Goal: Transaction & Acquisition: Purchase product/service

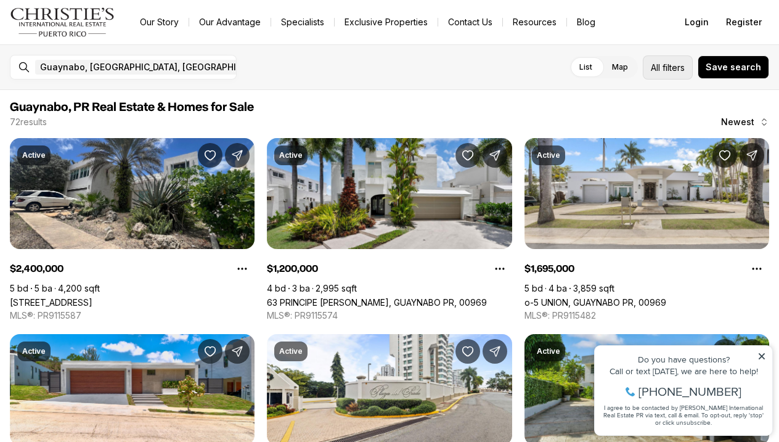
click at [670, 68] on span "filters" at bounding box center [674, 67] width 22 height 13
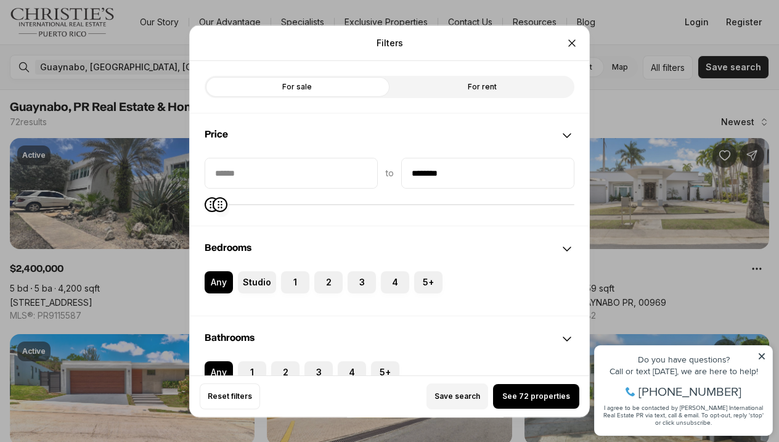
type input "********"
click at [212, 215] on div "to ********" at bounding box center [390, 191] width 400 height 68
click at [539, 395] on span "See 6 properties" at bounding box center [536, 396] width 63 height 10
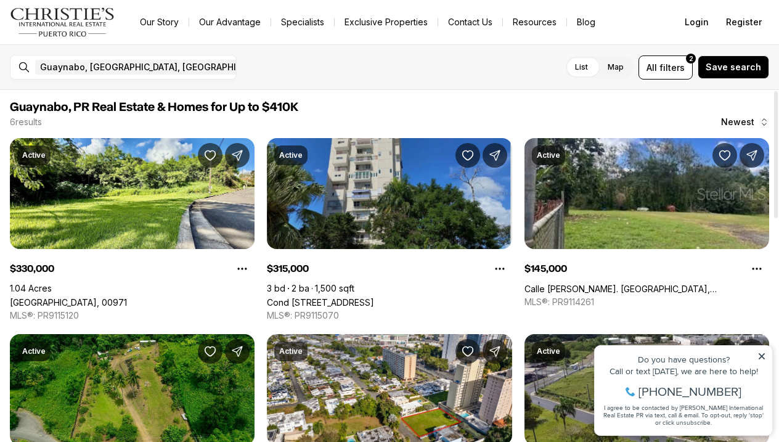
click at [374, 297] on link "Cond Altavista I 833 #1 A, GUAYNABO PR, 00969" at bounding box center [320, 302] width 107 height 10
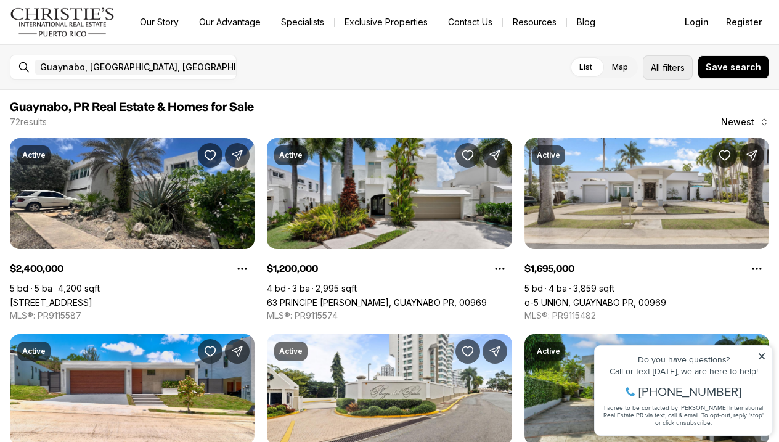
click at [666, 67] on span "All filters" at bounding box center [668, 67] width 34 height 13
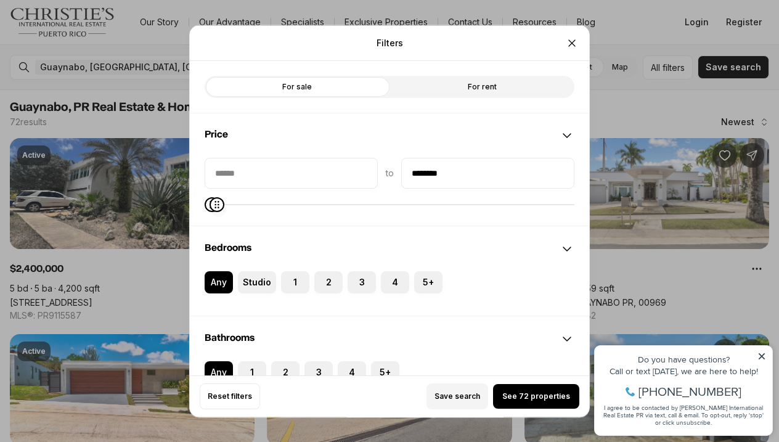
type input "********"
click at [208, 213] on div "to ********" at bounding box center [390, 191] width 400 height 68
click at [539, 395] on span "See 1 property" at bounding box center [536, 396] width 54 height 10
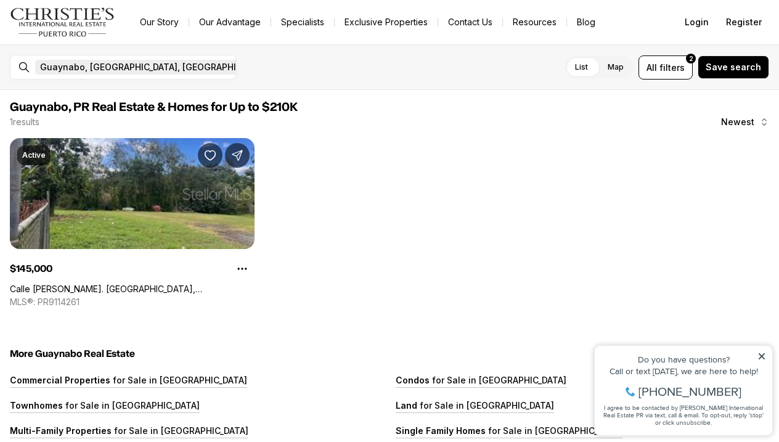
click at [272, 67] on icon "button" at bounding box center [277, 67] width 10 height 10
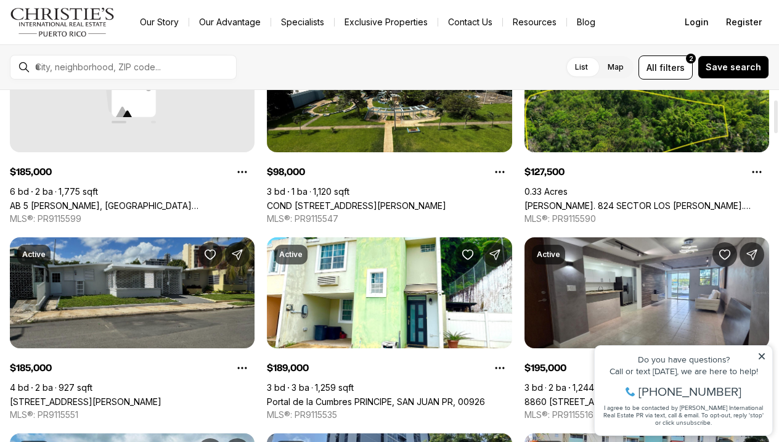
scroll to position [99, 0]
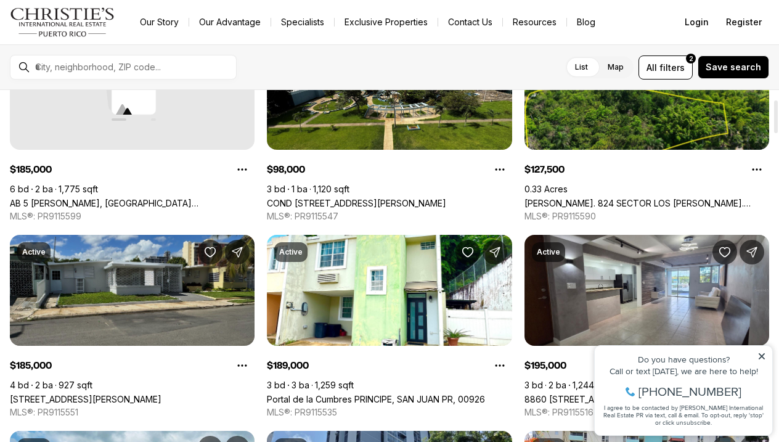
click at [162, 394] on link "56 CALLE, SAN JUAN PR, 00921" at bounding box center [86, 399] width 152 height 10
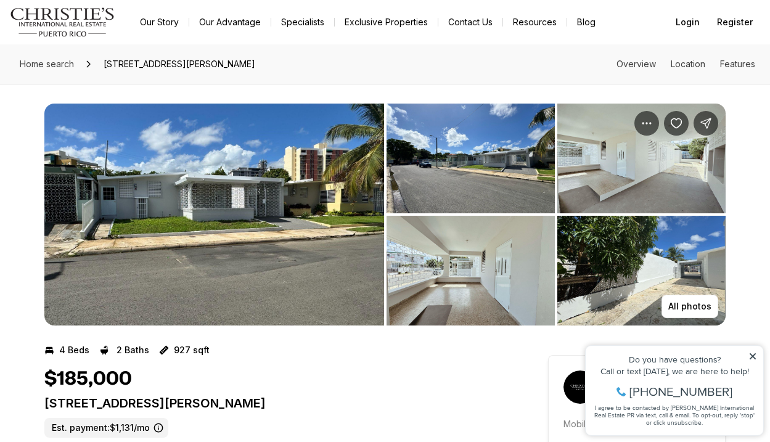
click at [753, 353] on icon at bounding box center [752, 356] width 9 height 9
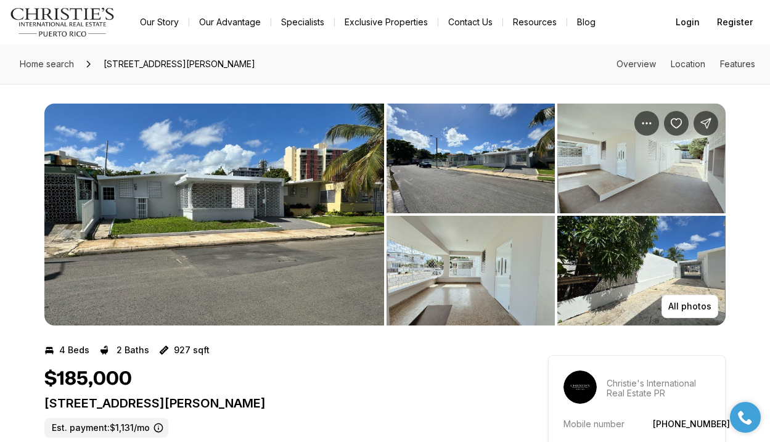
click at [192, 216] on img "View image gallery" at bounding box center [214, 215] width 340 height 222
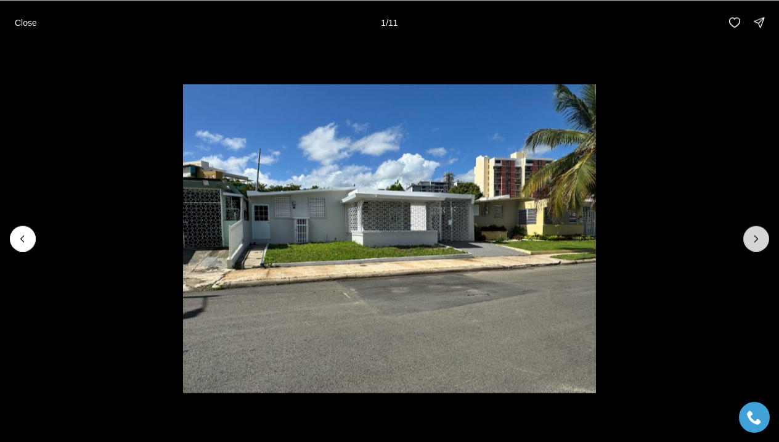
click at [767, 237] on button "Next slide" at bounding box center [757, 239] width 26 height 26
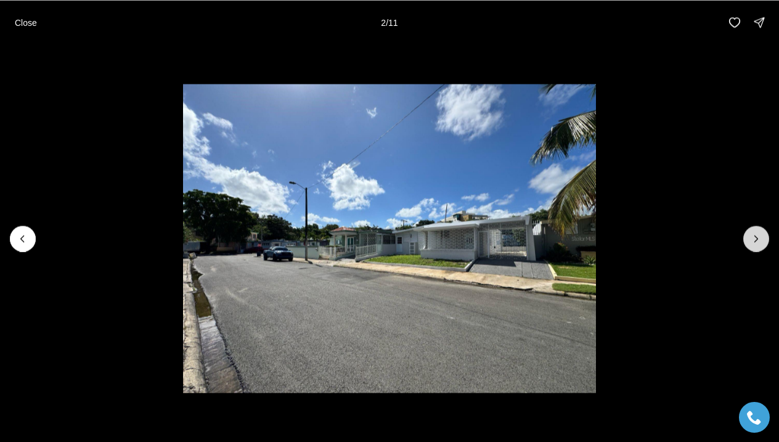
click at [763, 239] on button "Next slide" at bounding box center [757, 239] width 26 height 26
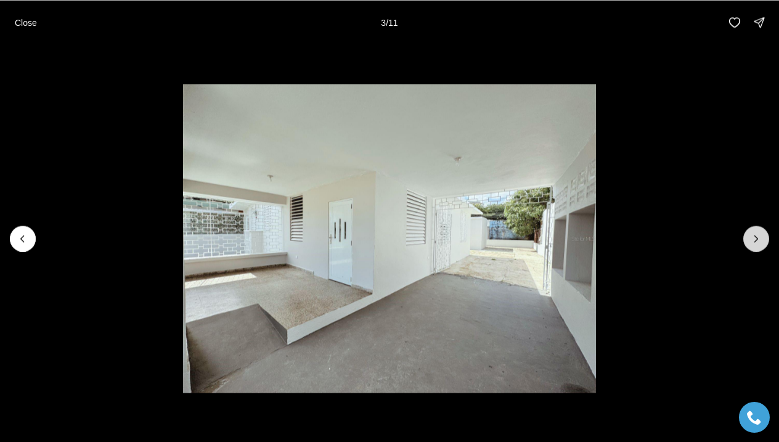
click at [763, 239] on button "Next slide" at bounding box center [757, 239] width 26 height 26
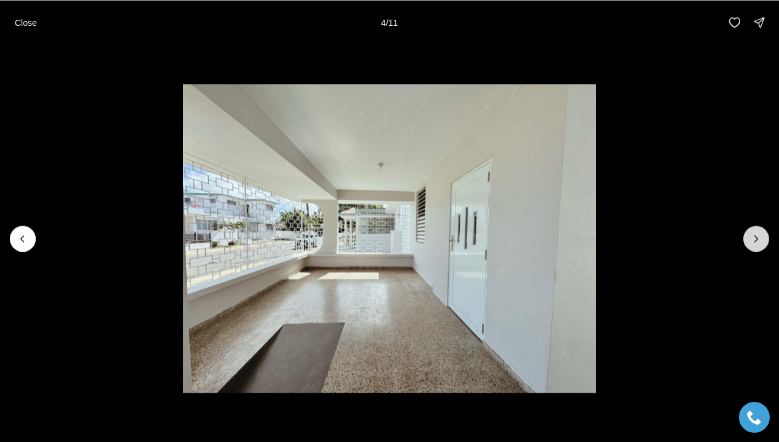
click at [763, 239] on button "Next slide" at bounding box center [757, 239] width 26 height 26
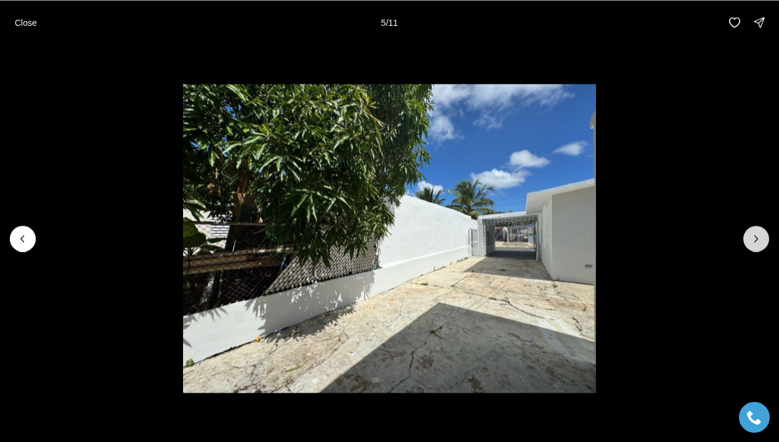
click at [763, 239] on button "Next slide" at bounding box center [757, 239] width 26 height 26
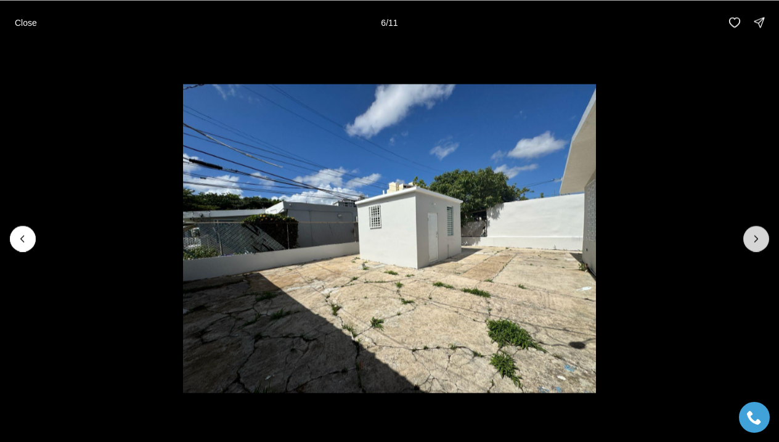
click at [763, 239] on button "Next slide" at bounding box center [757, 239] width 26 height 26
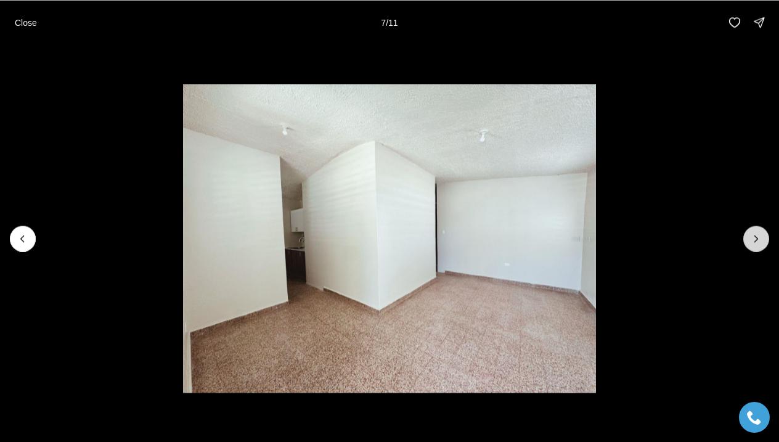
click at [763, 239] on button "Next slide" at bounding box center [757, 239] width 26 height 26
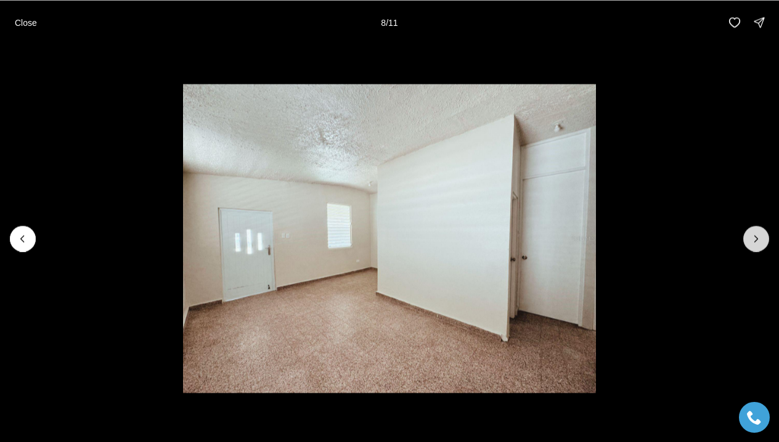
click at [763, 239] on button "Next slide" at bounding box center [757, 239] width 26 height 26
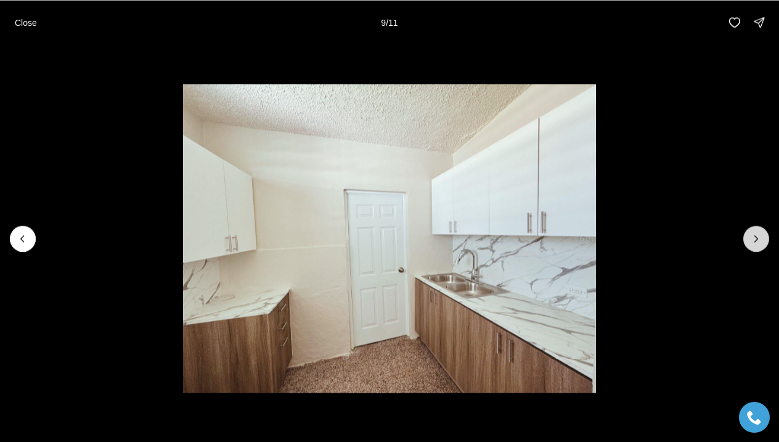
click at [763, 239] on button "Next slide" at bounding box center [757, 239] width 26 height 26
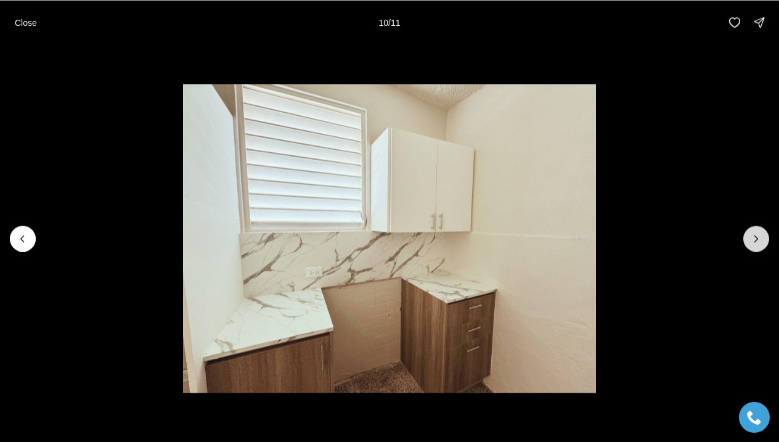
click at [763, 239] on button "Next slide" at bounding box center [757, 239] width 26 height 26
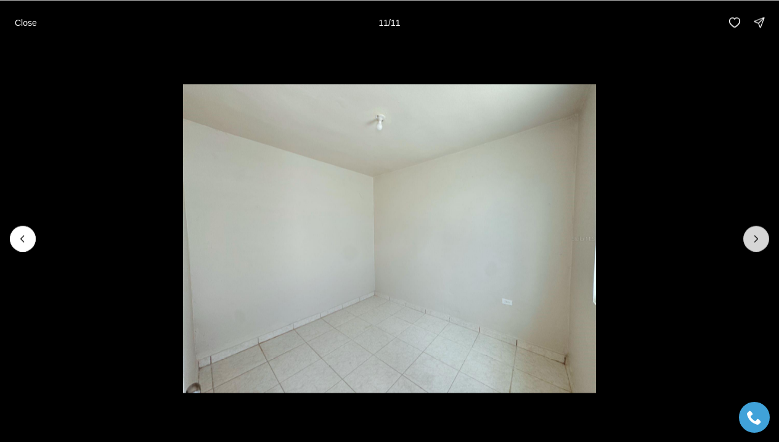
click at [763, 239] on div at bounding box center [757, 239] width 26 height 26
click at [764, 237] on div at bounding box center [757, 239] width 26 height 26
click at [17, 231] on button "Previous slide" at bounding box center [23, 239] width 26 height 26
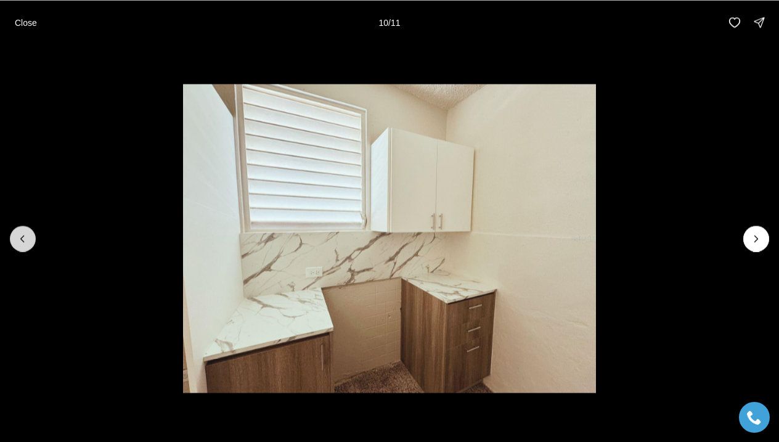
click at [22, 229] on button "Previous slide" at bounding box center [23, 239] width 26 height 26
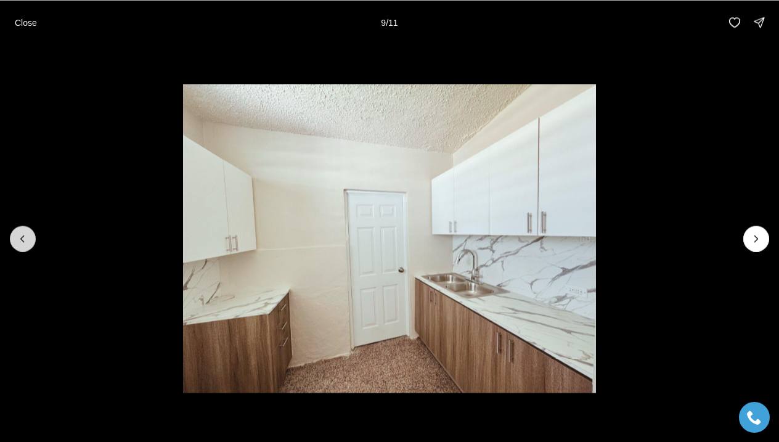
click at [23, 229] on button "Previous slide" at bounding box center [23, 239] width 26 height 26
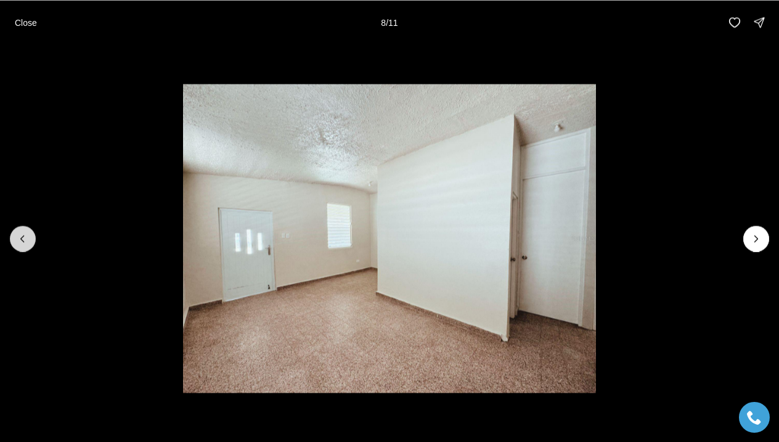
click at [24, 229] on button "Previous slide" at bounding box center [23, 239] width 26 height 26
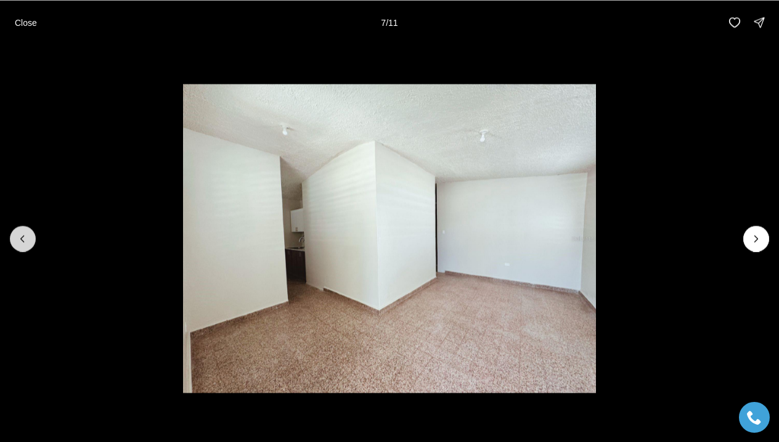
click at [30, 231] on button "Previous slide" at bounding box center [23, 239] width 26 height 26
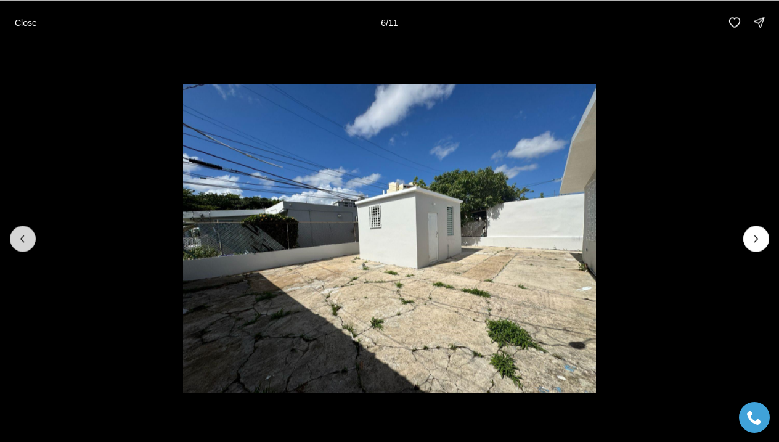
click at [30, 231] on button "Previous slide" at bounding box center [23, 239] width 26 height 26
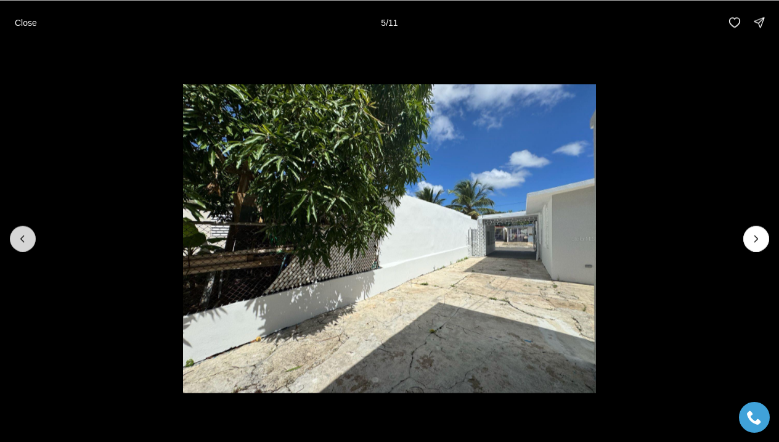
click at [31, 231] on button "Previous slide" at bounding box center [23, 239] width 26 height 26
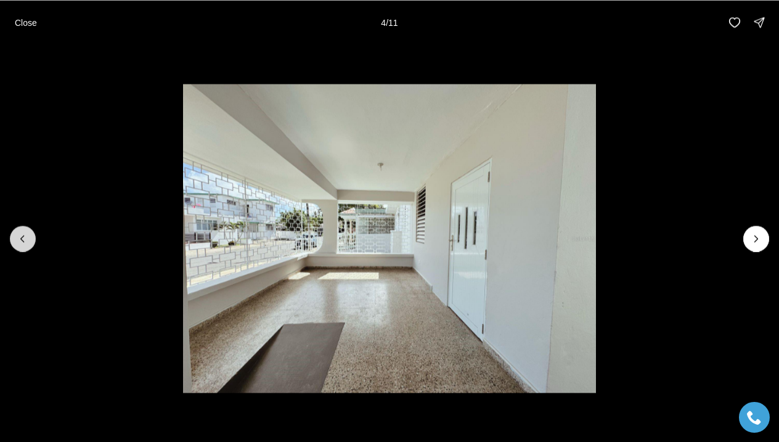
click at [32, 231] on button "Previous slide" at bounding box center [23, 239] width 26 height 26
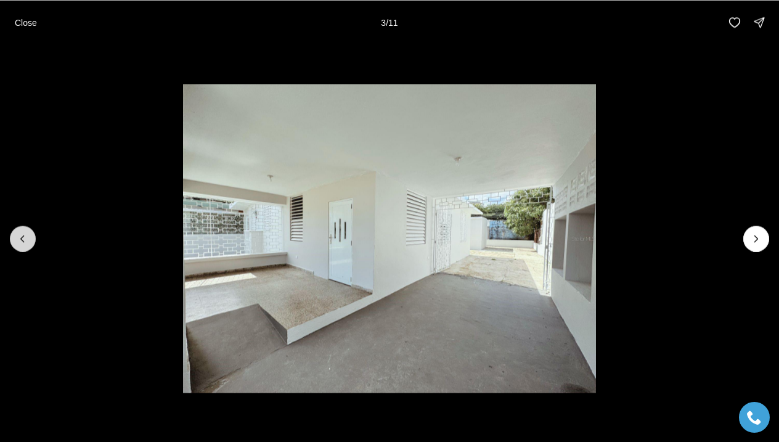
click at [32, 231] on button "Previous slide" at bounding box center [23, 239] width 26 height 26
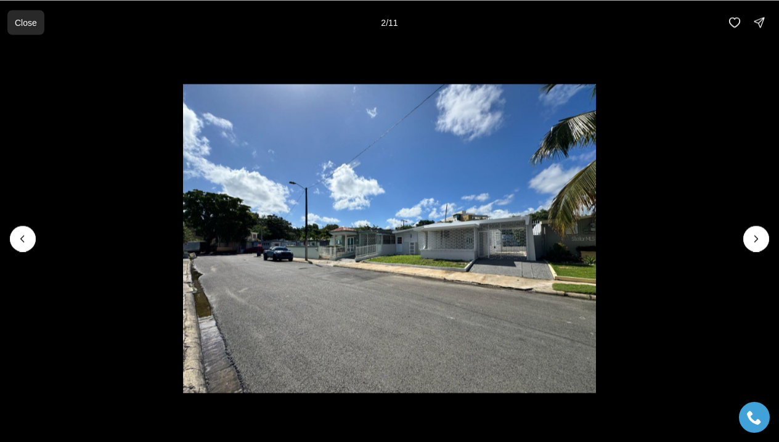
click at [28, 25] on p "Close" at bounding box center [26, 22] width 22 height 10
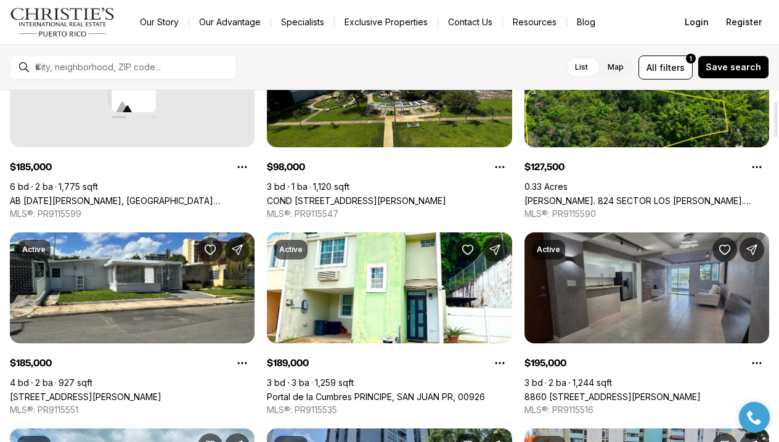
scroll to position [114, 0]
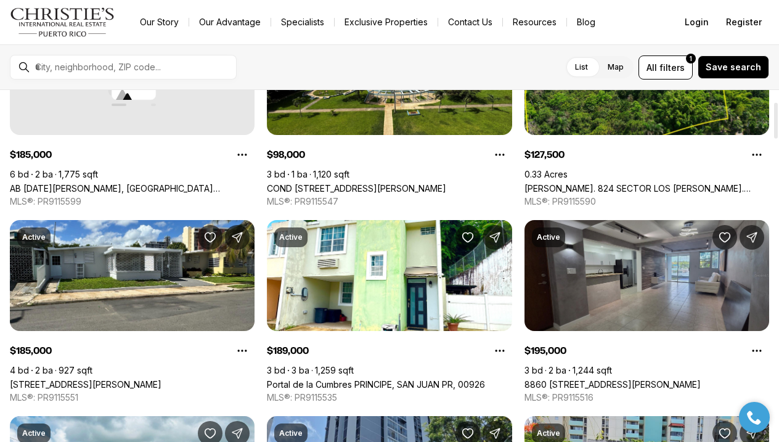
click at [662, 379] on link "8860 PASEO DEL REY #H-102, CAROLINA PR, 00987" at bounding box center [613, 384] width 176 height 10
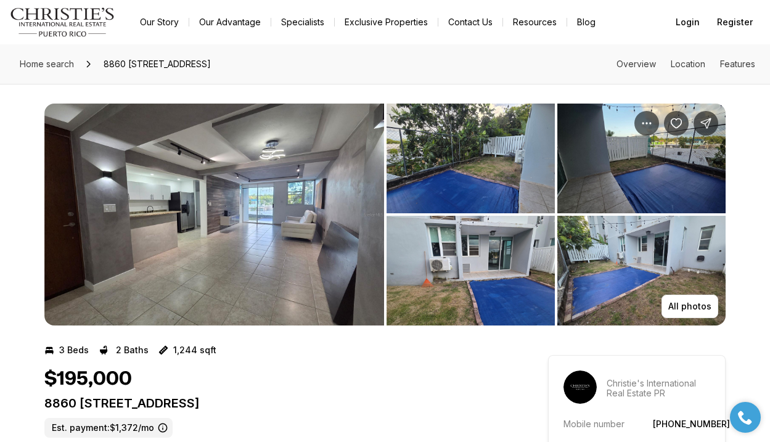
click at [260, 218] on img "View image gallery" at bounding box center [214, 215] width 340 height 222
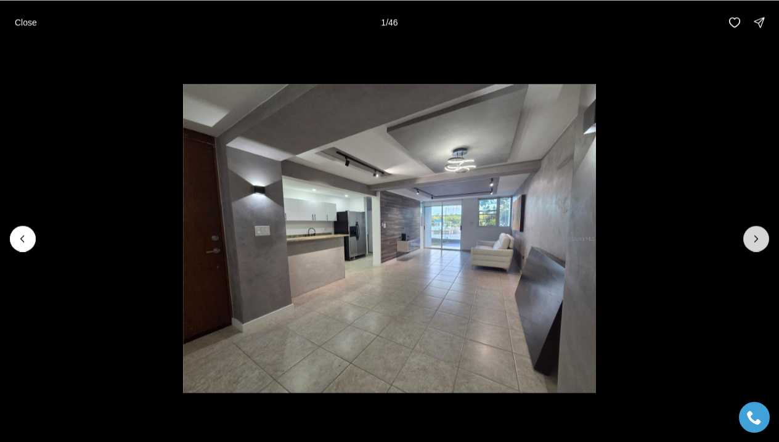
click at [755, 241] on icon "Next slide" at bounding box center [756, 239] width 3 height 6
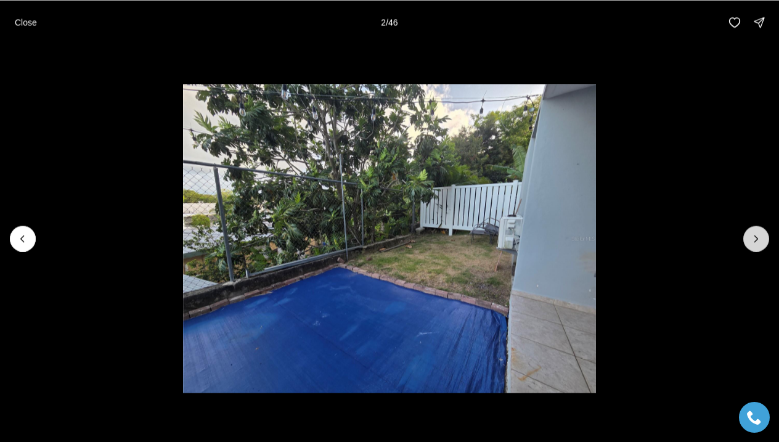
click at [755, 241] on icon "Next slide" at bounding box center [756, 239] width 3 height 6
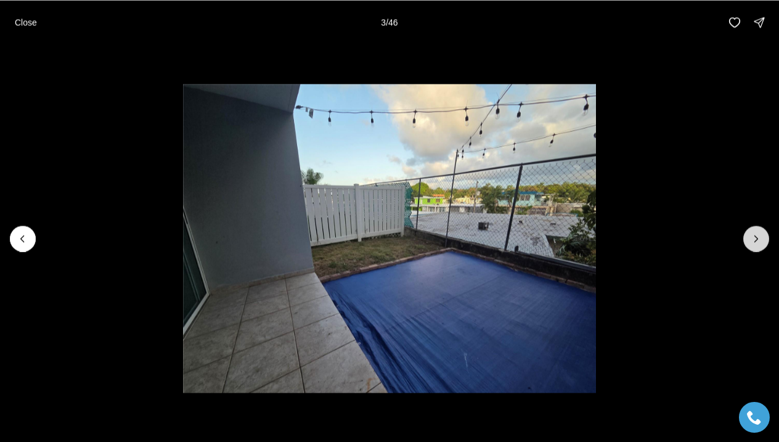
click at [755, 241] on icon "Next slide" at bounding box center [756, 239] width 3 height 6
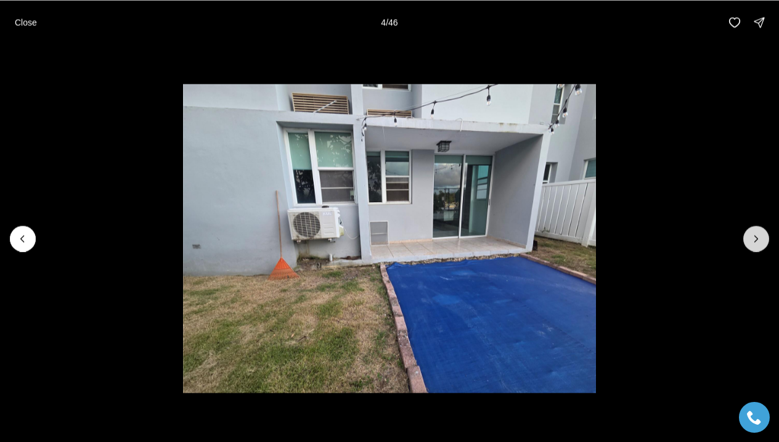
click at [755, 241] on icon "Next slide" at bounding box center [756, 239] width 3 height 6
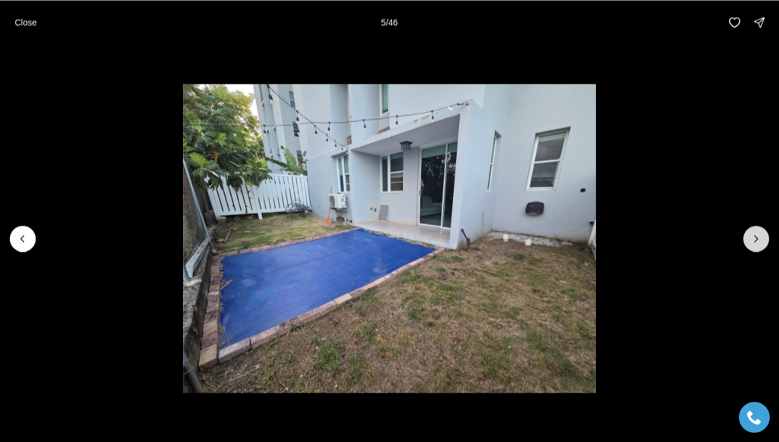
click at [755, 241] on icon "Next slide" at bounding box center [756, 239] width 3 height 6
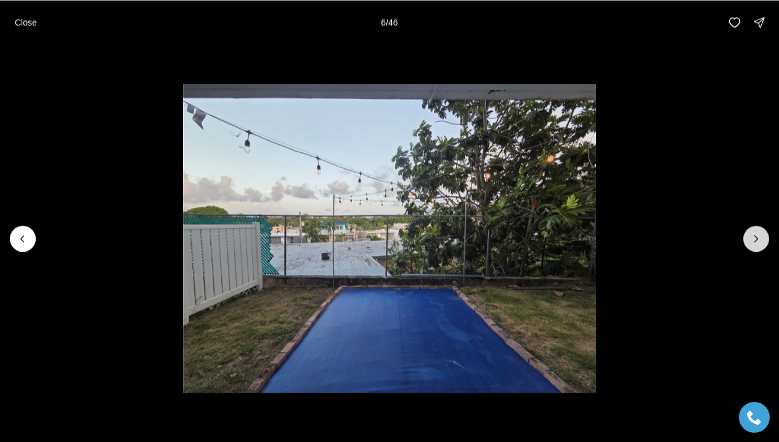
click at [755, 241] on icon "Next slide" at bounding box center [756, 239] width 3 height 6
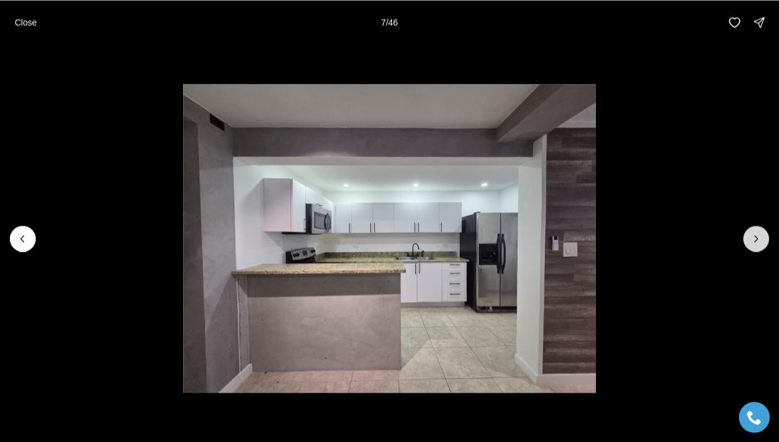
click at [756, 241] on icon "Next slide" at bounding box center [756, 238] width 12 height 12
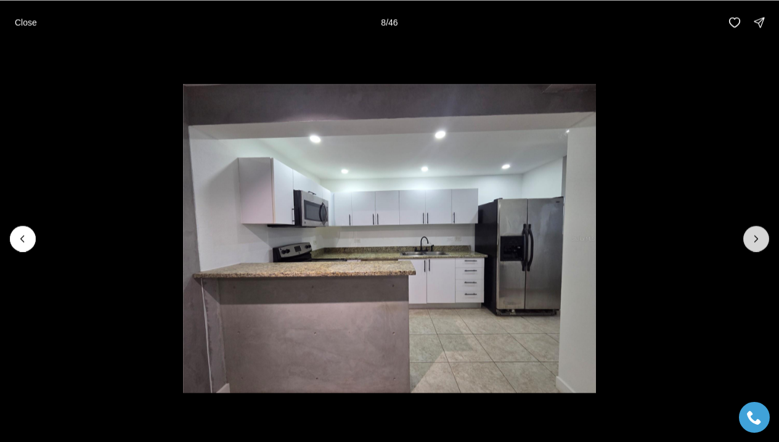
click at [756, 241] on icon "Next slide" at bounding box center [756, 238] width 12 height 12
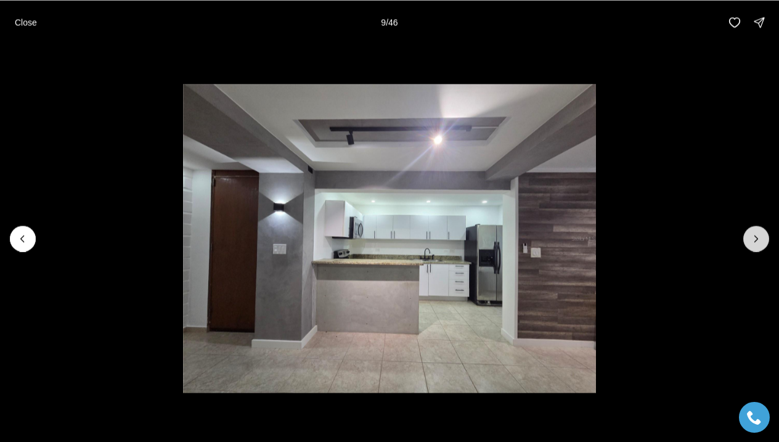
click at [756, 241] on icon "Next slide" at bounding box center [756, 238] width 12 height 12
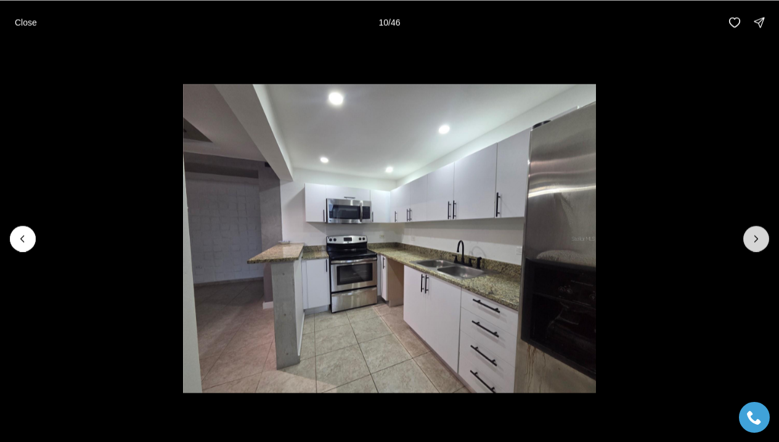
click at [756, 240] on icon "Next slide" at bounding box center [756, 239] width 3 height 6
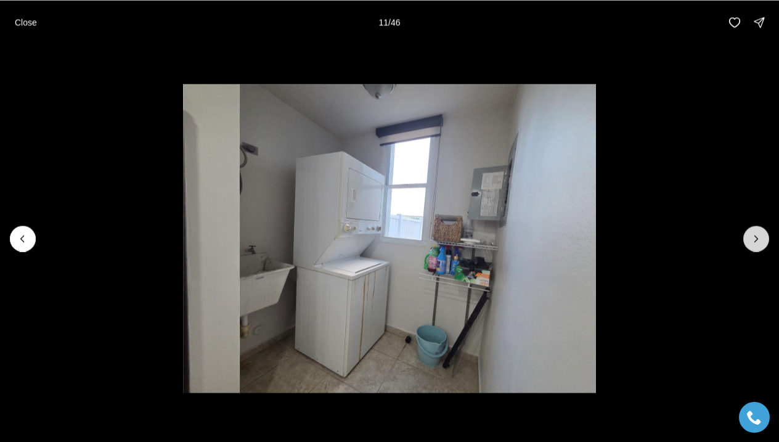
click at [756, 240] on icon "Next slide" at bounding box center [756, 238] width 12 height 12
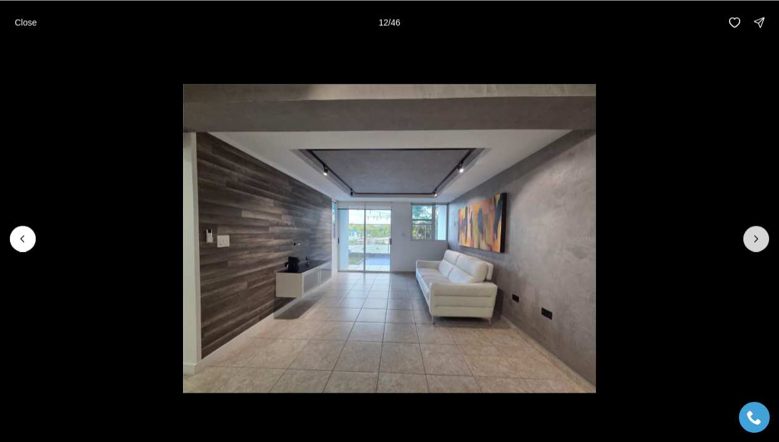
click at [756, 240] on icon "Next slide" at bounding box center [756, 238] width 12 height 12
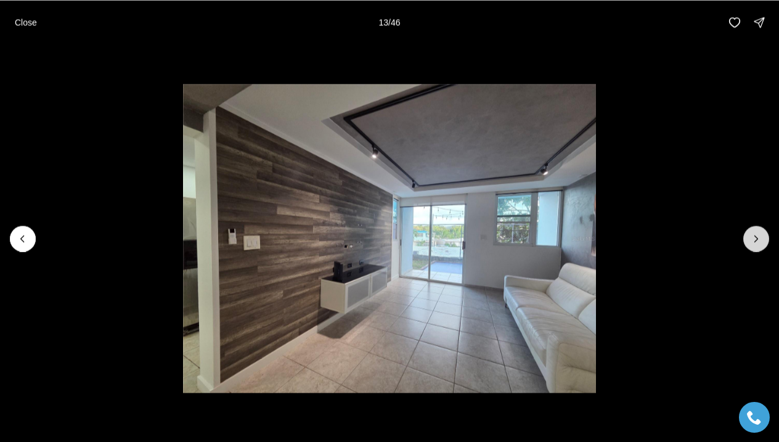
click at [756, 240] on icon "Next slide" at bounding box center [756, 238] width 12 height 12
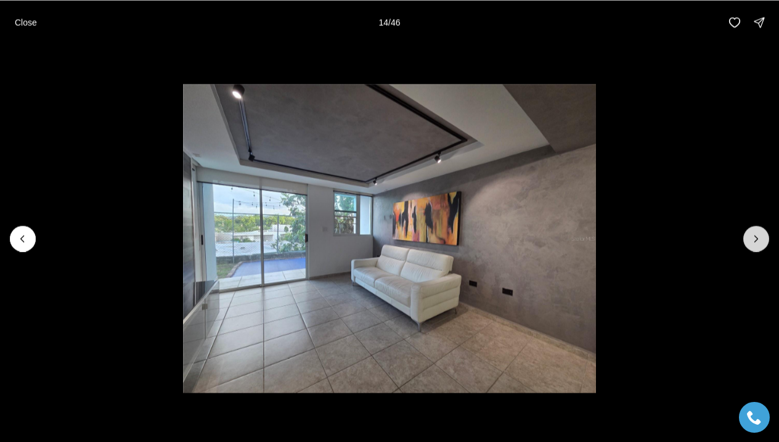
click at [756, 240] on icon "Next slide" at bounding box center [756, 238] width 12 height 12
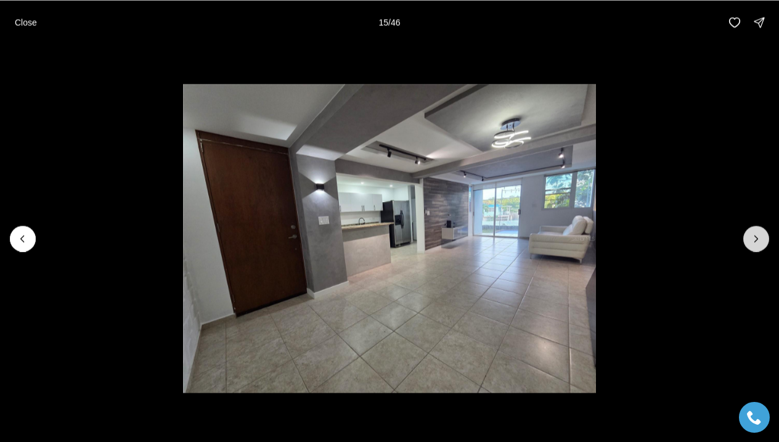
click at [756, 240] on icon "Next slide" at bounding box center [756, 238] width 12 height 12
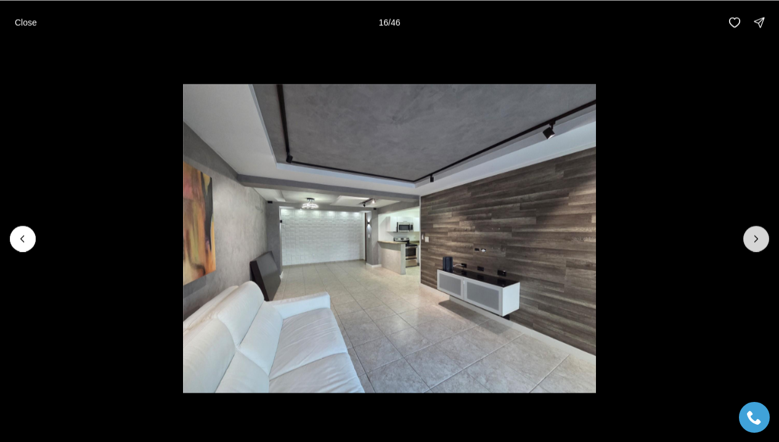
click at [756, 240] on icon "Next slide" at bounding box center [756, 238] width 12 height 12
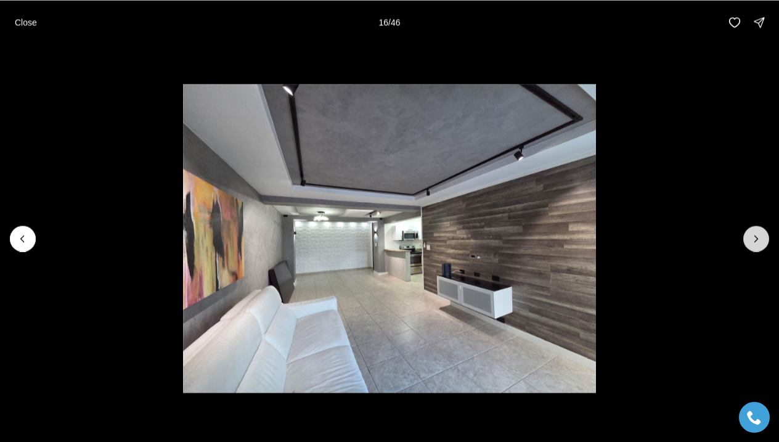
click at [756, 240] on icon "Next slide" at bounding box center [756, 238] width 12 height 12
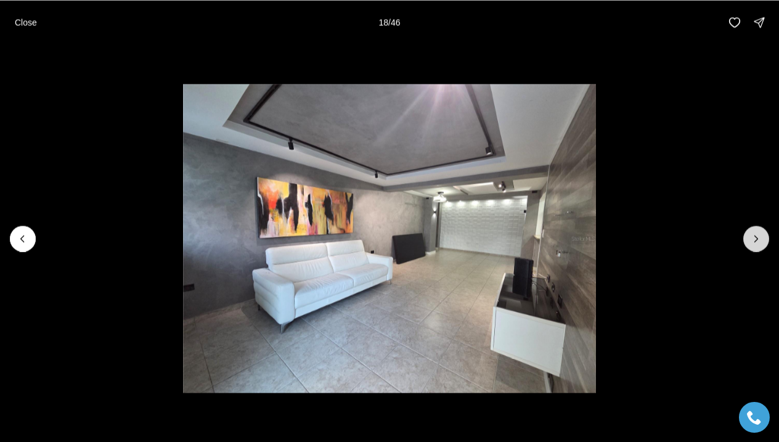
click at [756, 240] on icon "Next slide" at bounding box center [756, 238] width 12 height 12
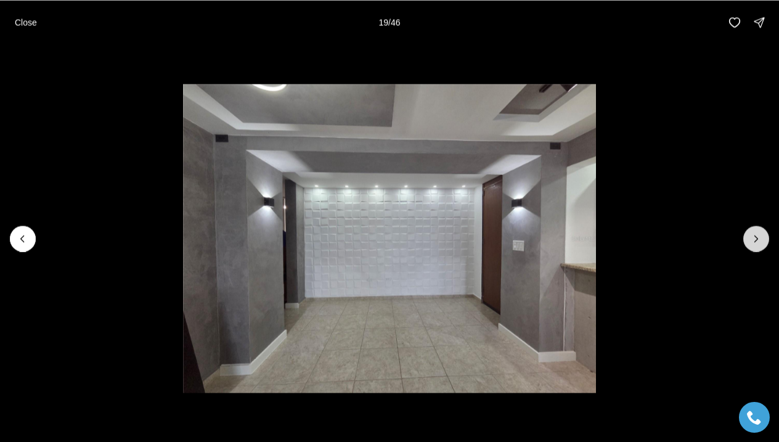
click at [756, 240] on icon "Next slide" at bounding box center [756, 238] width 12 height 12
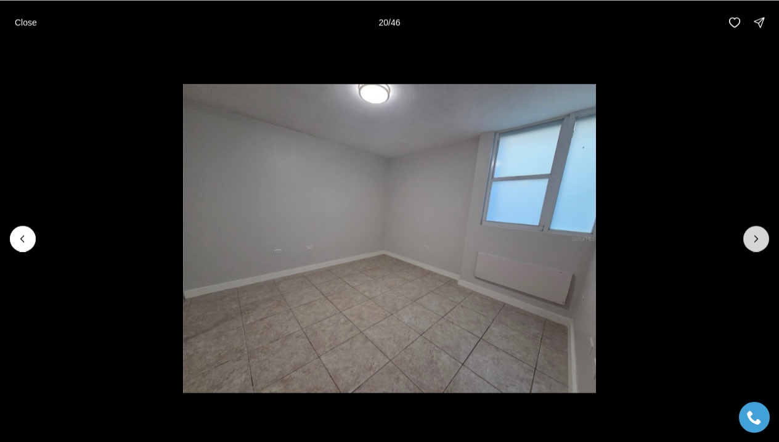
click at [756, 240] on icon "Next slide" at bounding box center [756, 238] width 12 height 12
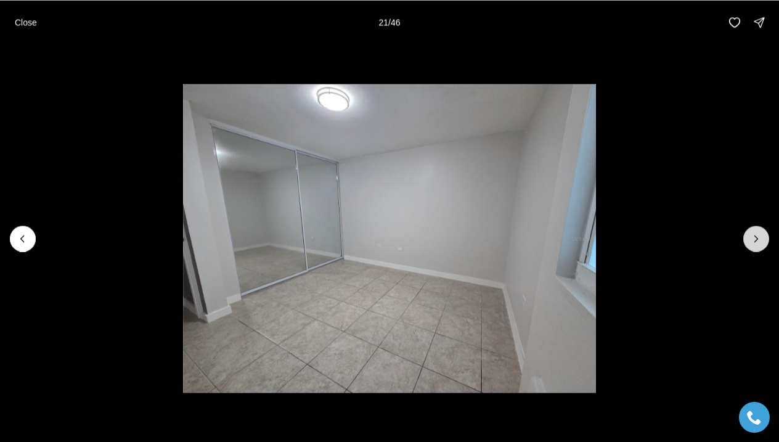
click at [756, 240] on icon "Next slide" at bounding box center [756, 238] width 12 height 12
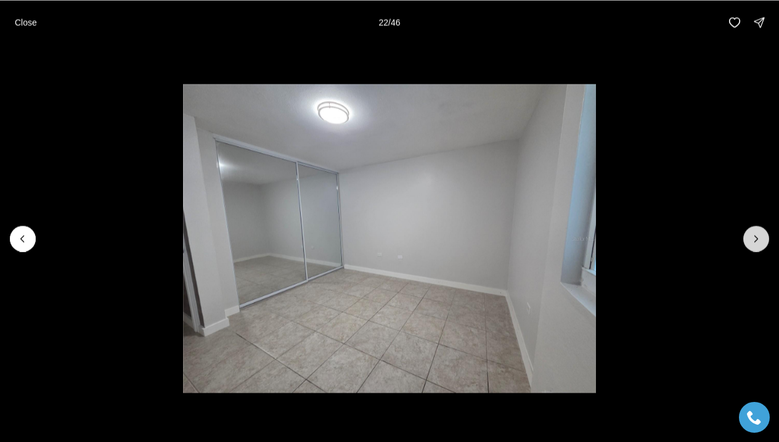
click at [756, 240] on icon "Next slide" at bounding box center [756, 238] width 12 height 12
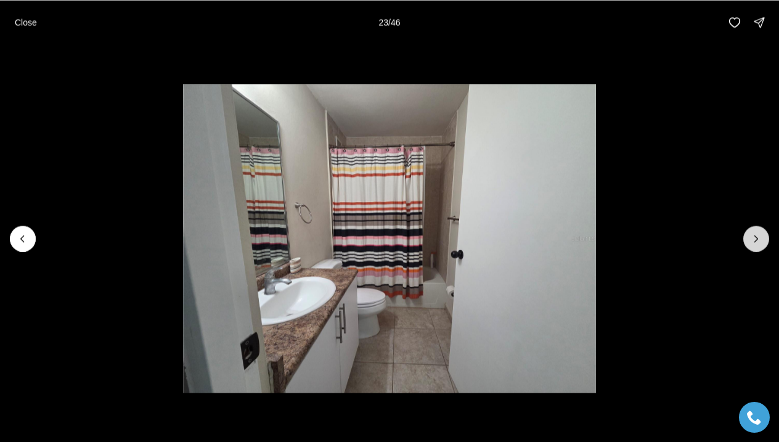
click at [756, 240] on icon "Next slide" at bounding box center [756, 238] width 12 height 12
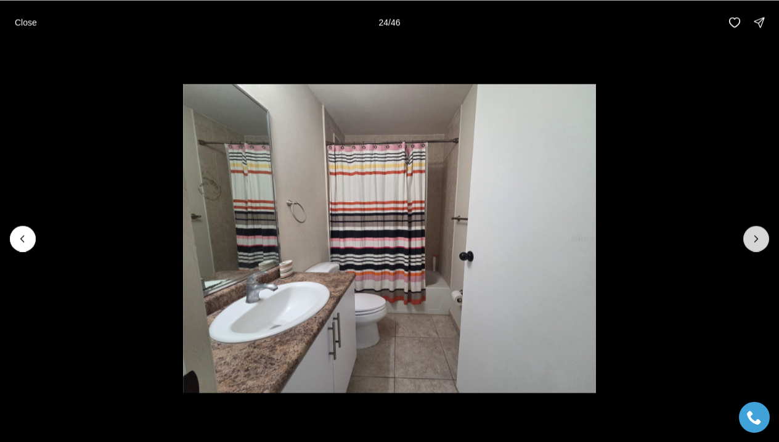
click at [756, 240] on icon "Next slide" at bounding box center [756, 238] width 12 height 12
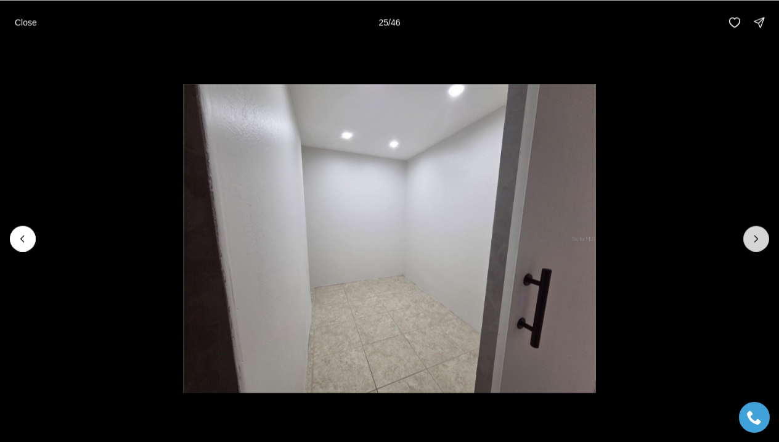
click at [756, 240] on icon "Next slide" at bounding box center [756, 238] width 12 height 12
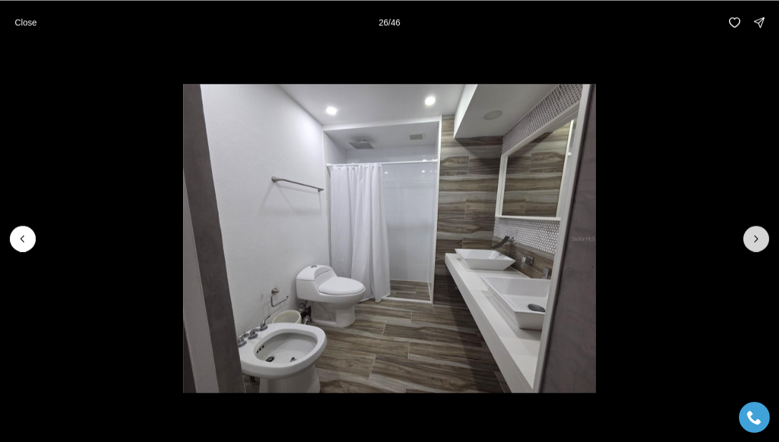
click at [756, 240] on icon "Next slide" at bounding box center [756, 238] width 12 height 12
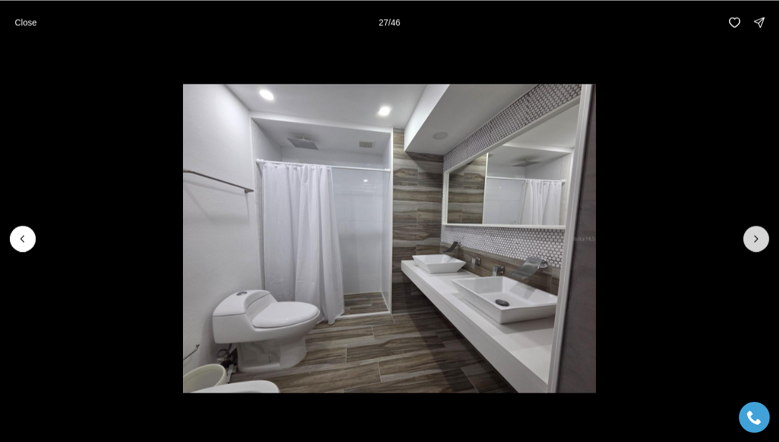
click at [756, 240] on icon "Next slide" at bounding box center [756, 238] width 12 height 12
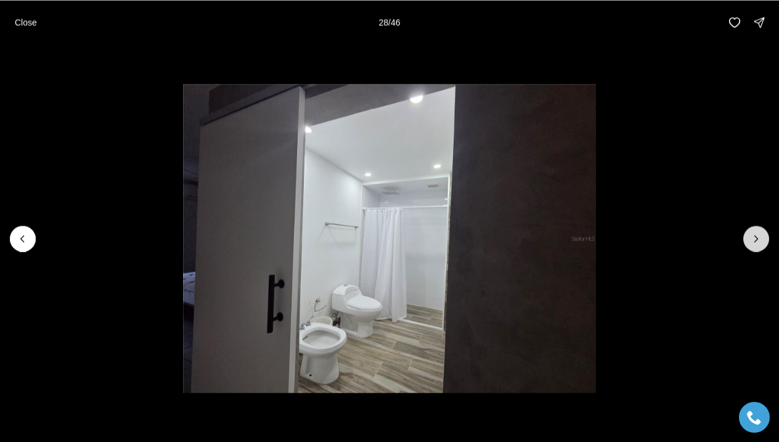
click at [756, 240] on icon "Next slide" at bounding box center [756, 238] width 12 height 12
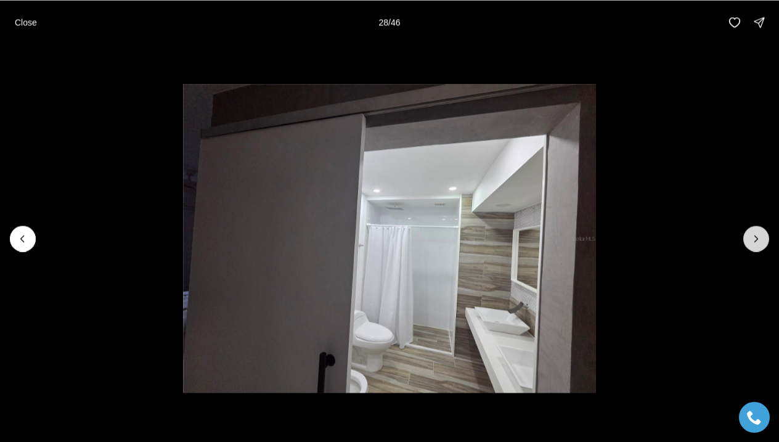
click at [756, 240] on icon "Next slide" at bounding box center [756, 238] width 12 height 12
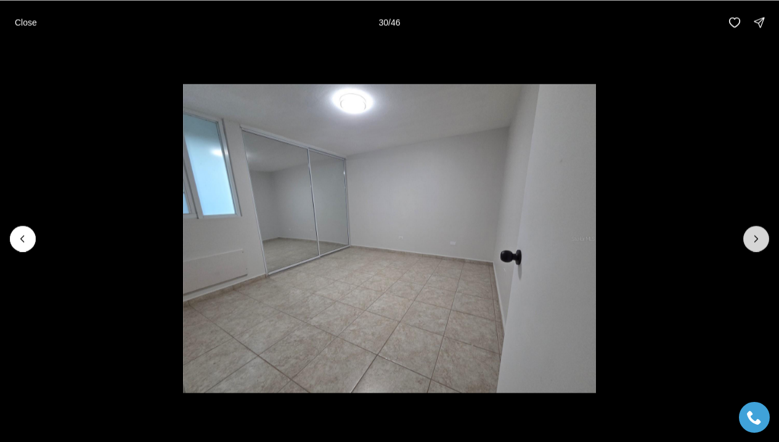
click at [756, 240] on icon "Next slide" at bounding box center [756, 238] width 12 height 12
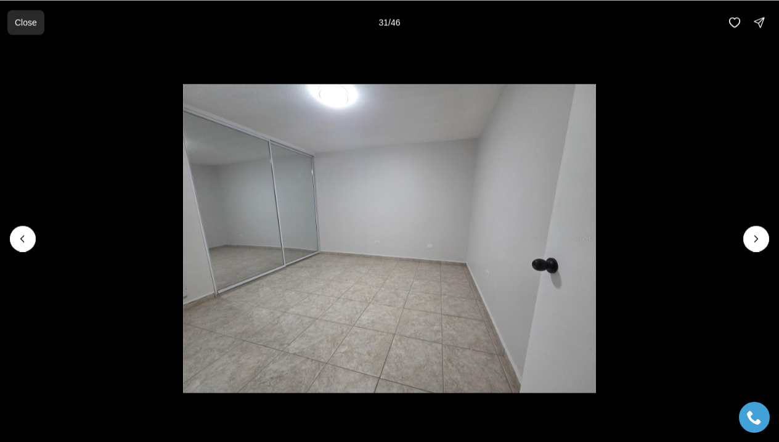
click at [33, 22] on p "Close" at bounding box center [26, 22] width 22 height 10
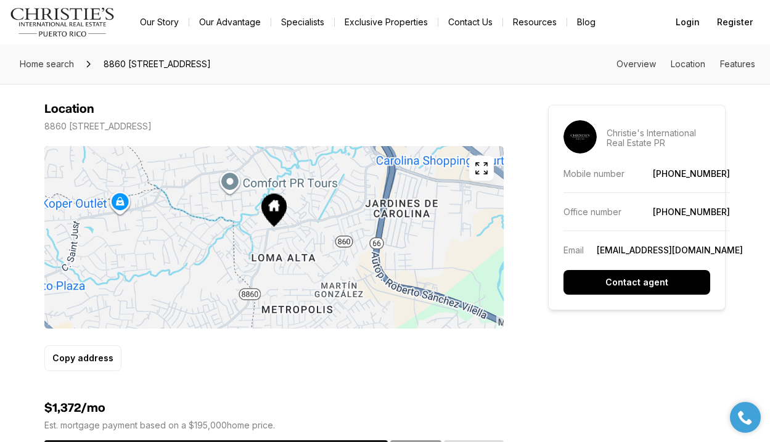
scroll to position [695, 0]
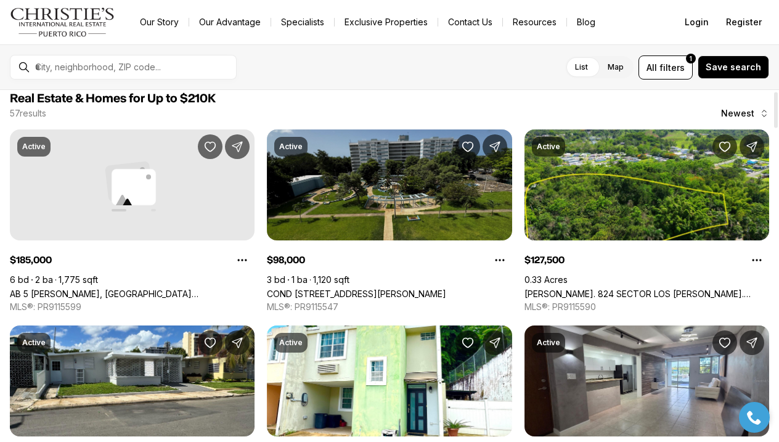
scroll to position [11, 0]
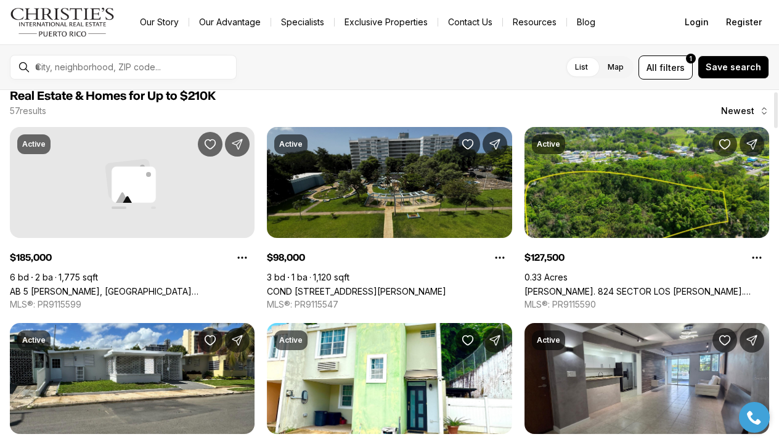
click at [361, 286] on link "COND [STREET_ADDRESS][PERSON_NAME]" at bounding box center [356, 291] width 179 height 10
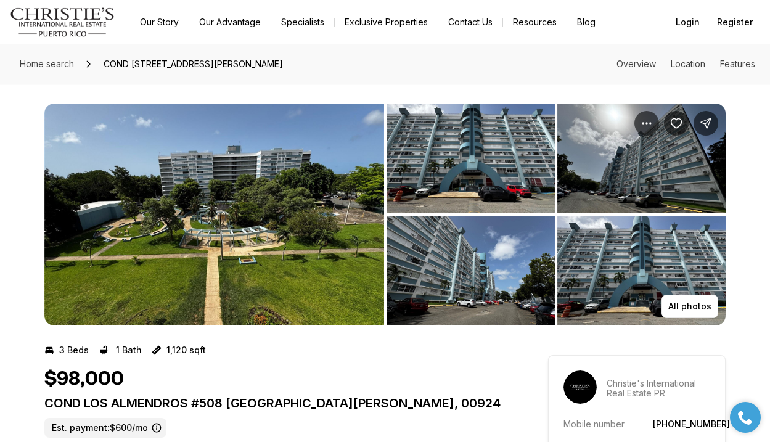
click at [241, 227] on img "View image gallery" at bounding box center [214, 215] width 340 height 222
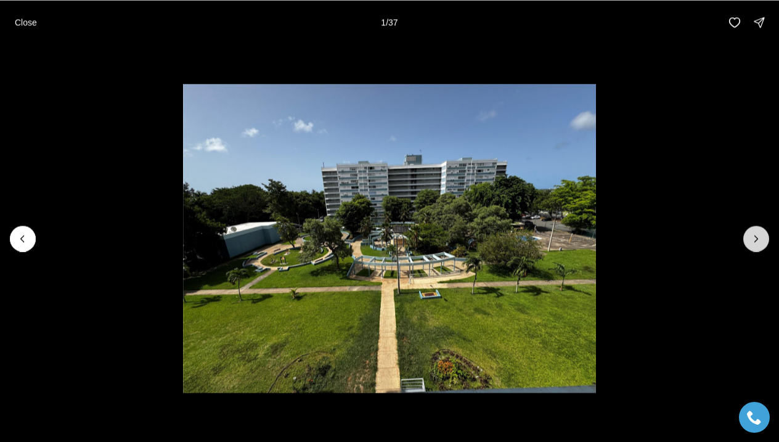
click at [746, 236] on button "Next slide" at bounding box center [757, 239] width 26 height 26
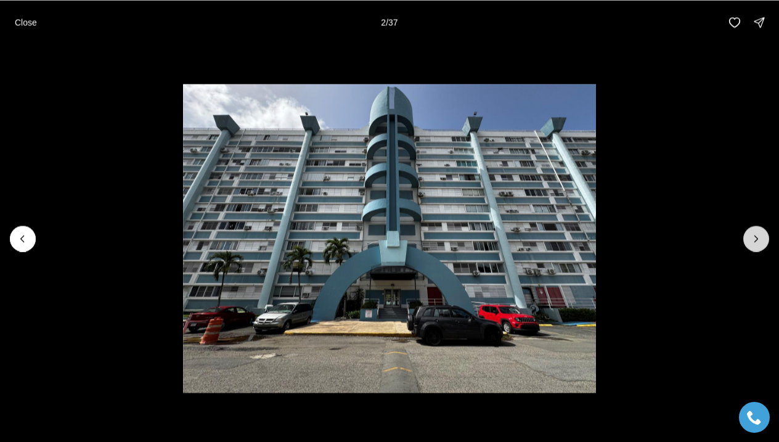
click at [747, 236] on button "Next slide" at bounding box center [757, 239] width 26 height 26
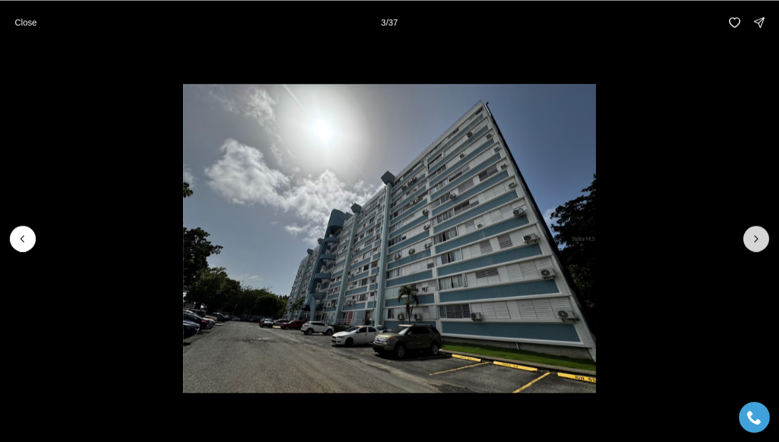
click at [747, 236] on button "Next slide" at bounding box center [757, 239] width 26 height 26
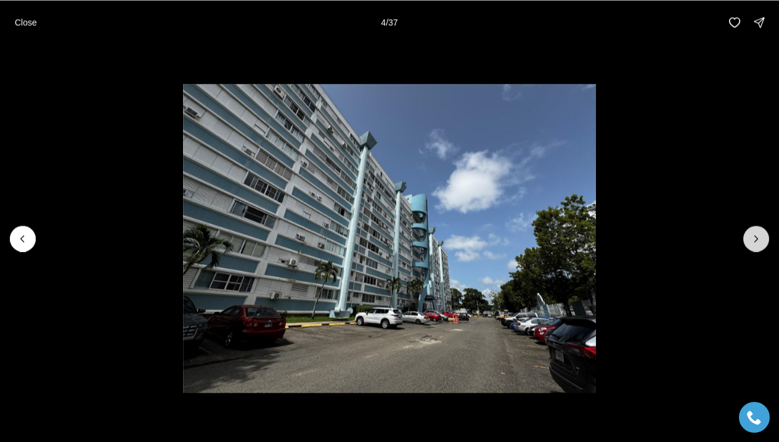
click at [747, 236] on button "Next slide" at bounding box center [757, 239] width 26 height 26
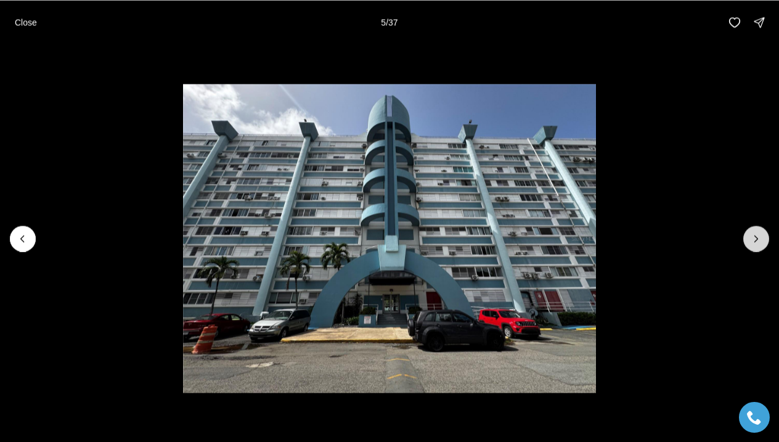
click at [747, 236] on button "Next slide" at bounding box center [757, 239] width 26 height 26
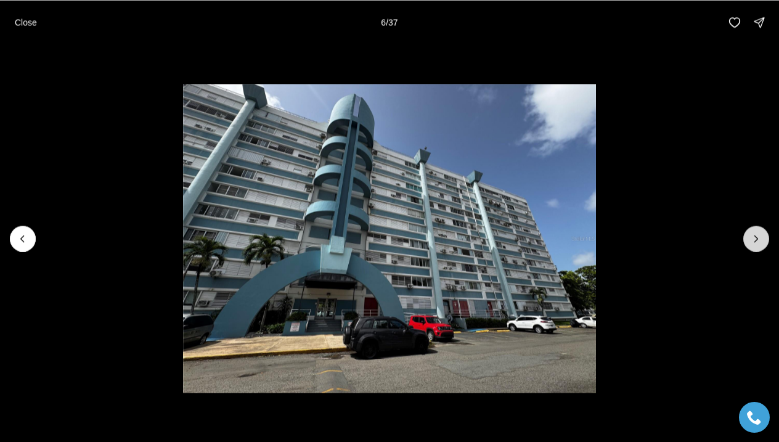
click at [747, 236] on button "Next slide" at bounding box center [757, 239] width 26 height 26
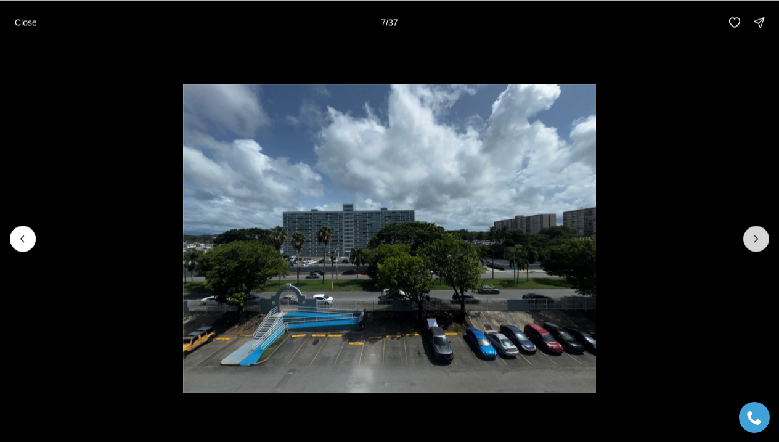
click at [747, 236] on button "Next slide" at bounding box center [757, 239] width 26 height 26
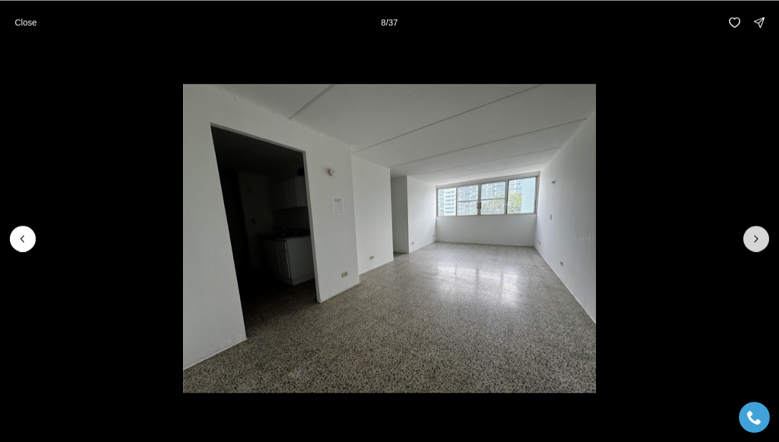
click at [747, 236] on button "Next slide" at bounding box center [757, 239] width 26 height 26
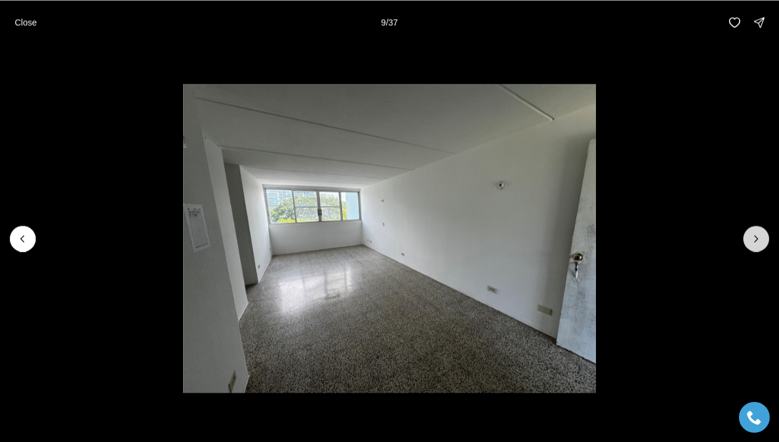
click at [747, 236] on button "Next slide" at bounding box center [757, 239] width 26 height 26
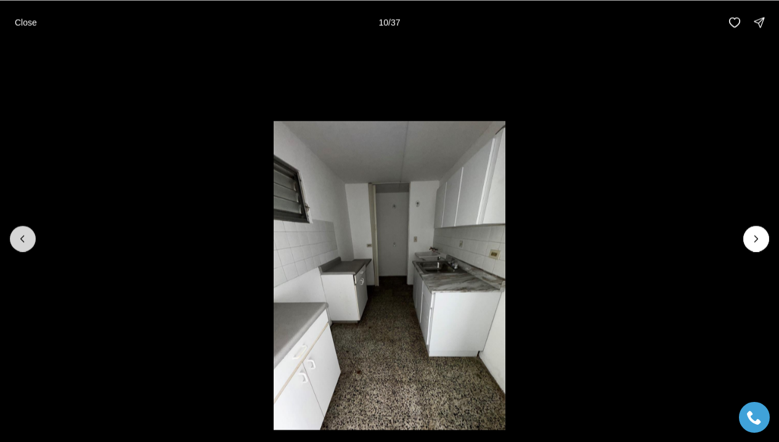
click at [31, 236] on button "Previous slide" at bounding box center [23, 239] width 26 height 26
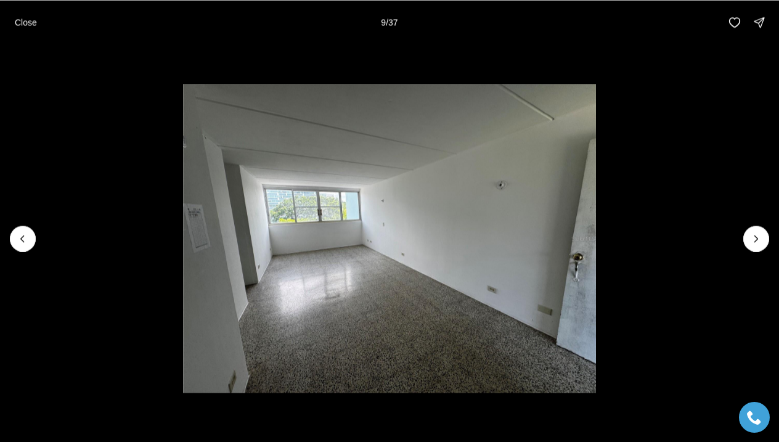
click at [596, 235] on img "9 of 37" at bounding box center [389, 238] width 412 height 309
click at [750, 236] on icon "Next slide" at bounding box center [756, 238] width 12 height 12
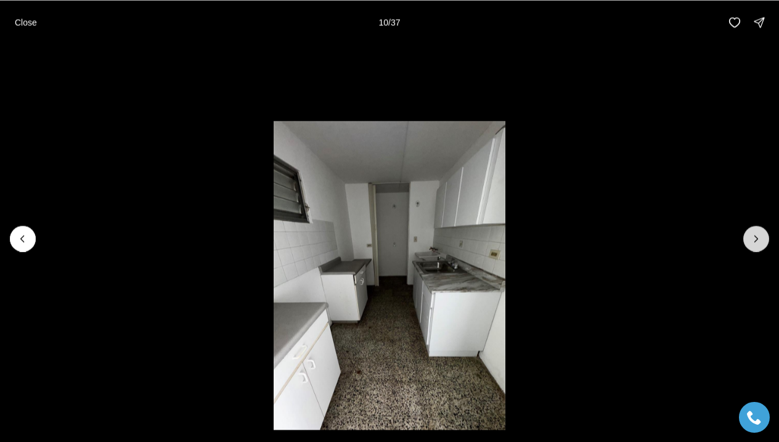
click at [762, 248] on button "Next slide" at bounding box center [757, 239] width 26 height 26
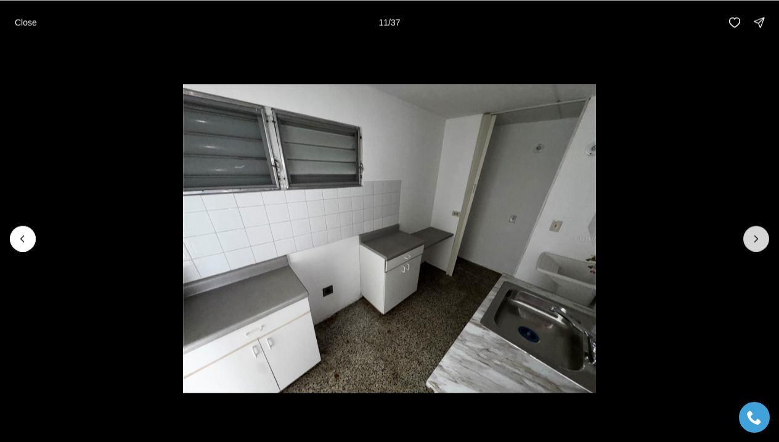
click at [757, 242] on icon "Next slide" at bounding box center [756, 238] width 12 height 12
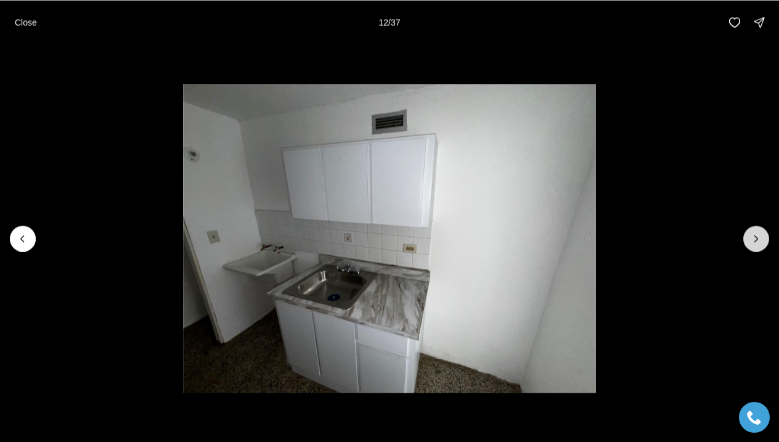
click at [755, 236] on icon "Next slide" at bounding box center [756, 238] width 12 height 12
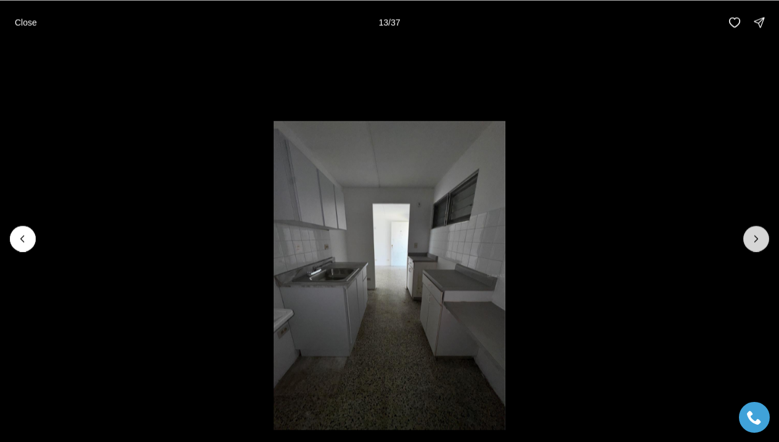
click at [755, 236] on icon "Next slide" at bounding box center [756, 238] width 12 height 12
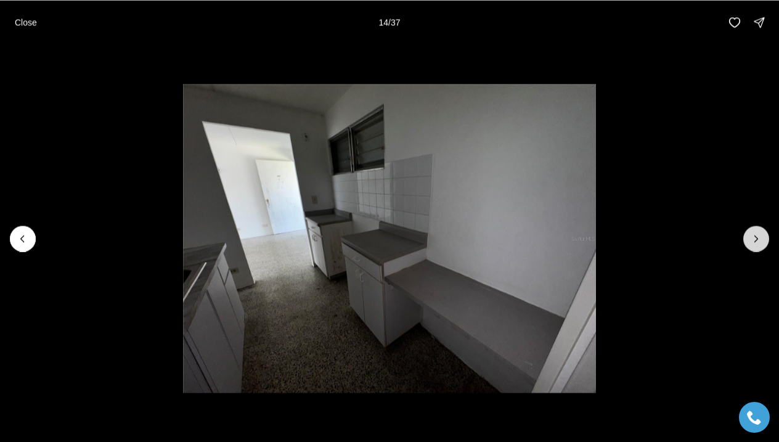
click at [755, 236] on icon "Next slide" at bounding box center [756, 239] width 3 height 6
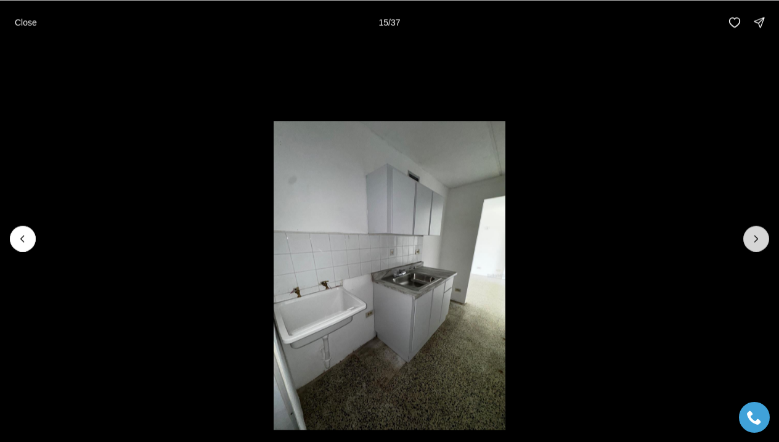
click at [755, 234] on icon "Next slide" at bounding box center [756, 238] width 12 height 12
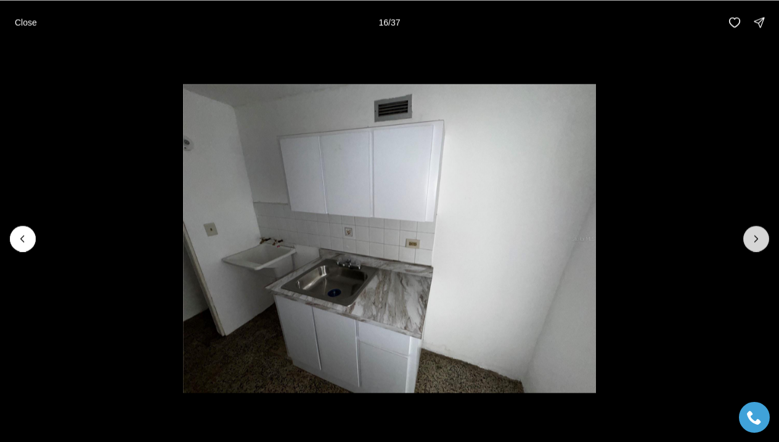
click at [756, 232] on button "Next slide" at bounding box center [757, 239] width 26 height 26
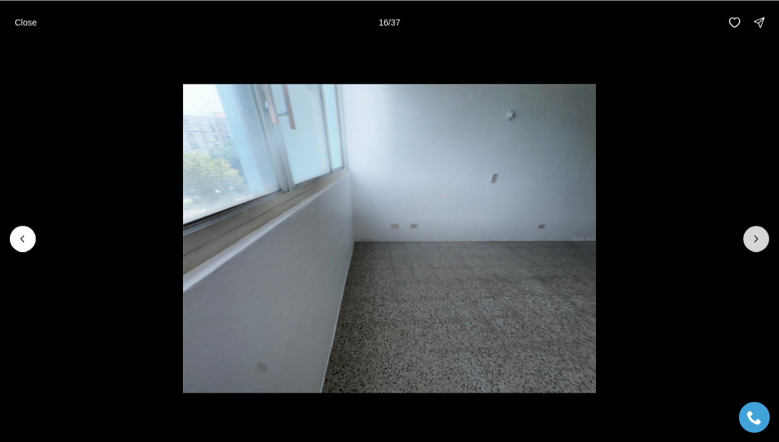
click at [756, 229] on button "Next slide" at bounding box center [757, 239] width 26 height 26
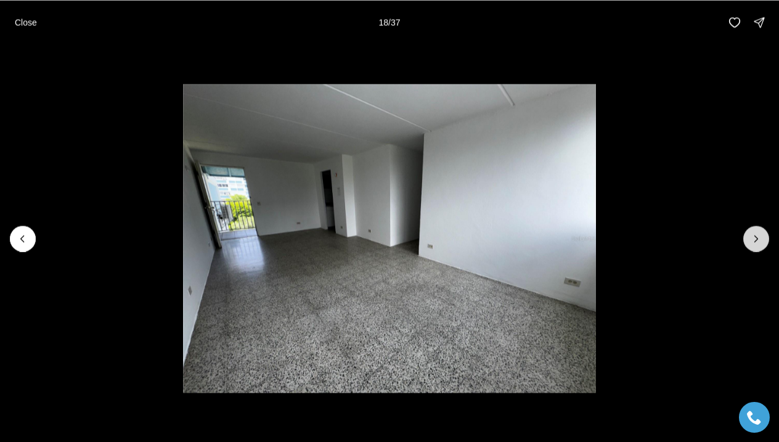
click at [756, 227] on button "Next slide" at bounding box center [757, 239] width 26 height 26
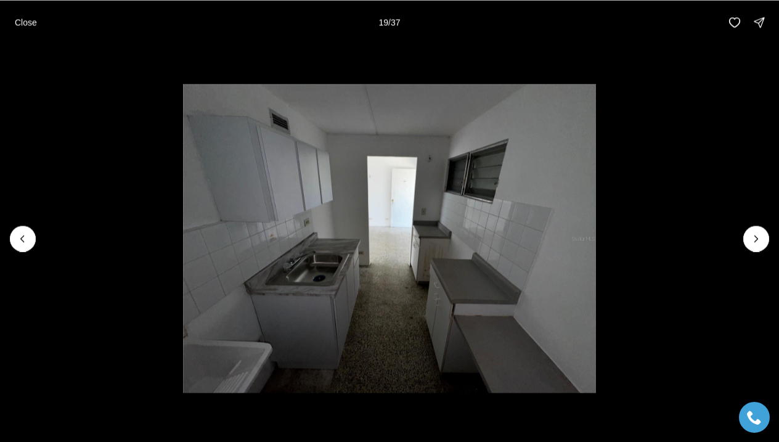
click at [596, 225] on img "19 of 37" at bounding box center [389, 238] width 412 height 309
click at [756, 234] on icon "Next slide" at bounding box center [756, 238] width 12 height 12
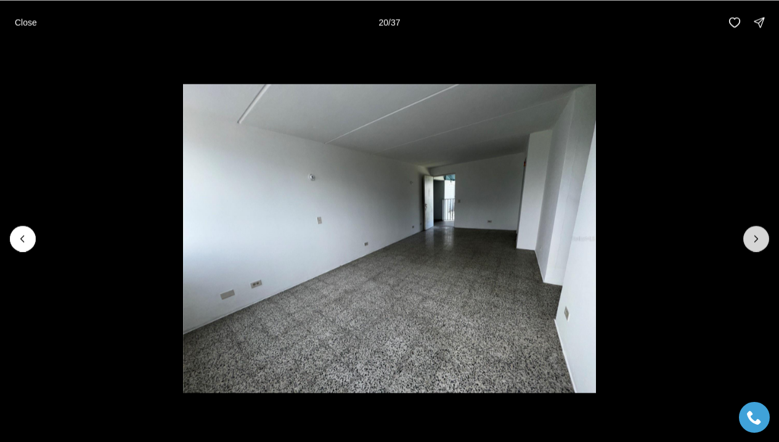
click at [756, 234] on icon "Next slide" at bounding box center [756, 238] width 12 height 12
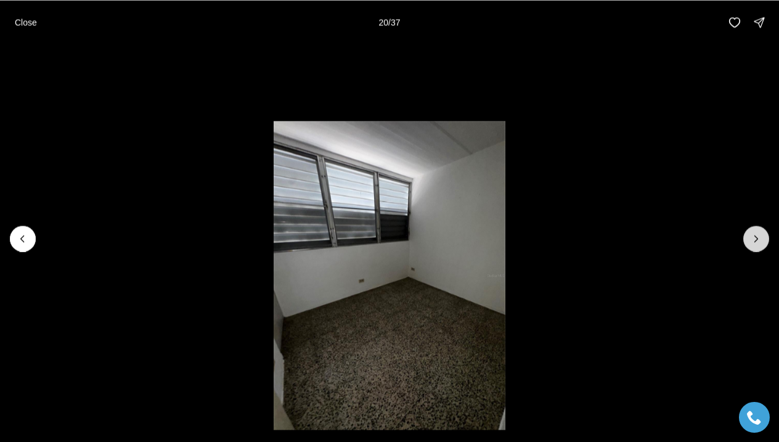
click at [756, 233] on icon "Next slide" at bounding box center [756, 238] width 12 height 12
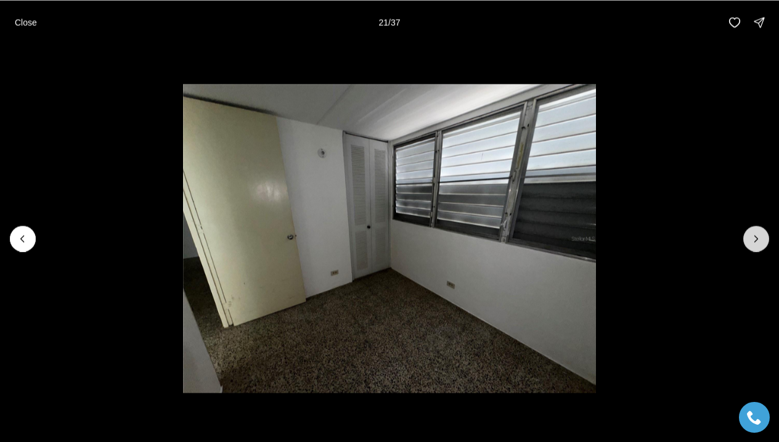
click at [756, 231] on button "Next slide" at bounding box center [757, 239] width 26 height 26
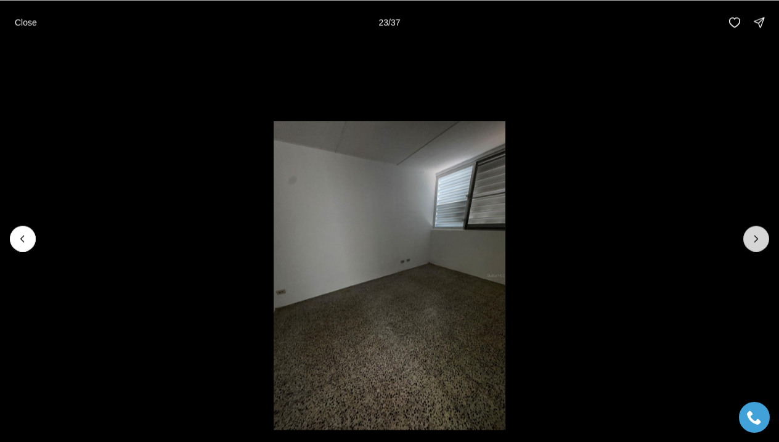
click at [756, 231] on button "Next slide" at bounding box center [757, 239] width 26 height 26
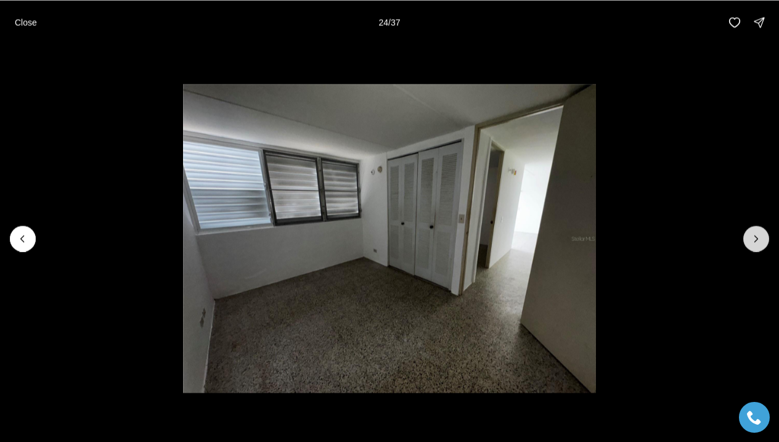
click at [756, 231] on button "Next slide" at bounding box center [757, 239] width 26 height 26
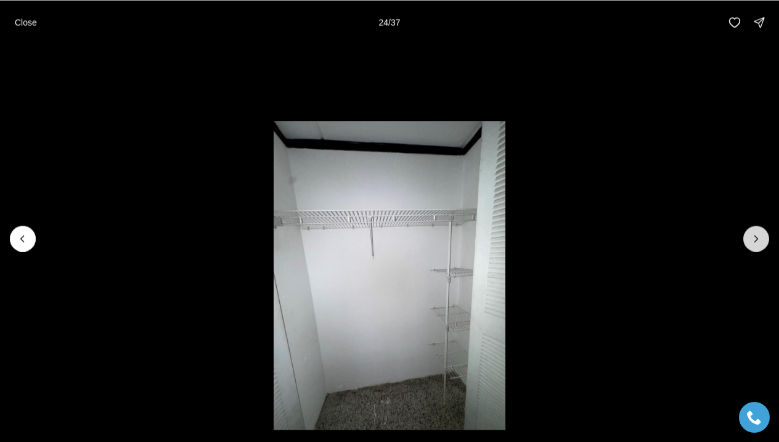
click at [756, 231] on button "Next slide" at bounding box center [757, 239] width 26 height 26
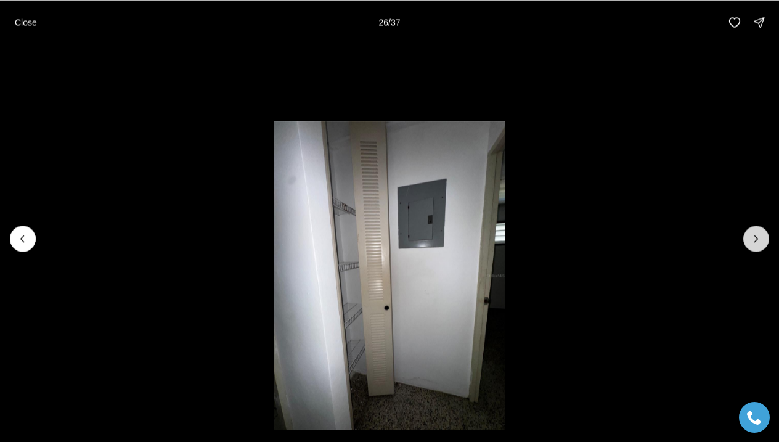
click at [756, 231] on button "Next slide" at bounding box center [757, 239] width 26 height 26
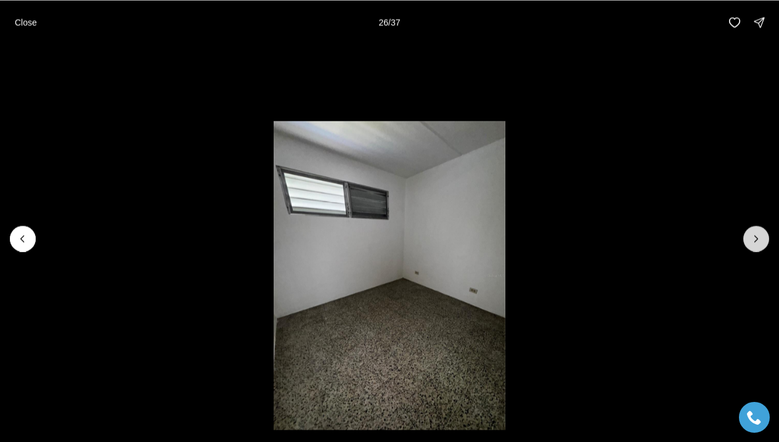
click at [757, 231] on button "Next slide" at bounding box center [757, 239] width 26 height 26
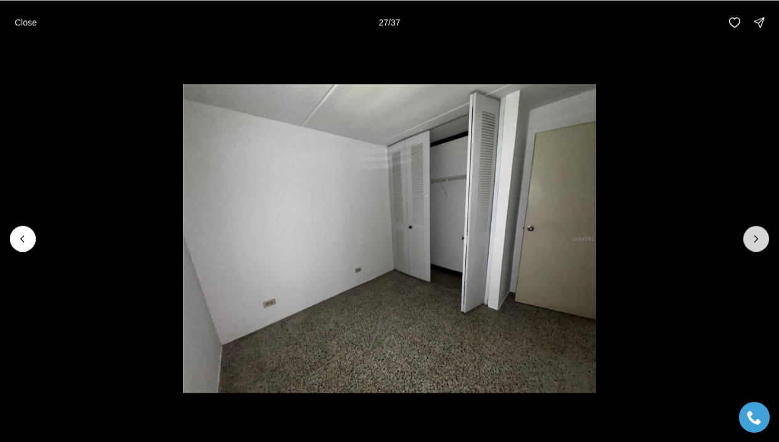
click at [757, 231] on button "Next slide" at bounding box center [757, 239] width 26 height 26
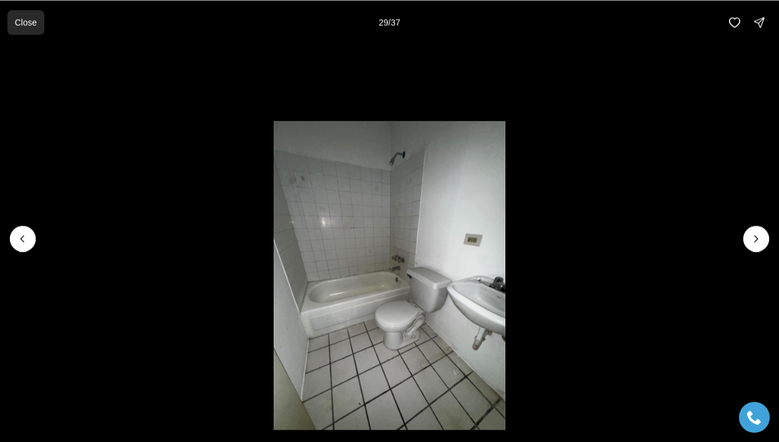
click at [31, 28] on button "Close" at bounding box center [25, 22] width 37 height 25
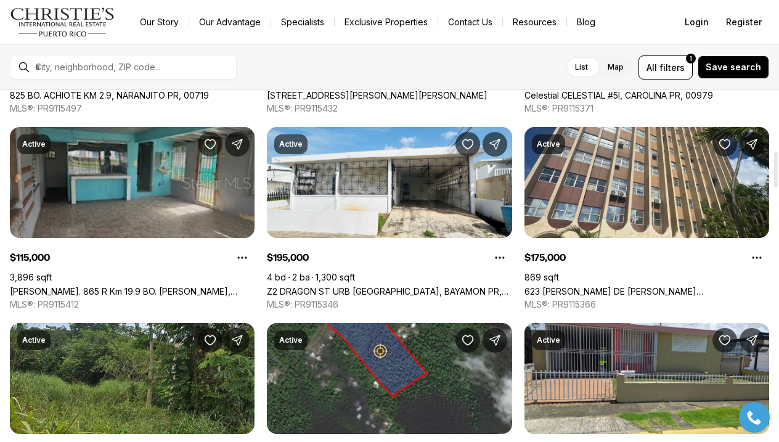
scroll to position [1005, 0]
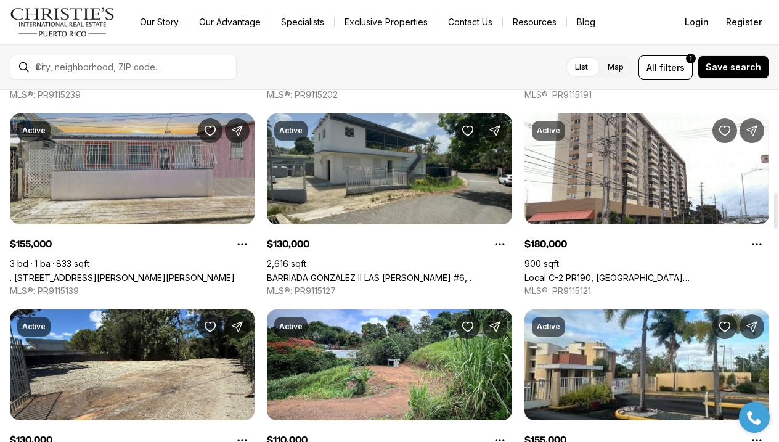
click at [179, 272] on link ". 624 CALLE BUENOS AIRES, BO OBRERO, SAN JUAN PR, 00915" at bounding box center [122, 277] width 225 height 10
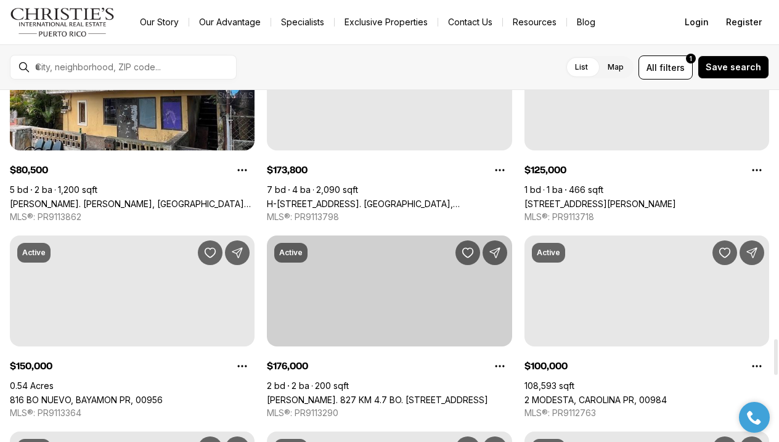
scroll to position [2463, 0]
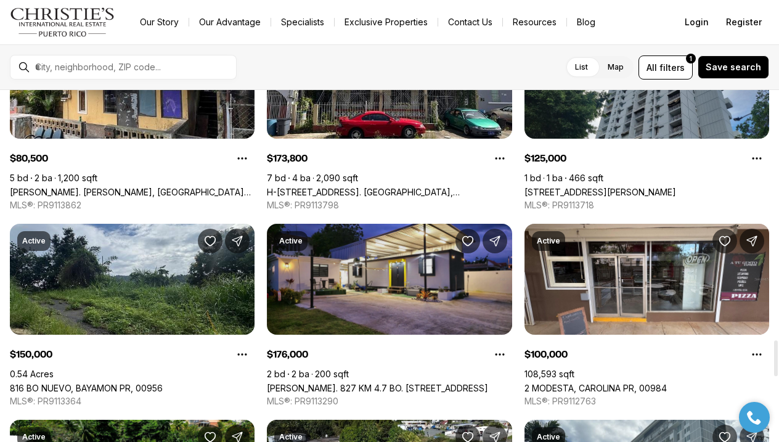
click at [388, 383] on link "[PERSON_NAME]. 827 KM 4.7 BO. [STREET_ADDRESS]" at bounding box center [377, 388] width 221 height 10
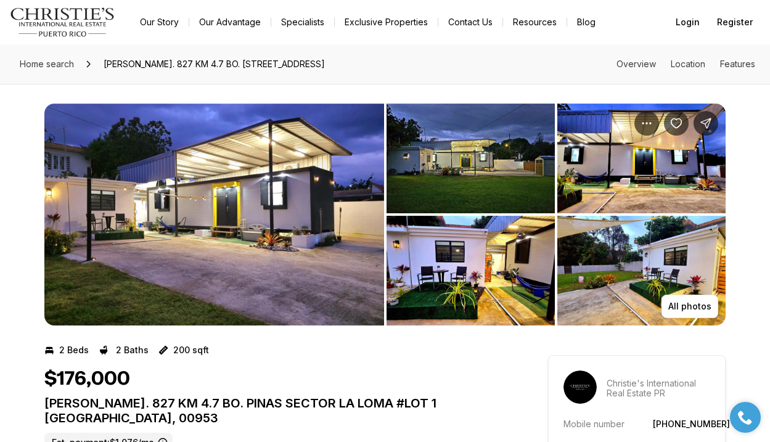
click at [276, 231] on img "View image gallery" at bounding box center [214, 215] width 340 height 222
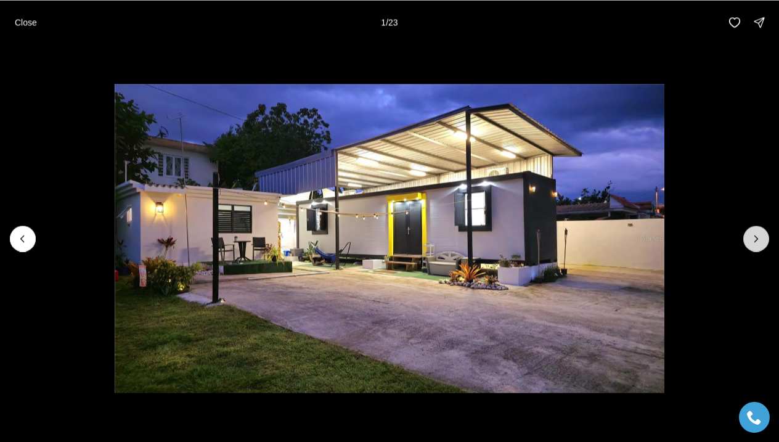
click at [745, 236] on button "Next slide" at bounding box center [757, 239] width 26 height 26
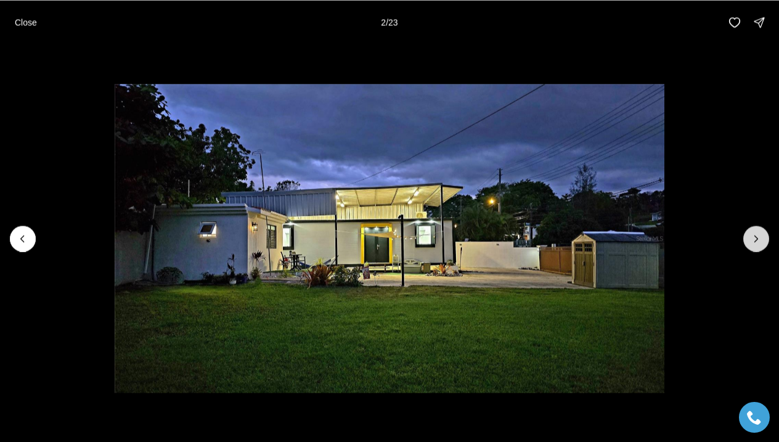
click at [744, 236] on button "Next slide" at bounding box center [757, 239] width 26 height 26
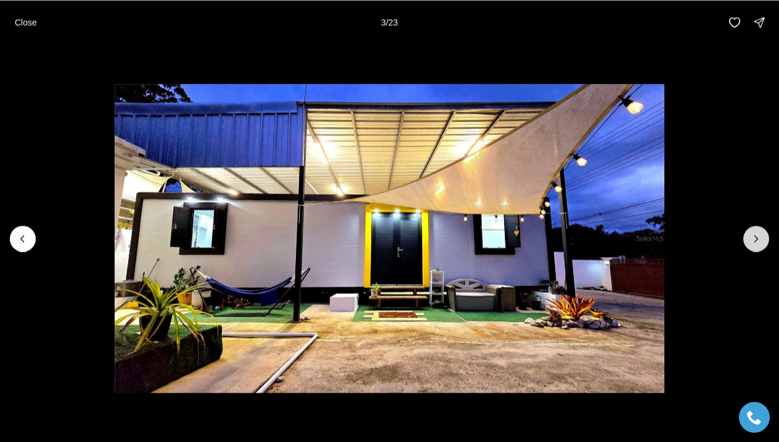
click at [744, 236] on button "Next slide" at bounding box center [757, 239] width 26 height 26
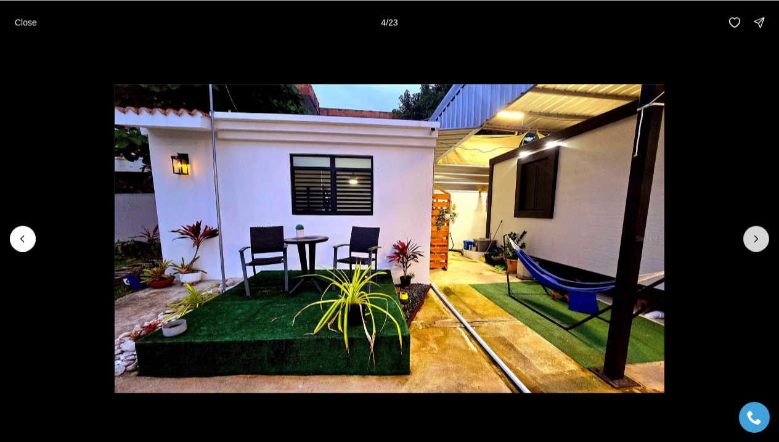
click at [744, 236] on button "Next slide" at bounding box center [757, 239] width 26 height 26
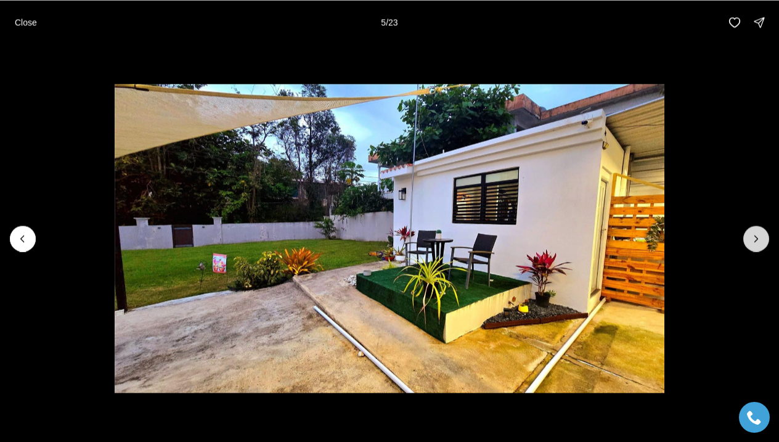
click at [744, 236] on button "Next slide" at bounding box center [757, 239] width 26 height 26
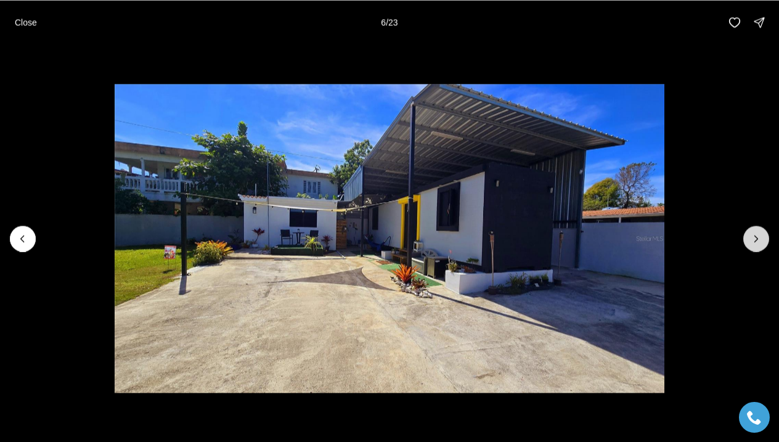
click at [744, 236] on button "Next slide" at bounding box center [757, 239] width 26 height 26
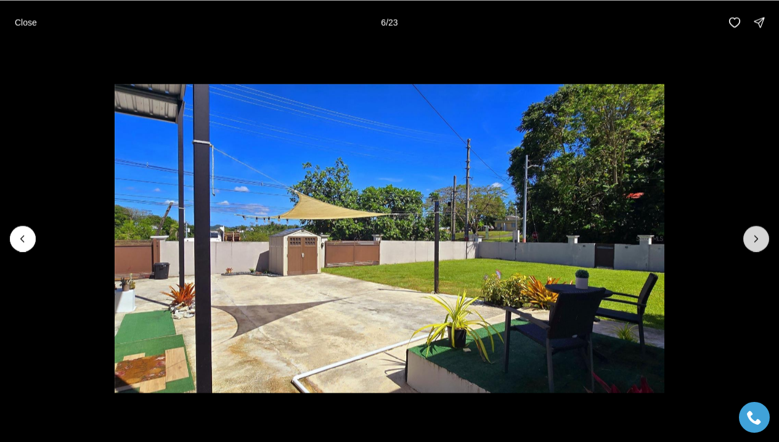
click at [744, 236] on button "Next slide" at bounding box center [757, 239] width 26 height 26
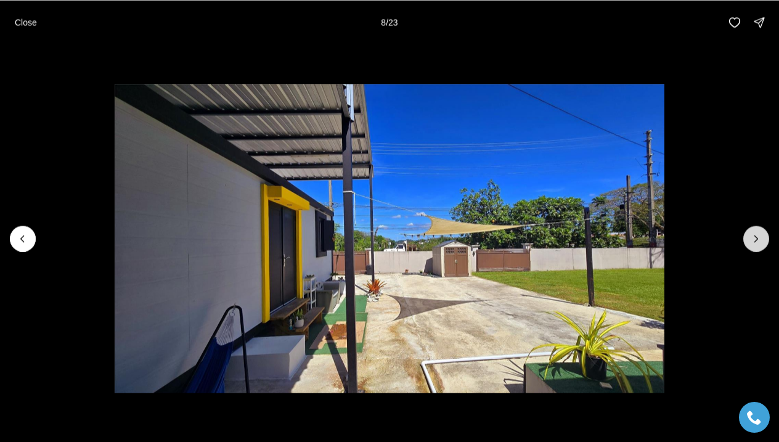
click at [744, 236] on button "Next slide" at bounding box center [757, 239] width 26 height 26
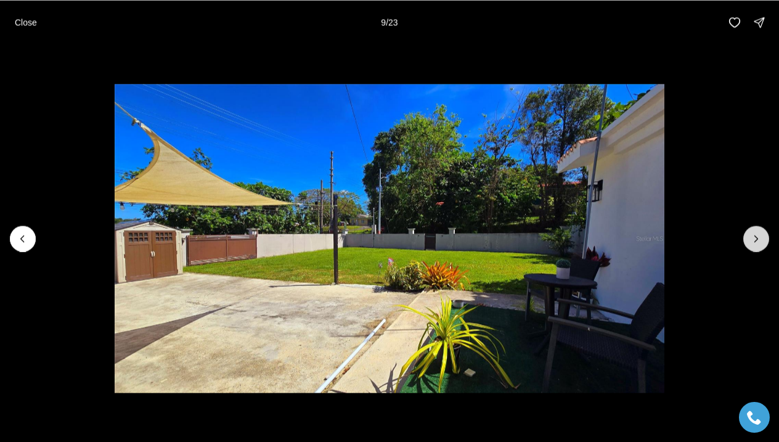
click at [744, 236] on button "Next slide" at bounding box center [757, 239] width 26 height 26
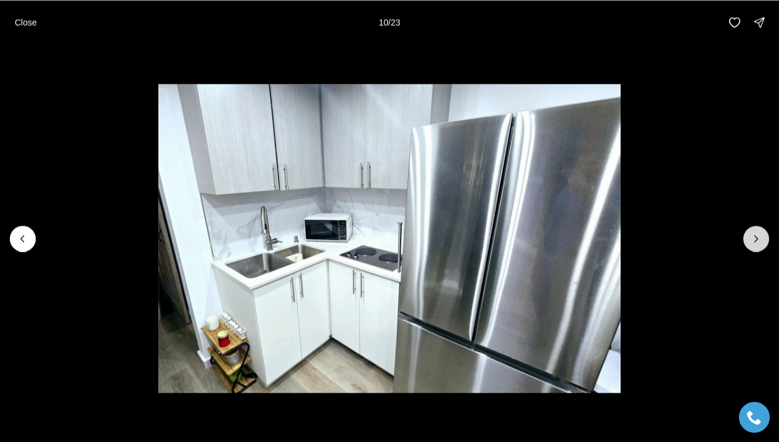
click at [744, 236] on button "Next slide" at bounding box center [757, 239] width 26 height 26
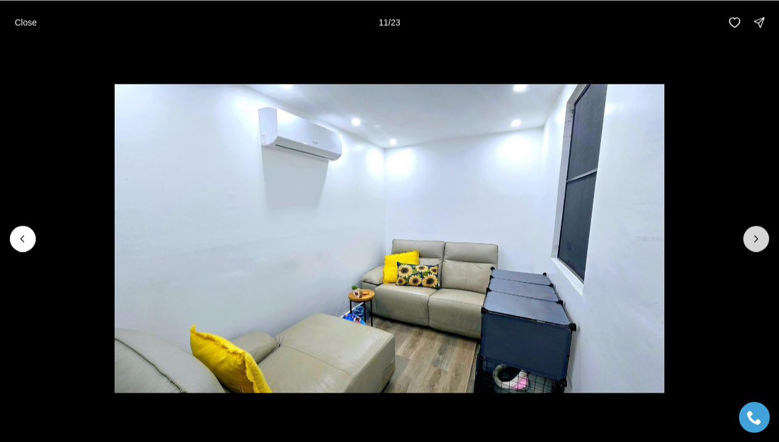
click at [744, 236] on button "Next slide" at bounding box center [757, 239] width 26 height 26
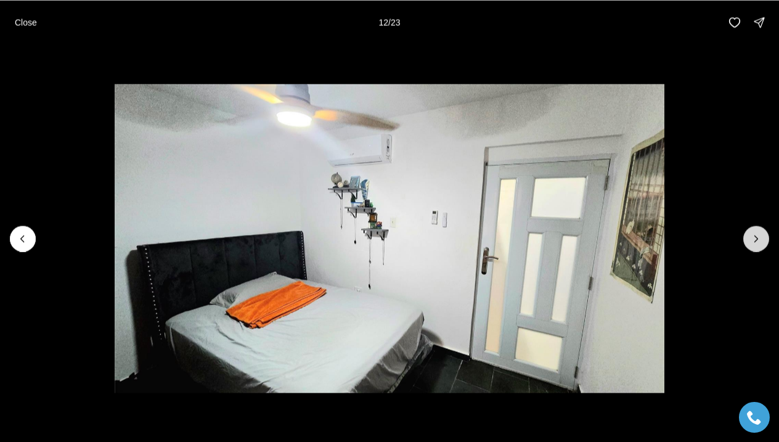
click at [744, 236] on button "Next slide" at bounding box center [757, 239] width 26 height 26
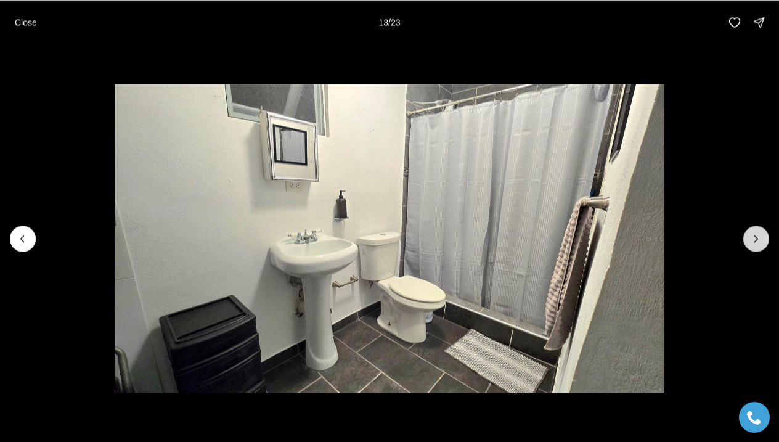
click at [745, 234] on button "Next slide" at bounding box center [757, 239] width 26 height 26
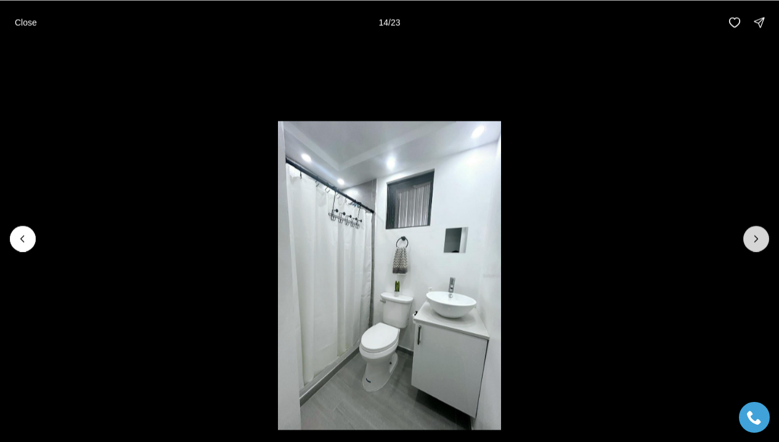
click at [745, 234] on button "Next slide" at bounding box center [757, 239] width 26 height 26
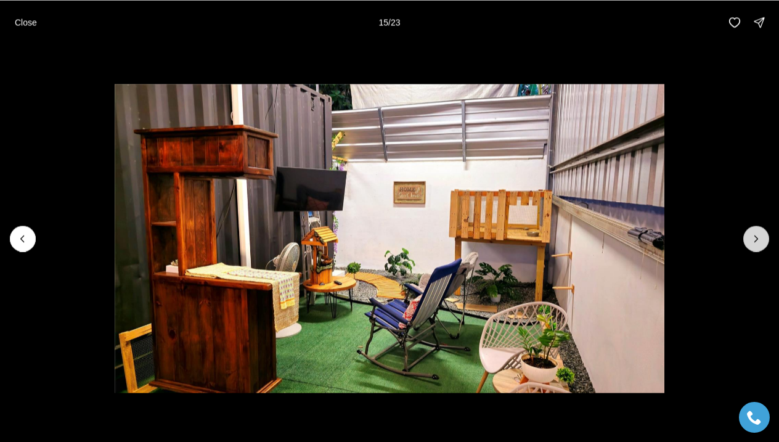
click at [745, 234] on button "Next slide" at bounding box center [757, 239] width 26 height 26
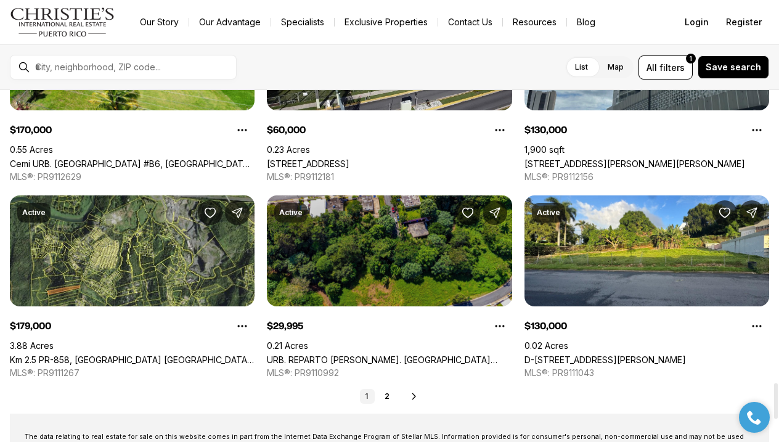
scroll to position [2886, 0]
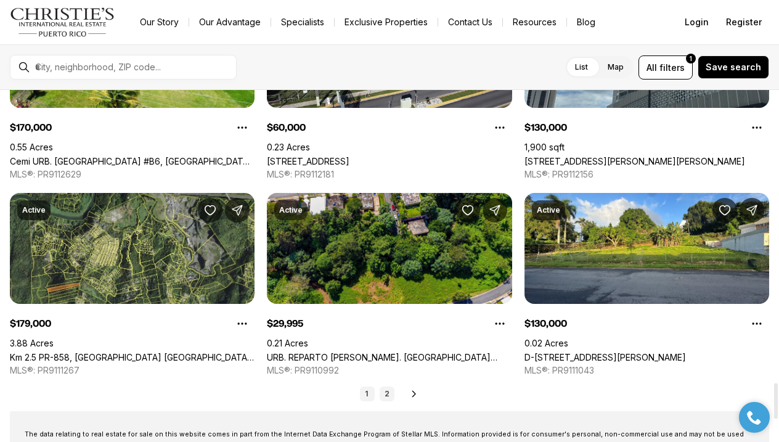
click at [381, 392] on link "2" at bounding box center [387, 394] width 15 height 15
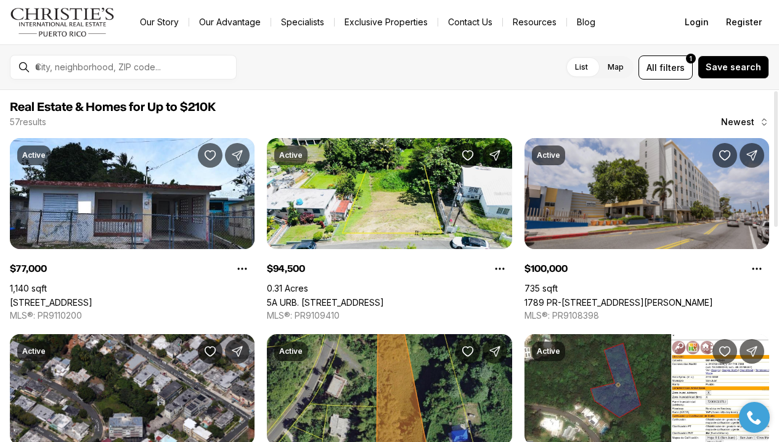
click at [575, 297] on link "1789 PR-[STREET_ADDRESS][PERSON_NAME]" at bounding box center [619, 302] width 189 height 10
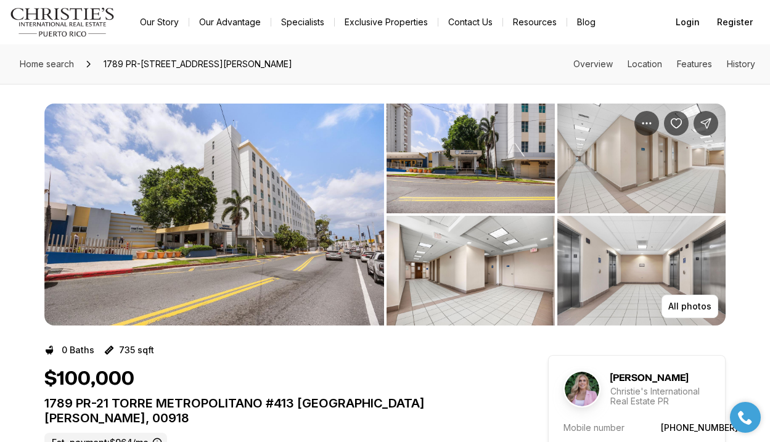
click at [316, 216] on img "View image gallery" at bounding box center [214, 215] width 340 height 222
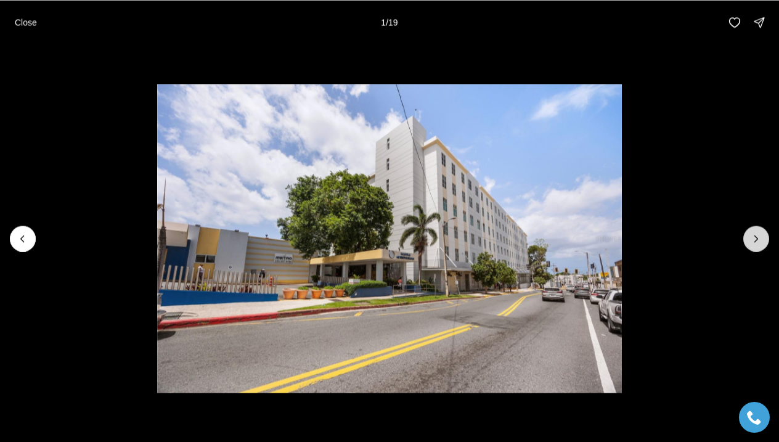
click at [758, 239] on icon "Next slide" at bounding box center [756, 239] width 3 height 6
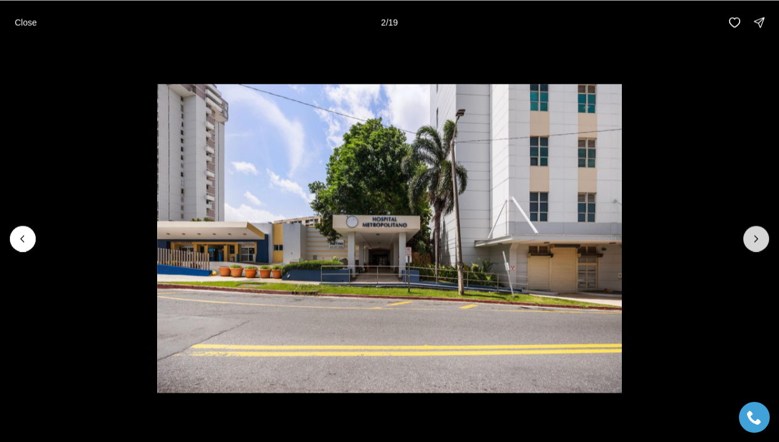
click at [756, 237] on icon "Next slide" at bounding box center [756, 239] width 3 height 6
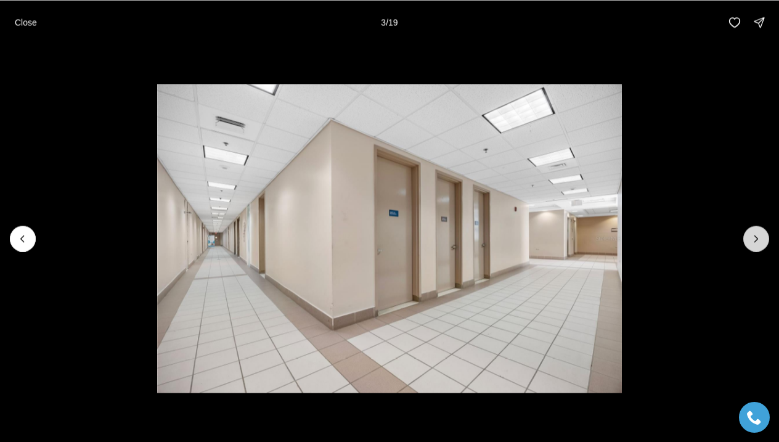
click at [756, 237] on icon "Next slide" at bounding box center [756, 239] width 3 height 6
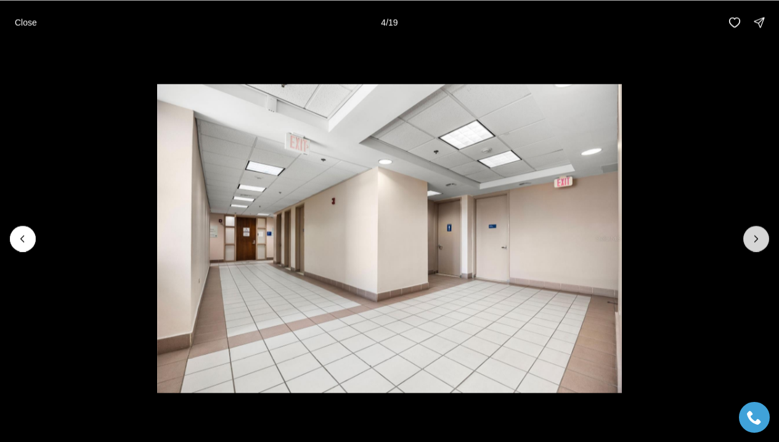
click at [756, 237] on icon "Next slide" at bounding box center [756, 239] width 3 height 6
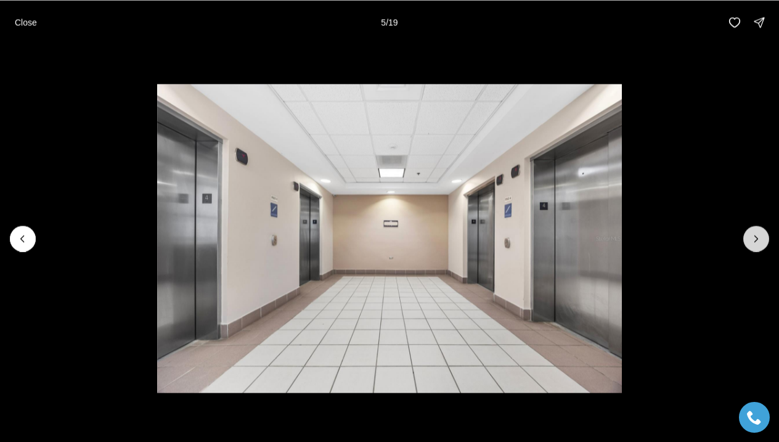
click at [751, 237] on icon "Next slide" at bounding box center [756, 238] width 12 height 12
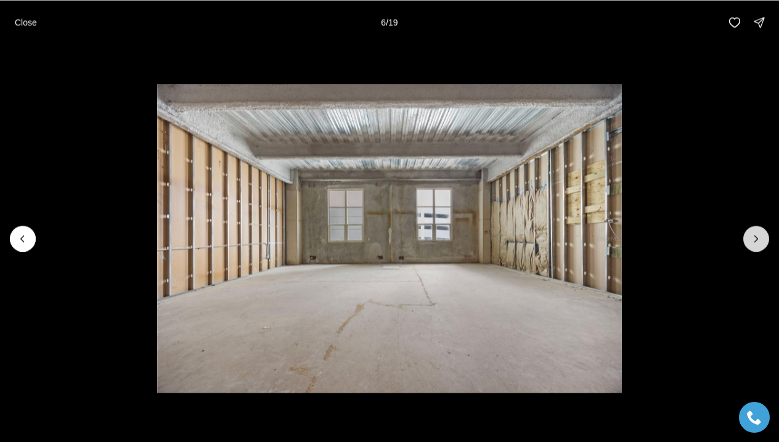
click at [752, 236] on icon "Next slide" at bounding box center [756, 238] width 12 height 12
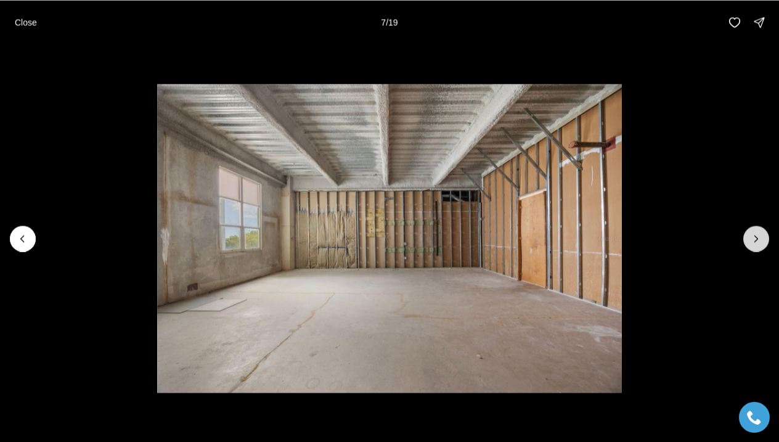
click at [752, 236] on icon "Next slide" at bounding box center [756, 238] width 12 height 12
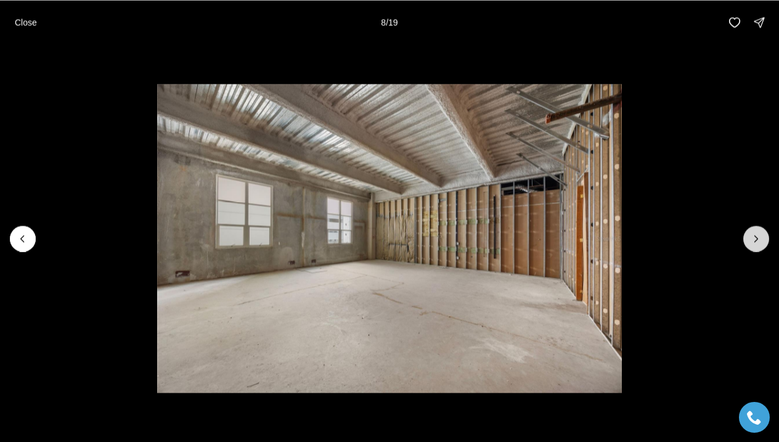
click at [752, 236] on icon "Next slide" at bounding box center [756, 238] width 12 height 12
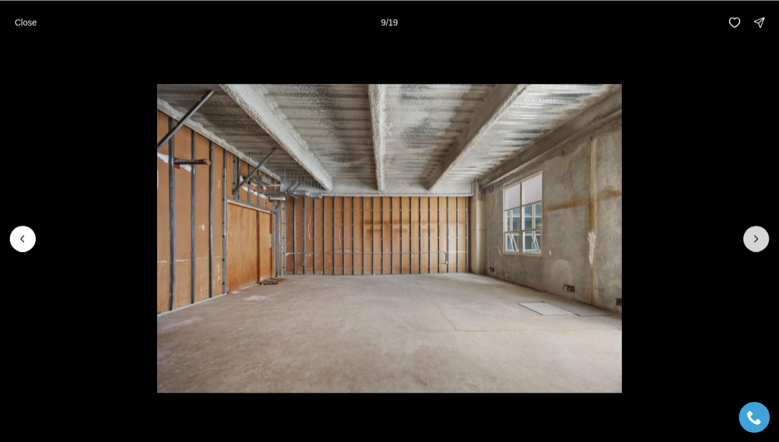
click at [752, 236] on icon "Next slide" at bounding box center [756, 238] width 12 height 12
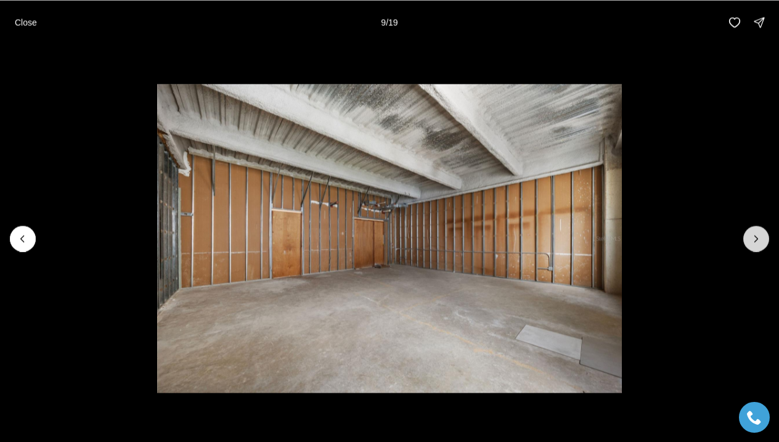
click at [752, 236] on icon "Next slide" at bounding box center [756, 238] width 12 height 12
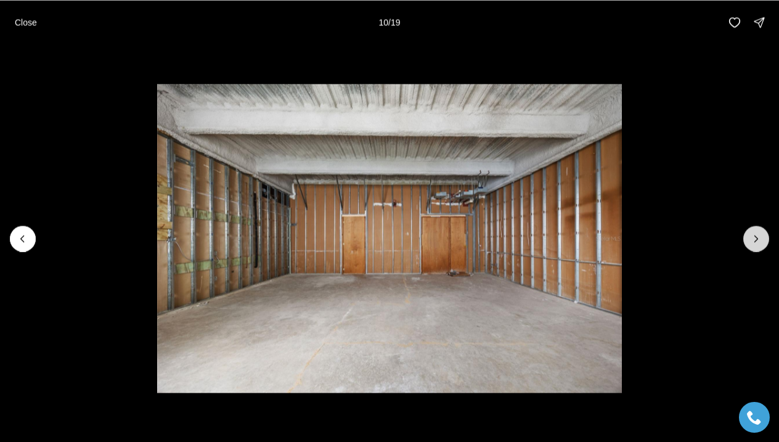
click at [752, 235] on icon "Next slide" at bounding box center [756, 238] width 12 height 12
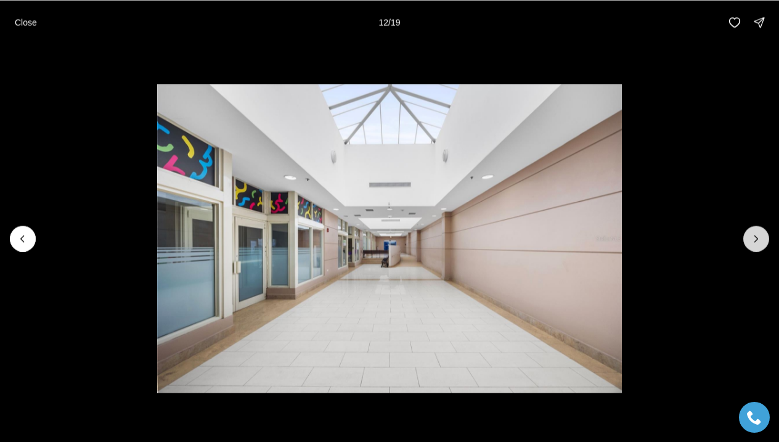
click at [752, 235] on icon "Next slide" at bounding box center [756, 238] width 12 height 12
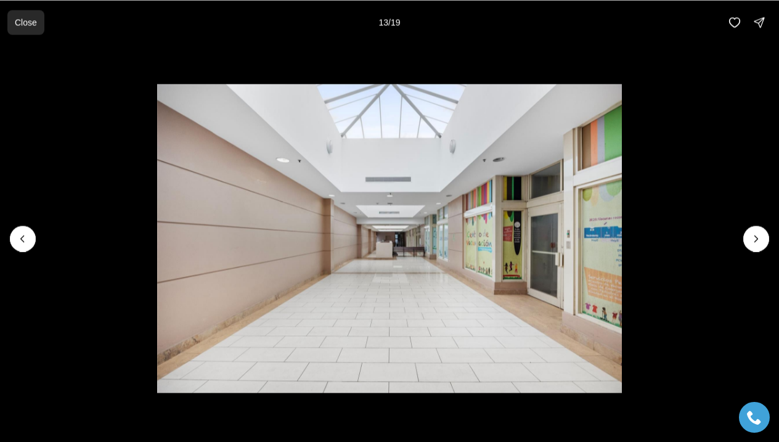
click at [24, 27] on button "Close" at bounding box center [25, 22] width 37 height 25
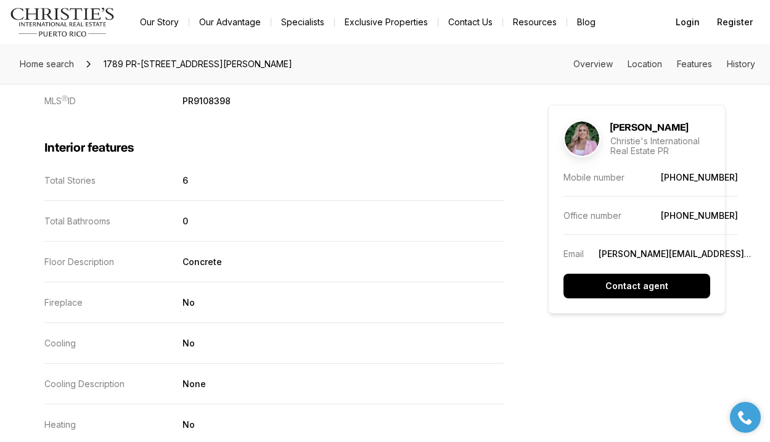
scroll to position [1170, 0]
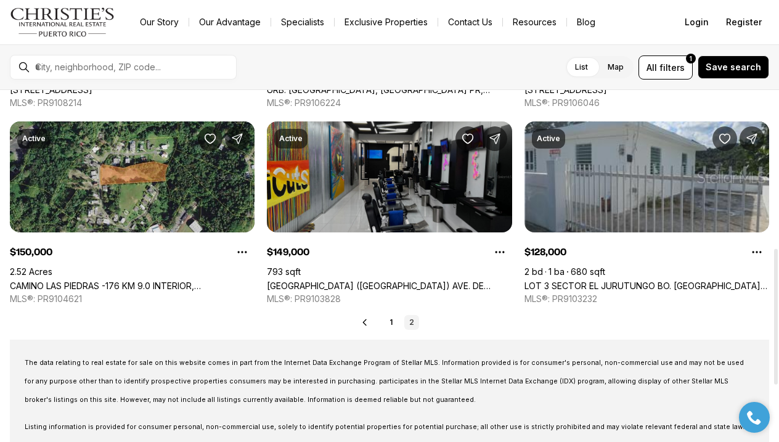
scroll to position [406, 0]
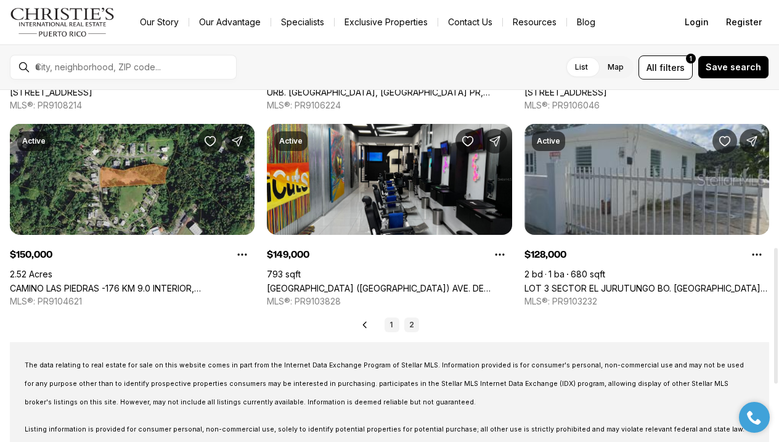
click at [394, 327] on link "1" at bounding box center [392, 325] width 15 height 15
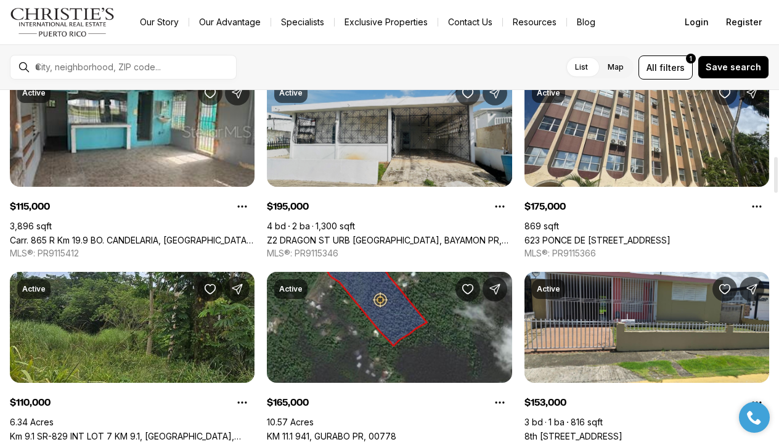
scroll to position [629, 0]
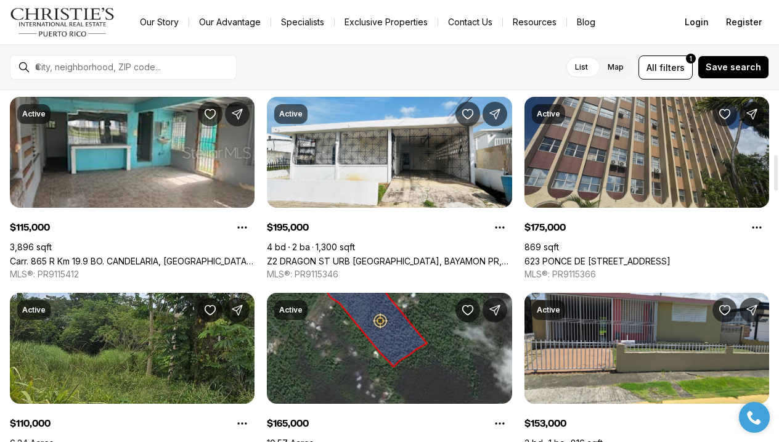
click at [589, 256] on link "623 [PERSON_NAME] DE [PERSON_NAME][STREET_ADDRESS][PERSON_NAME]" at bounding box center [598, 261] width 146 height 10
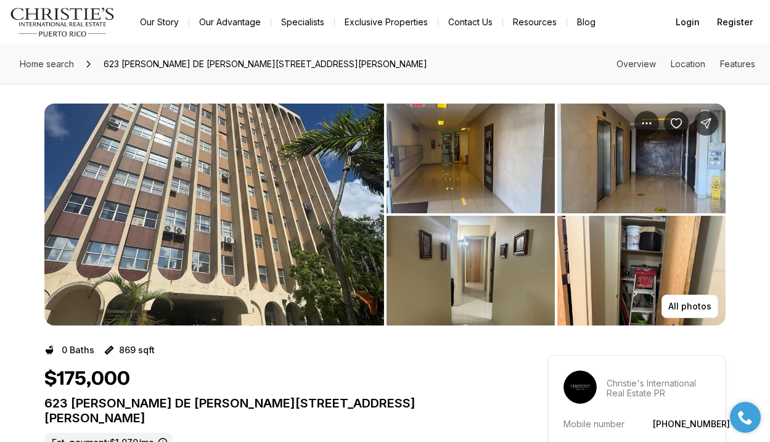
click at [308, 209] on img "View image gallery" at bounding box center [214, 215] width 340 height 222
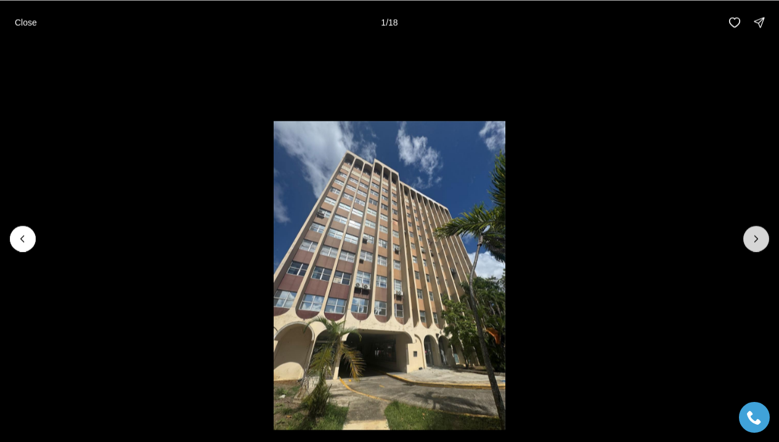
click at [750, 235] on button "Next slide" at bounding box center [757, 239] width 26 height 26
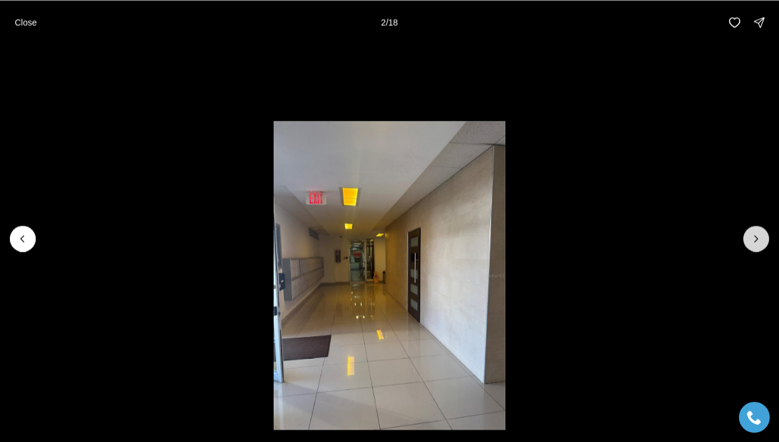
click at [750, 235] on button "Next slide" at bounding box center [757, 239] width 26 height 26
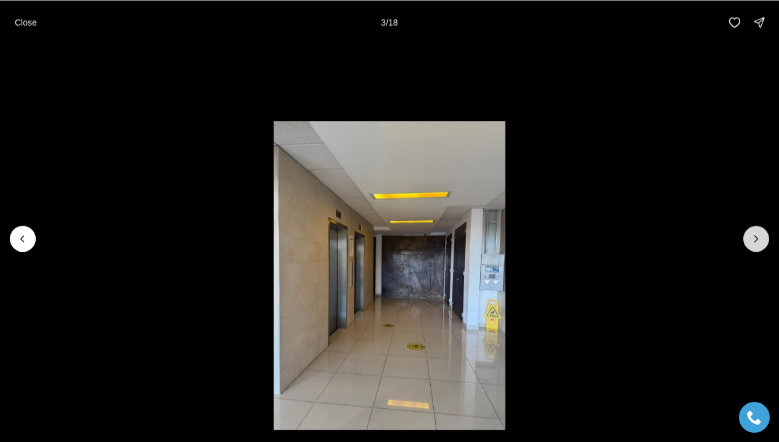
click at [750, 235] on button "Next slide" at bounding box center [757, 239] width 26 height 26
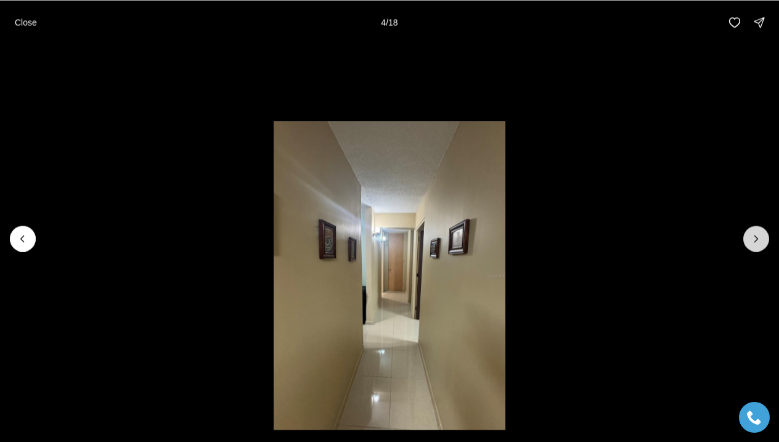
click at [750, 235] on button "Next slide" at bounding box center [757, 239] width 26 height 26
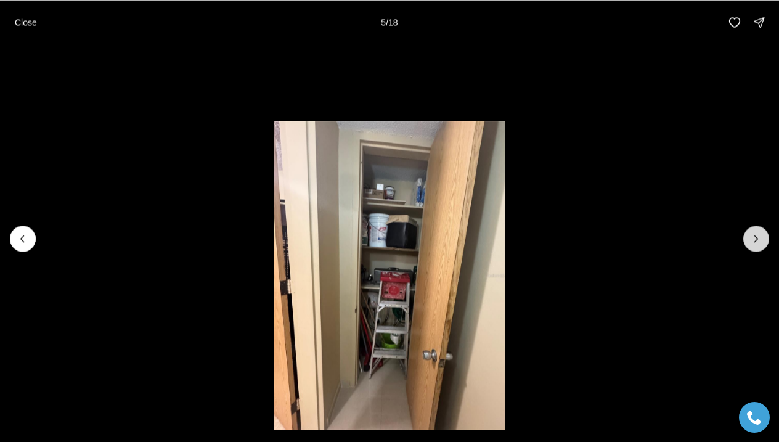
click at [750, 234] on button "Next slide" at bounding box center [757, 239] width 26 height 26
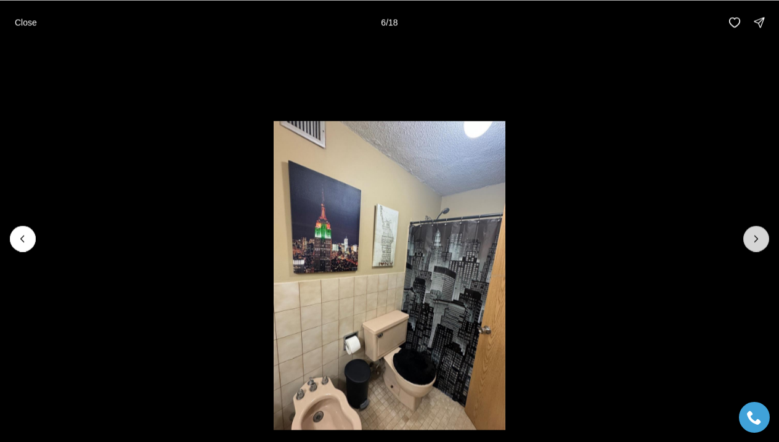
click at [750, 234] on button "Next slide" at bounding box center [757, 239] width 26 height 26
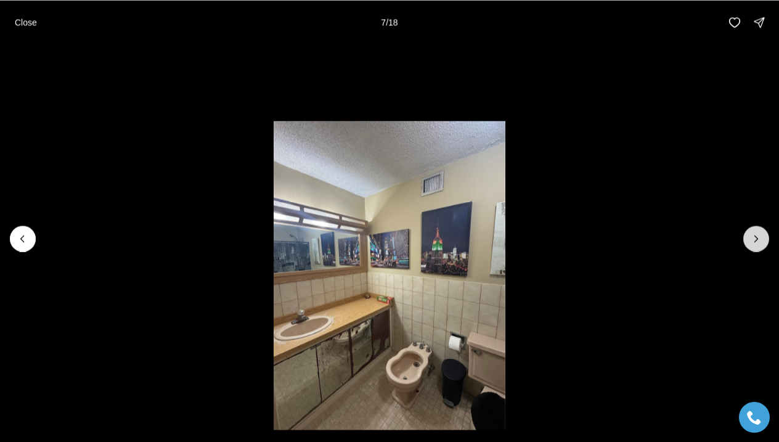
click at [750, 234] on button "Next slide" at bounding box center [757, 239] width 26 height 26
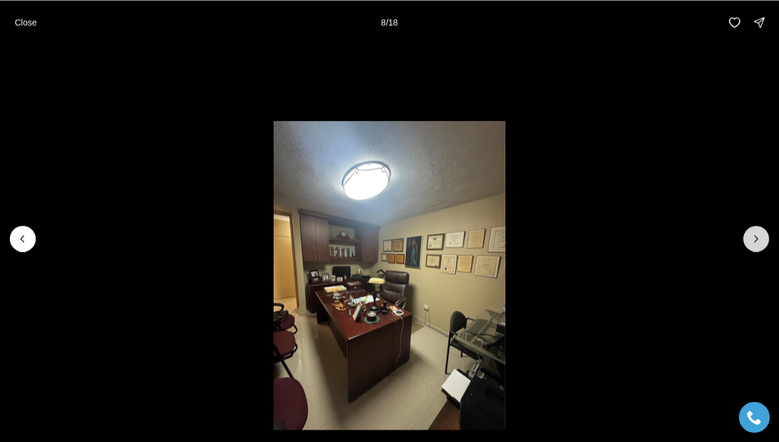
click at [750, 234] on button "Next slide" at bounding box center [757, 239] width 26 height 26
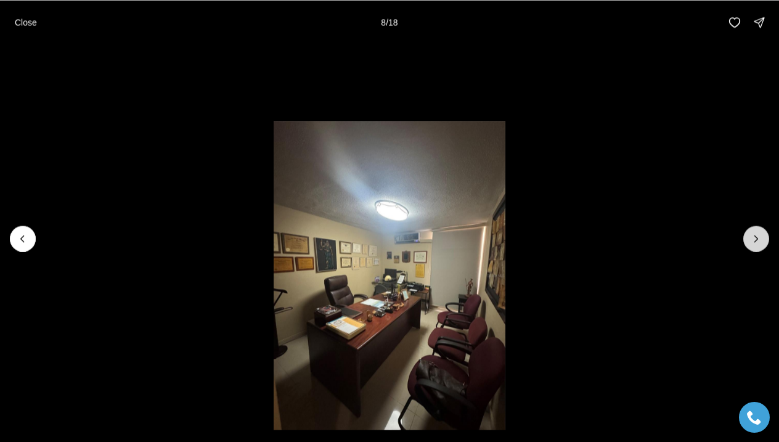
click at [750, 234] on button "Next slide" at bounding box center [757, 239] width 26 height 26
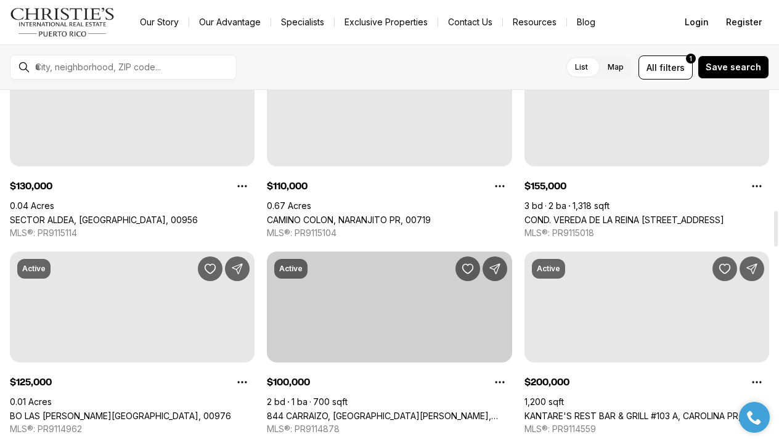
scroll to position [1355, 0]
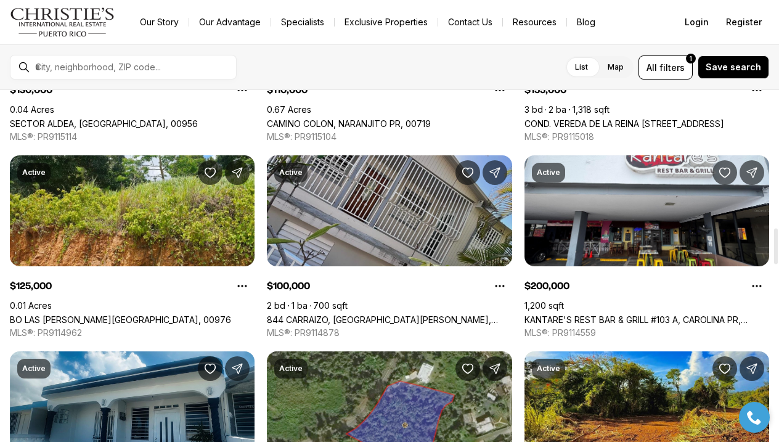
click at [416, 314] on link "844 CARRAIZO, [GEOGRAPHIC_DATA][PERSON_NAME], 00926" at bounding box center [389, 319] width 245 height 10
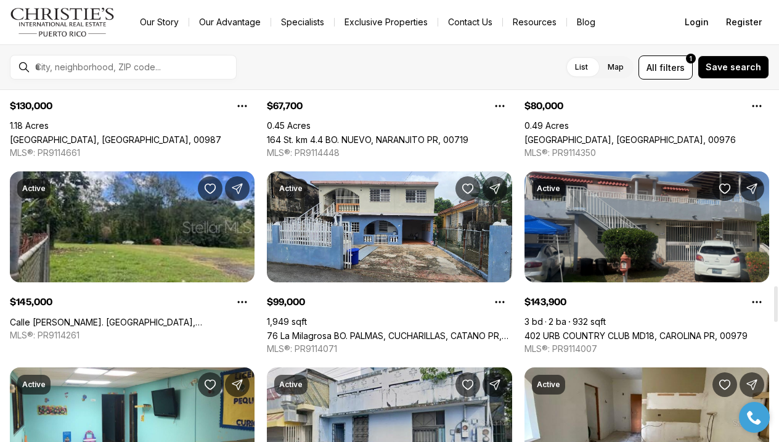
scroll to position [1953, 0]
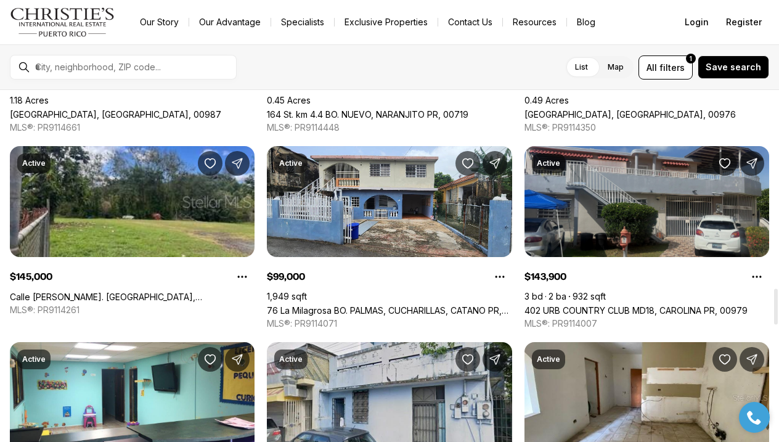
click at [641, 305] on link "402 URB COUNTRY CLUB MD18, CAROLINA PR, 00979" at bounding box center [636, 310] width 223 height 10
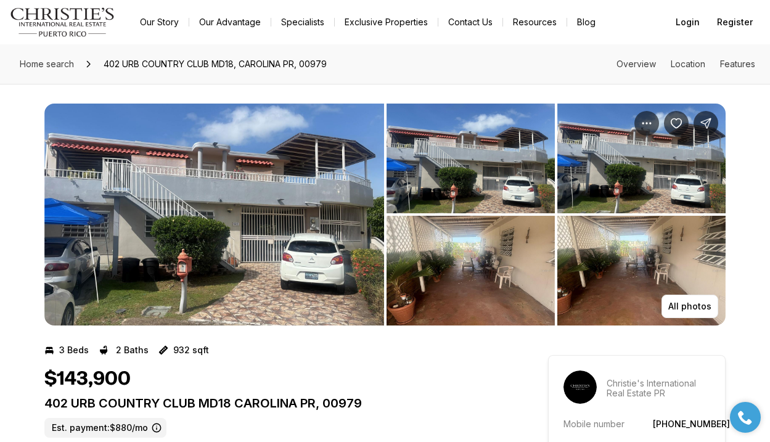
click at [235, 223] on img "View image gallery" at bounding box center [214, 215] width 340 height 222
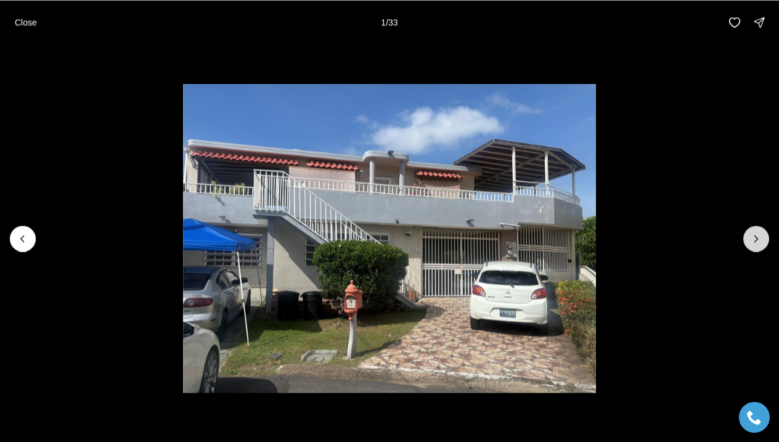
click at [753, 245] on button "Next slide" at bounding box center [757, 239] width 26 height 26
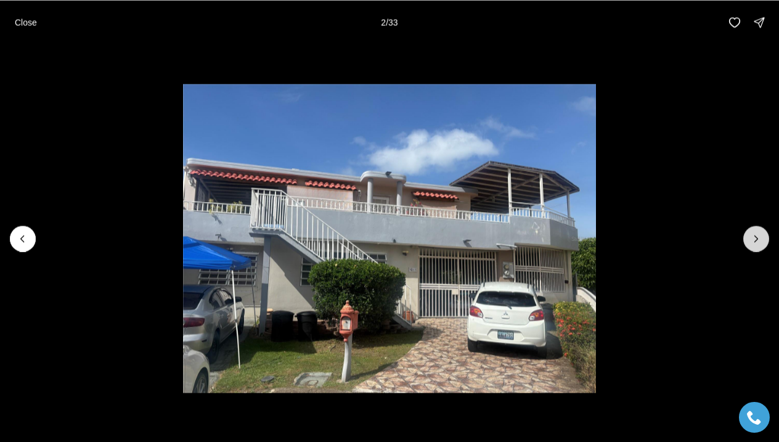
click at [753, 245] on button "Next slide" at bounding box center [757, 239] width 26 height 26
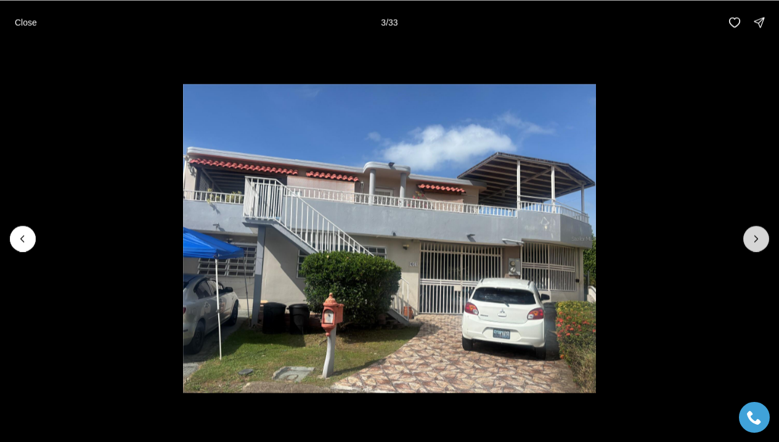
click at [753, 245] on button "Next slide" at bounding box center [757, 239] width 26 height 26
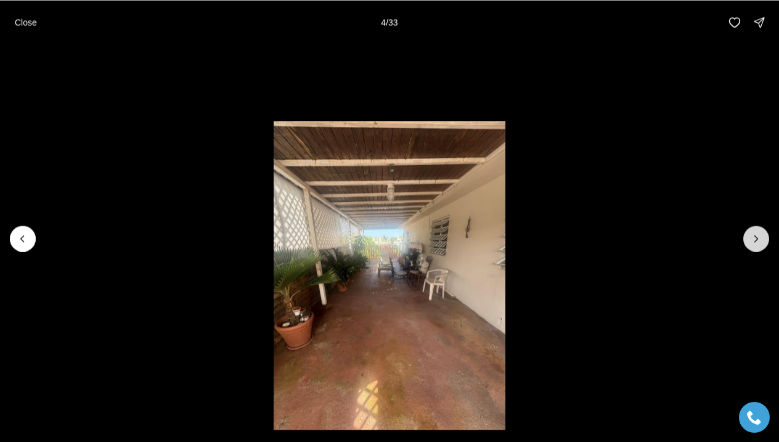
click at [753, 244] on icon "Next slide" at bounding box center [756, 238] width 12 height 12
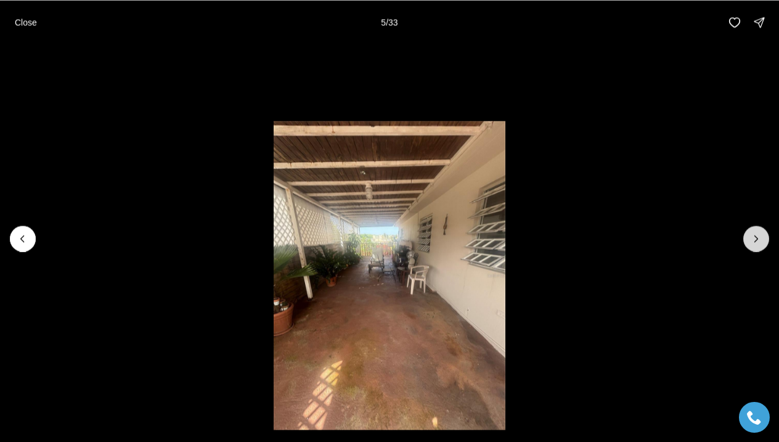
click at [754, 244] on icon "Next slide" at bounding box center [756, 238] width 12 height 12
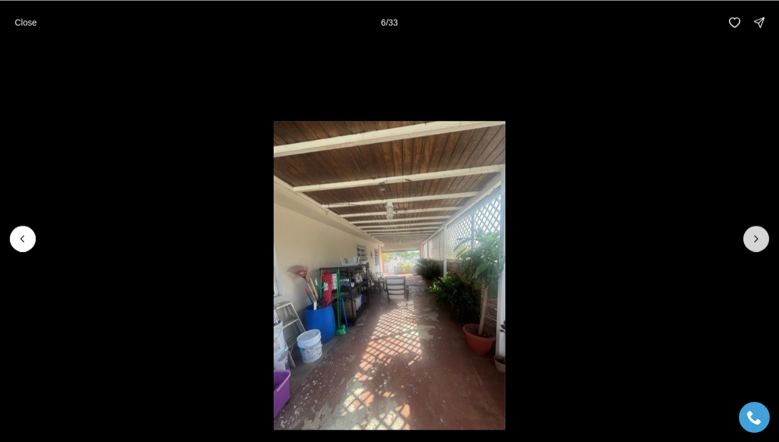
click at [755, 242] on icon "Next slide" at bounding box center [756, 238] width 12 height 12
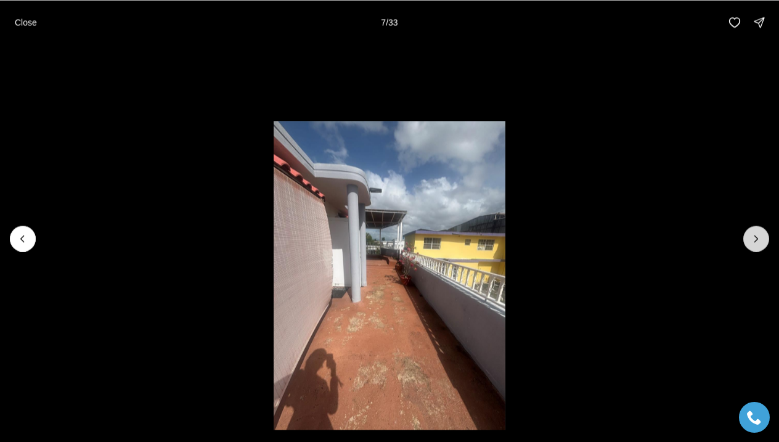
click at [755, 242] on icon "Next slide" at bounding box center [756, 238] width 12 height 12
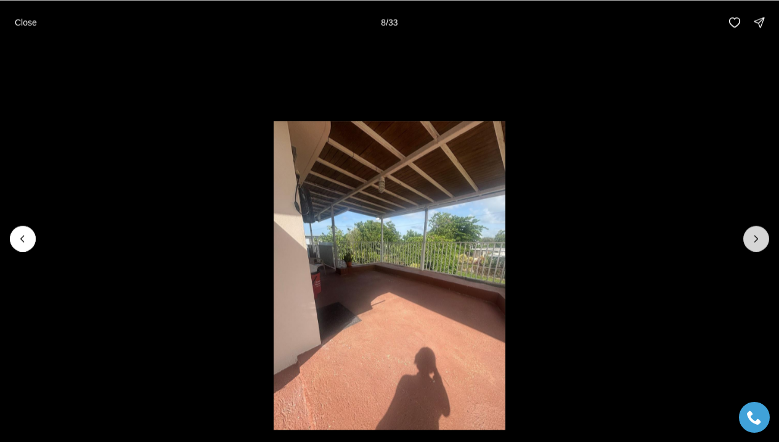
click at [756, 241] on icon "Next slide" at bounding box center [756, 238] width 12 height 12
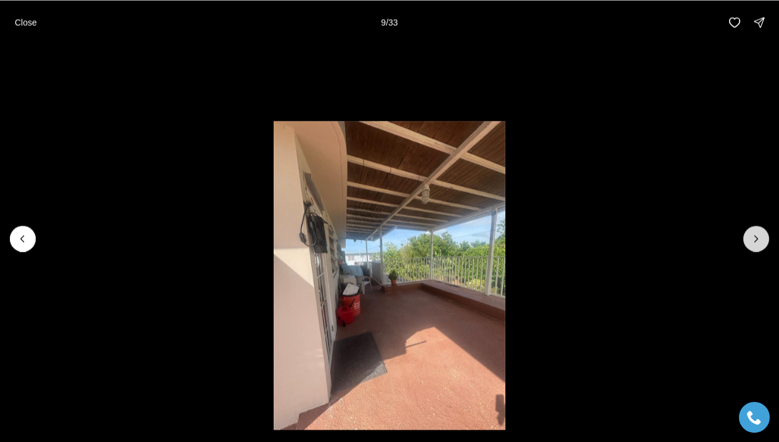
click at [756, 241] on icon "Next slide" at bounding box center [756, 238] width 12 height 12
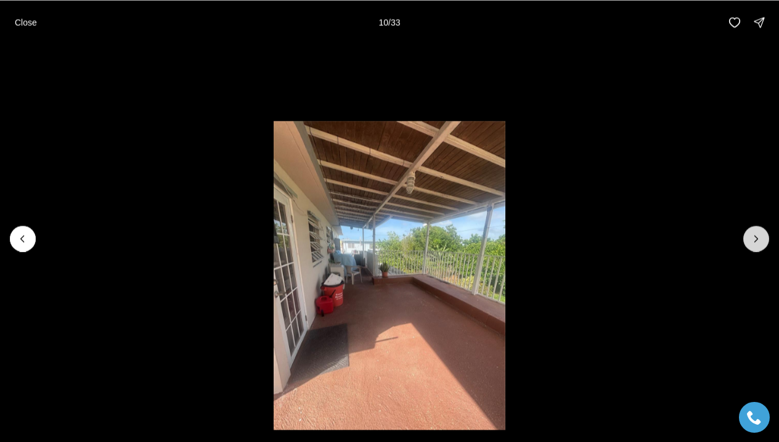
click at [756, 241] on icon "Next slide" at bounding box center [756, 238] width 12 height 12
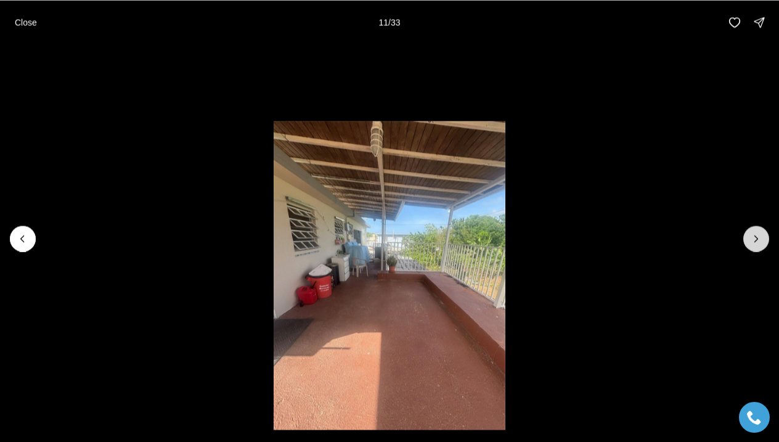
click at [756, 241] on icon "Next slide" at bounding box center [756, 238] width 12 height 12
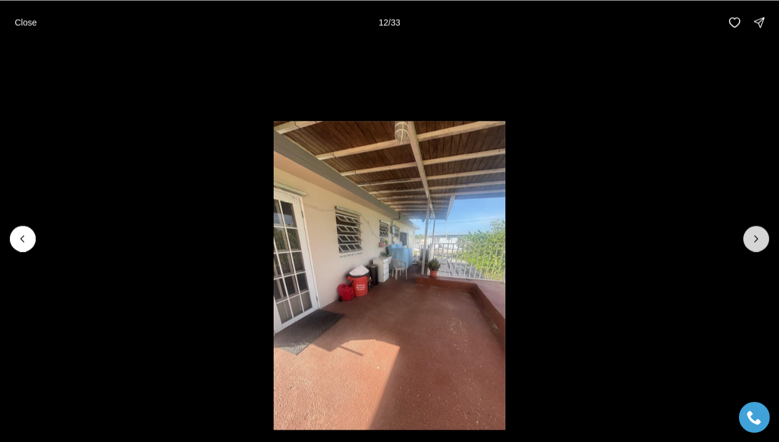
click at [757, 240] on icon "Next slide" at bounding box center [756, 238] width 12 height 12
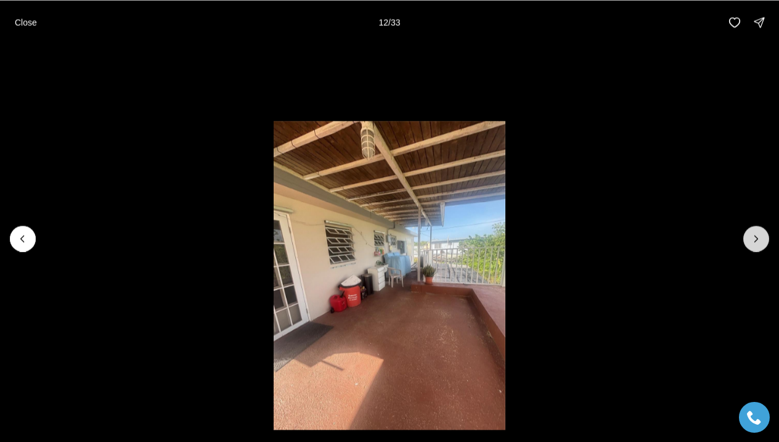
click at [757, 240] on icon "Next slide" at bounding box center [756, 238] width 12 height 12
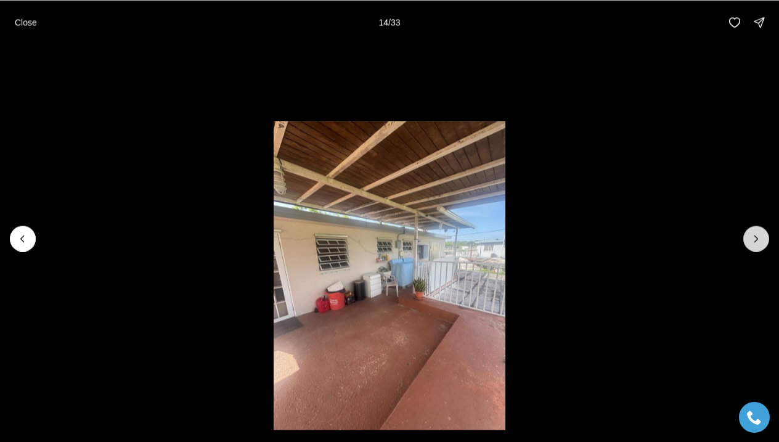
click at [757, 240] on icon "Next slide" at bounding box center [756, 238] width 12 height 12
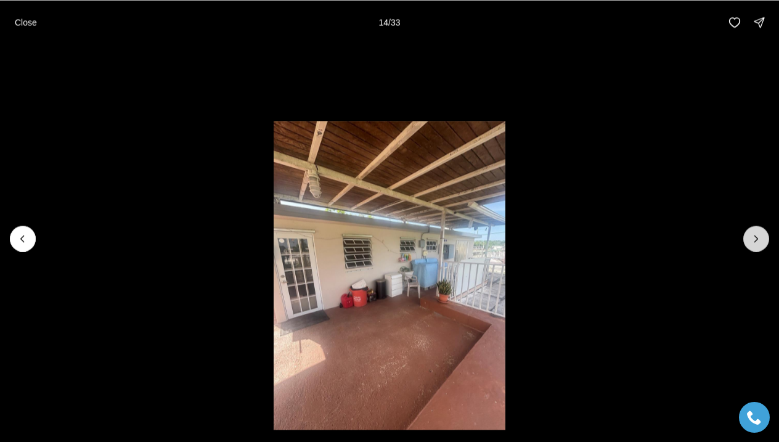
click at [757, 240] on icon "Next slide" at bounding box center [756, 238] width 12 height 12
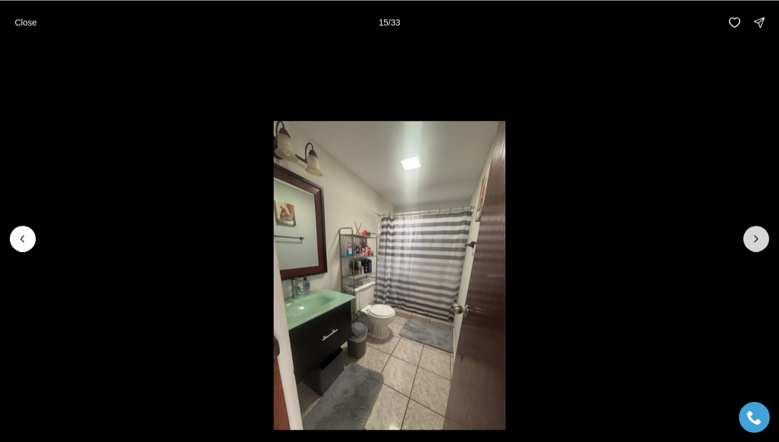
click at [758, 239] on icon "Next slide" at bounding box center [756, 238] width 12 height 12
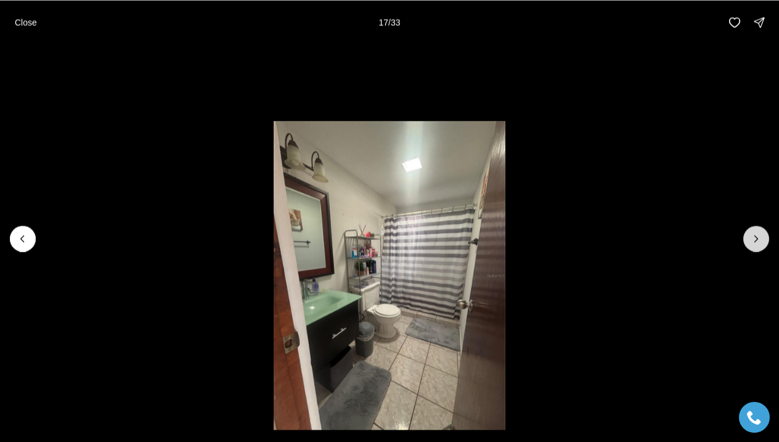
click at [758, 238] on icon "Next slide" at bounding box center [756, 238] width 12 height 12
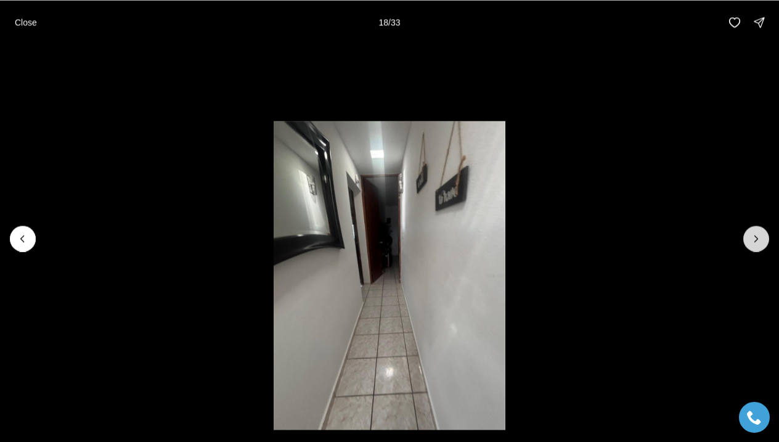
click at [758, 238] on icon "Next slide" at bounding box center [756, 238] width 12 height 12
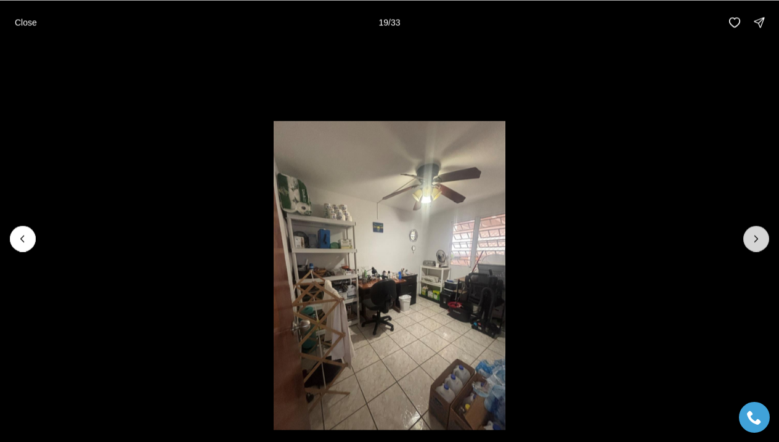
click at [759, 237] on icon "Next slide" at bounding box center [756, 238] width 12 height 12
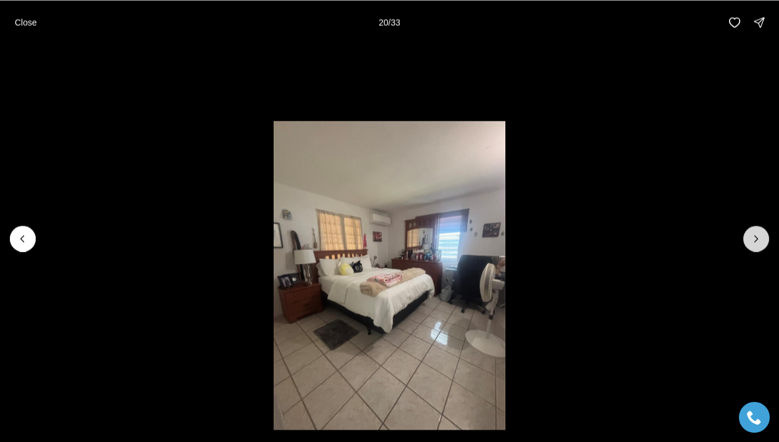
click at [759, 237] on icon "Next slide" at bounding box center [756, 238] width 12 height 12
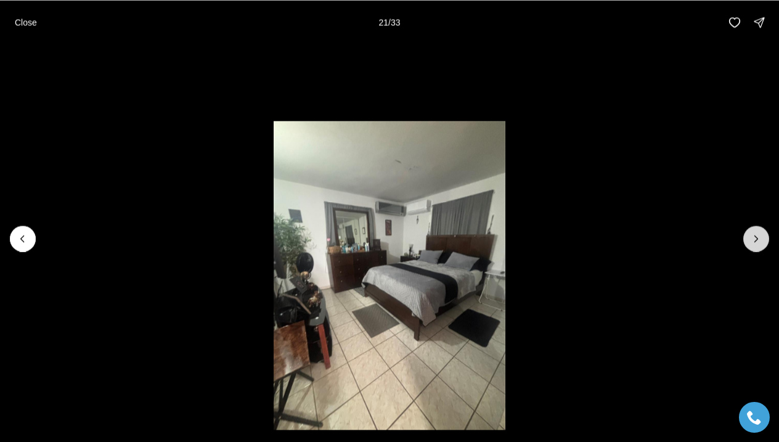
click at [759, 237] on icon "Next slide" at bounding box center [756, 238] width 12 height 12
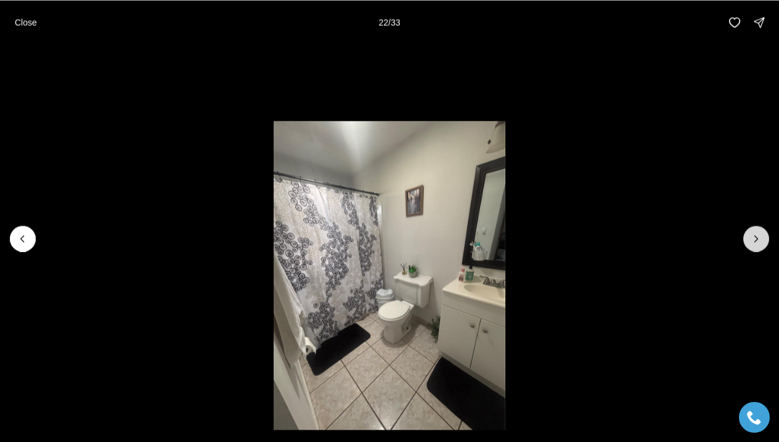
click at [759, 237] on icon "Next slide" at bounding box center [756, 238] width 12 height 12
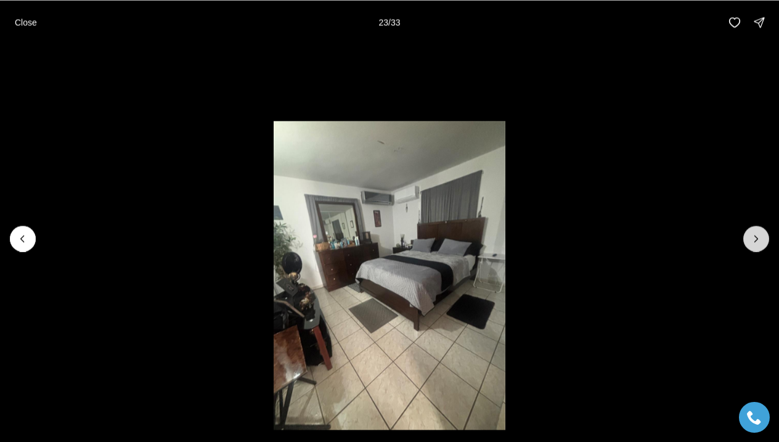
click at [760, 236] on icon "Next slide" at bounding box center [756, 238] width 12 height 12
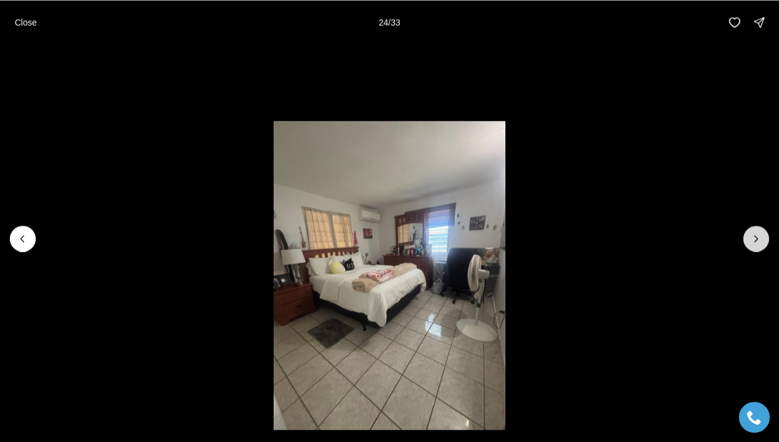
click at [760, 236] on icon "Next slide" at bounding box center [756, 238] width 12 height 12
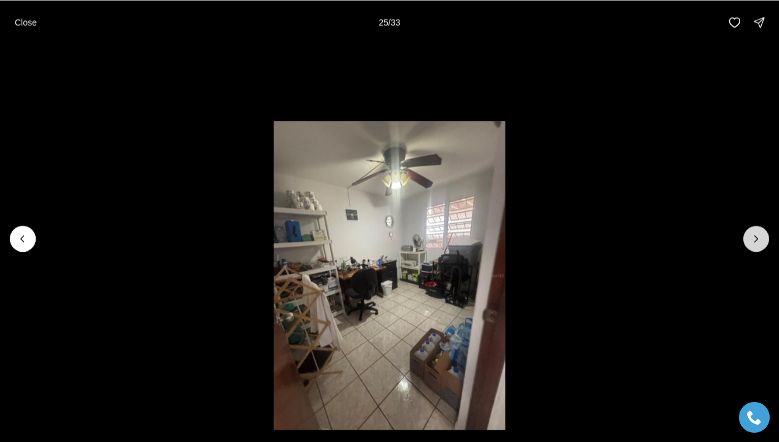
click at [760, 234] on icon "Next slide" at bounding box center [756, 238] width 12 height 12
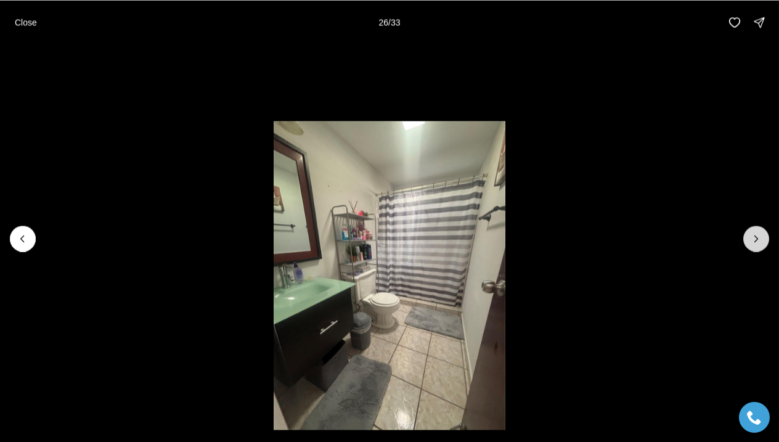
click at [760, 234] on icon "Next slide" at bounding box center [756, 238] width 12 height 12
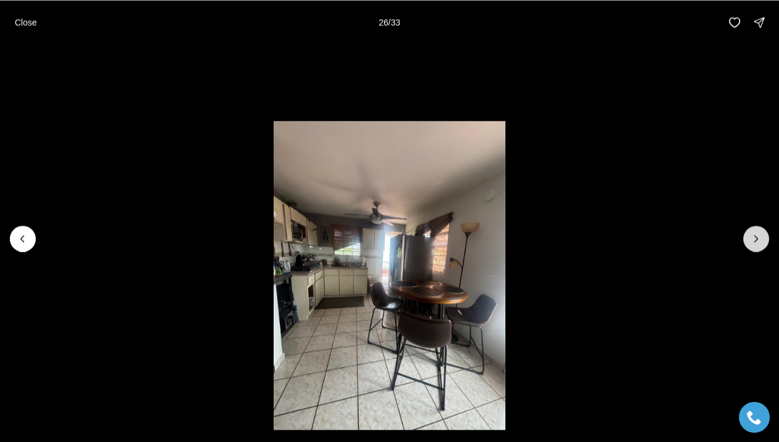
click at [760, 234] on icon "Next slide" at bounding box center [756, 238] width 12 height 12
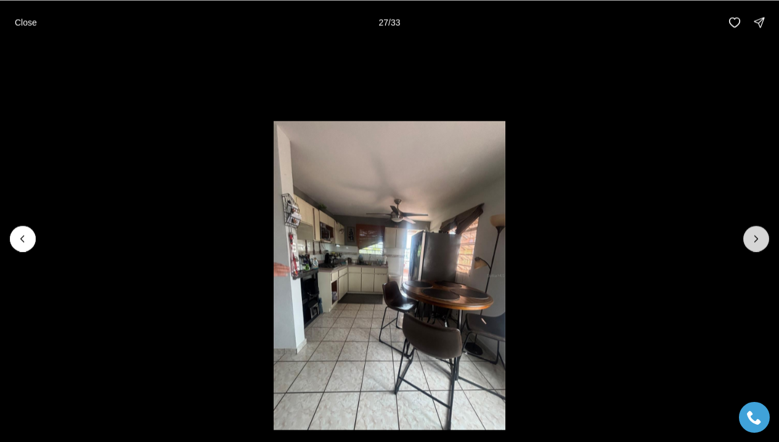
click at [760, 234] on icon "Next slide" at bounding box center [756, 238] width 12 height 12
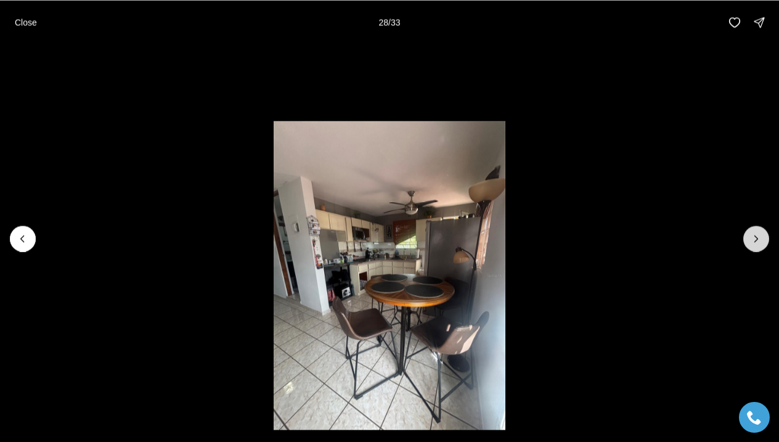
click at [760, 234] on icon "Next slide" at bounding box center [756, 238] width 12 height 12
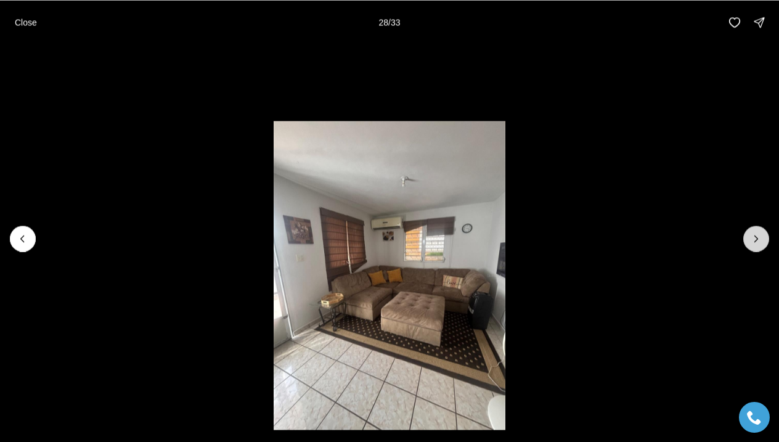
click at [760, 234] on icon "Next slide" at bounding box center [756, 238] width 12 height 12
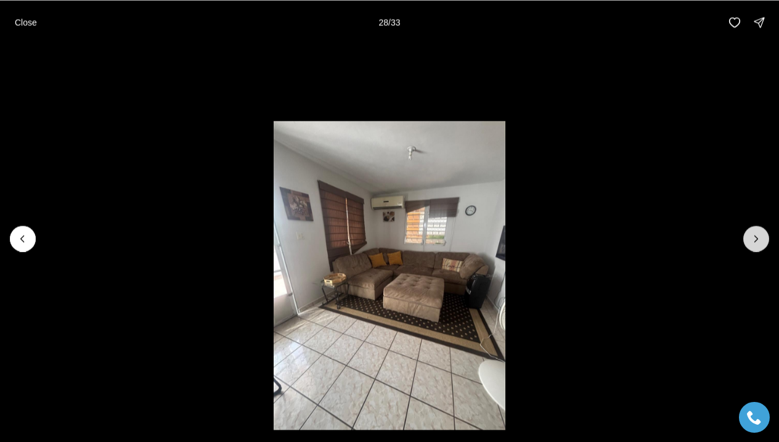
click at [760, 234] on icon "Next slide" at bounding box center [756, 238] width 12 height 12
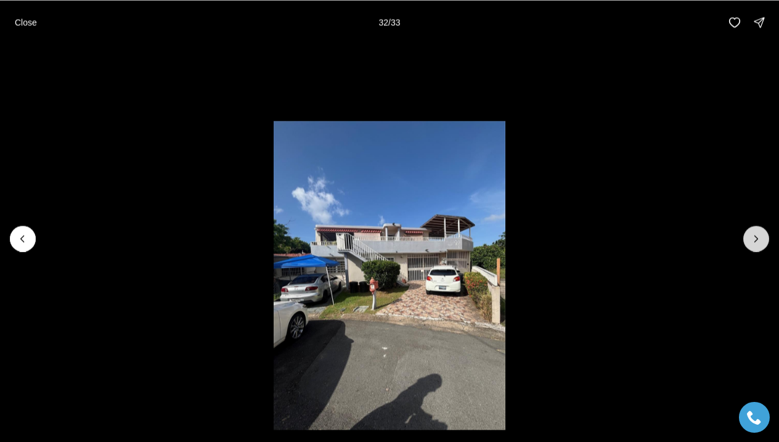
click at [761, 232] on icon "Next slide" at bounding box center [756, 238] width 12 height 12
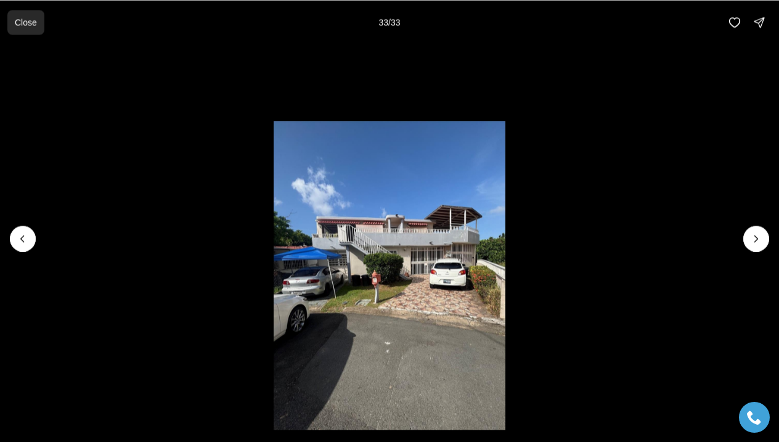
click at [39, 18] on button "Close" at bounding box center [25, 22] width 37 height 25
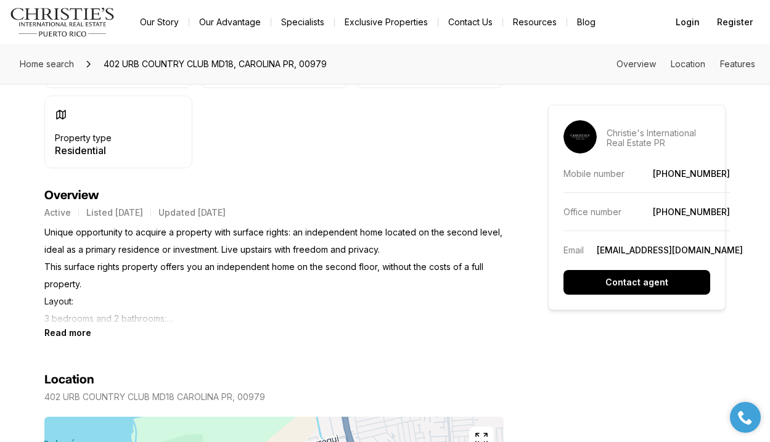
scroll to position [328, 0]
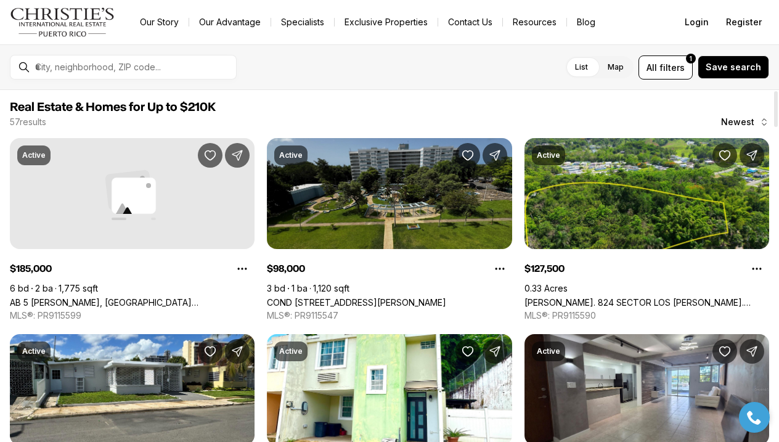
click at [383, 297] on link "COND [STREET_ADDRESS][PERSON_NAME]" at bounding box center [356, 302] width 179 height 10
